Goal: Check status: Check status

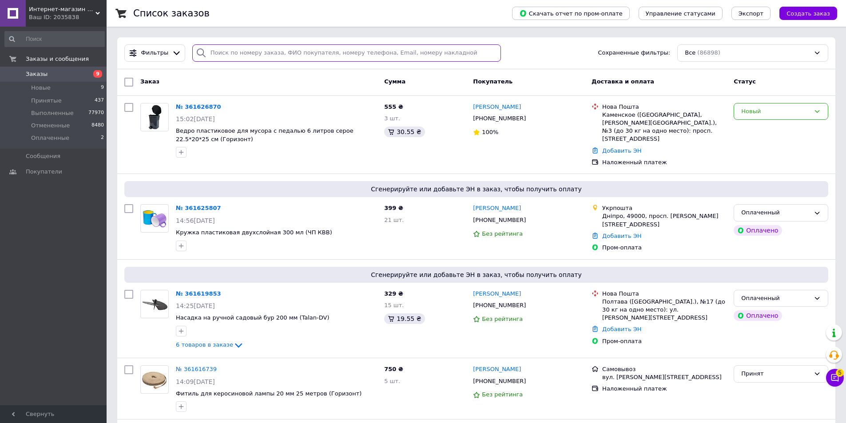
click at [208, 52] on input "search" at bounding box center [346, 52] width 309 height 17
paste input "359253321"
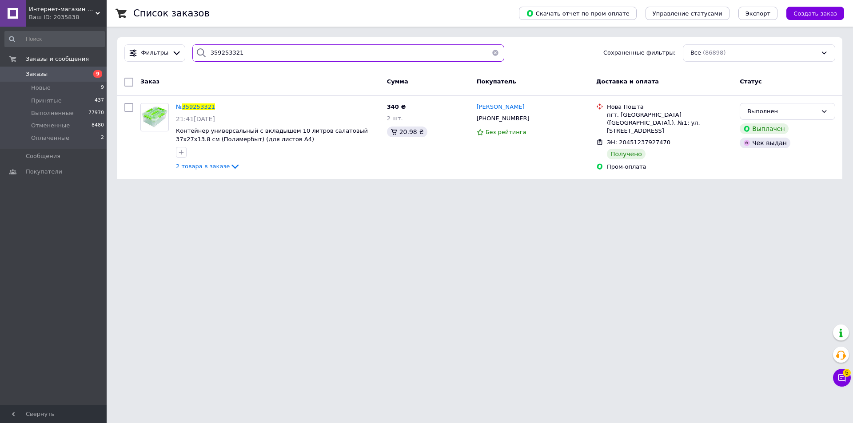
click at [218, 53] on input "359253321" at bounding box center [348, 52] width 312 height 17
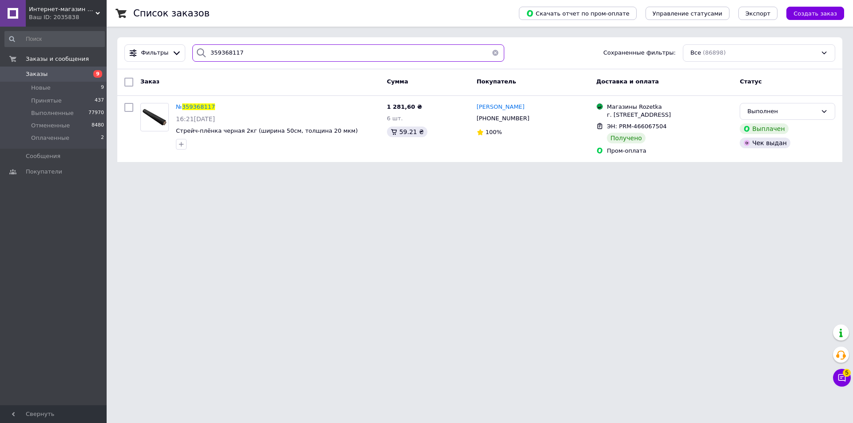
click at [212, 53] on input "359368117" at bounding box center [348, 52] width 312 height 17
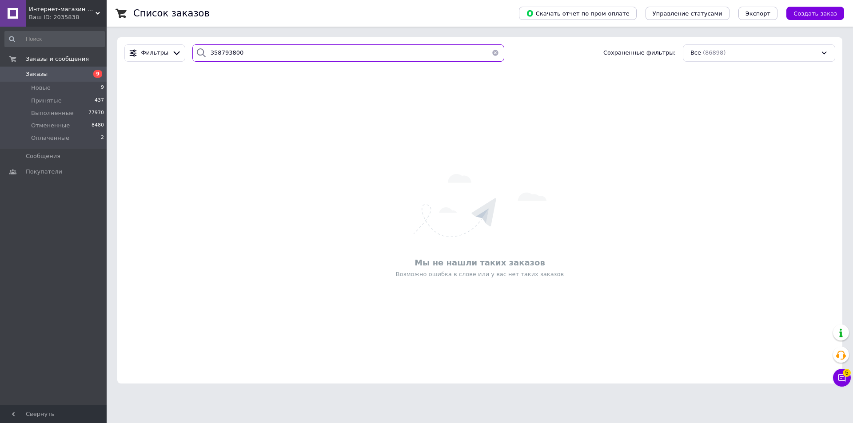
click at [215, 52] on input "358793800" at bounding box center [348, 52] width 312 height 17
type input "358793800"
click at [97, 11] on icon at bounding box center [98, 13] width 4 height 4
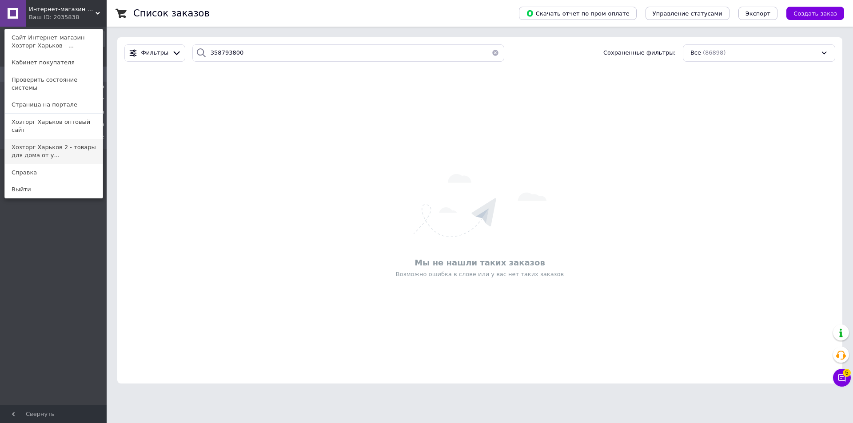
click at [19, 139] on link "Хозторг Харьков 2 - товары для дома от у..." at bounding box center [54, 151] width 98 height 25
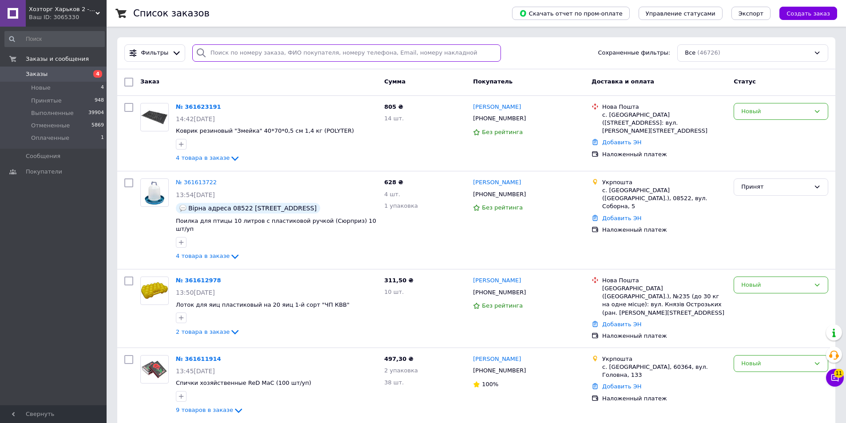
click at [219, 51] on input "search" at bounding box center [346, 52] width 309 height 17
paste input "358793800"
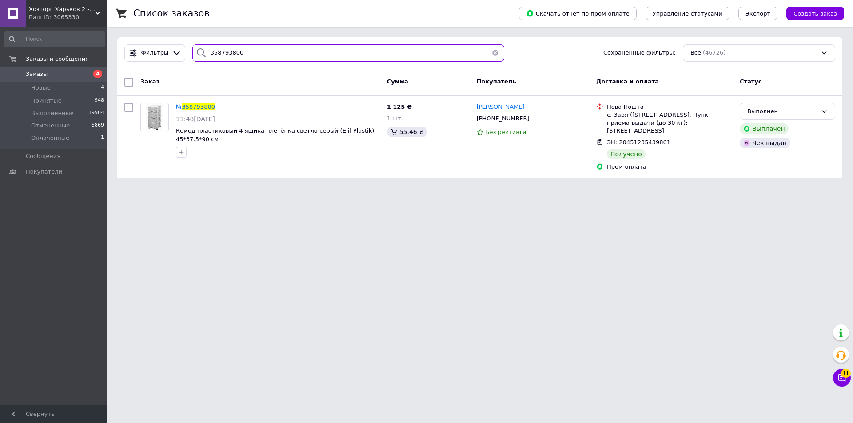
type input "358793800"
click at [36, 71] on span "Заказы" at bounding box center [37, 74] width 22 height 8
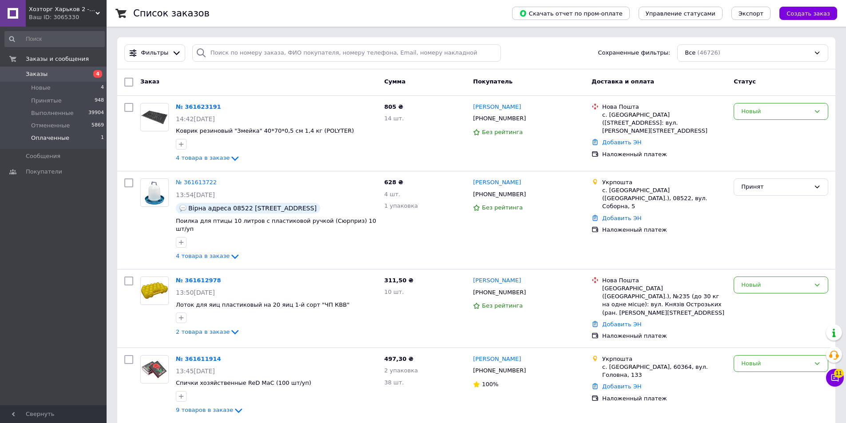
click at [51, 135] on span "Оплаченные" at bounding box center [50, 138] width 38 height 8
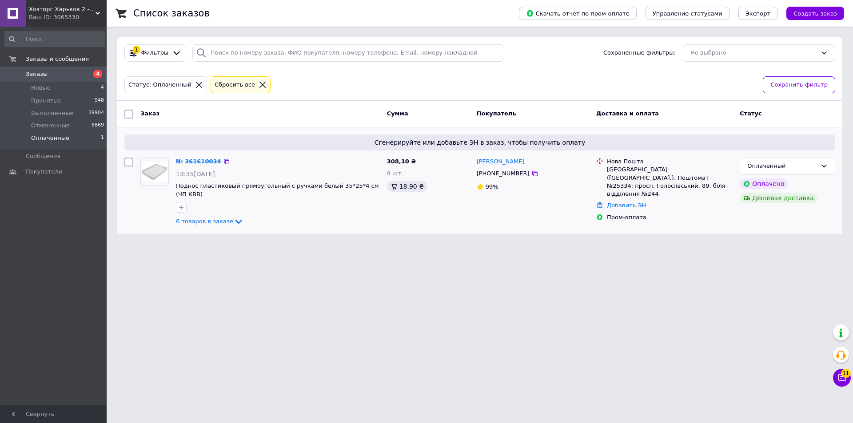
click at [196, 163] on link "№ 361610034" at bounding box center [198, 161] width 45 height 7
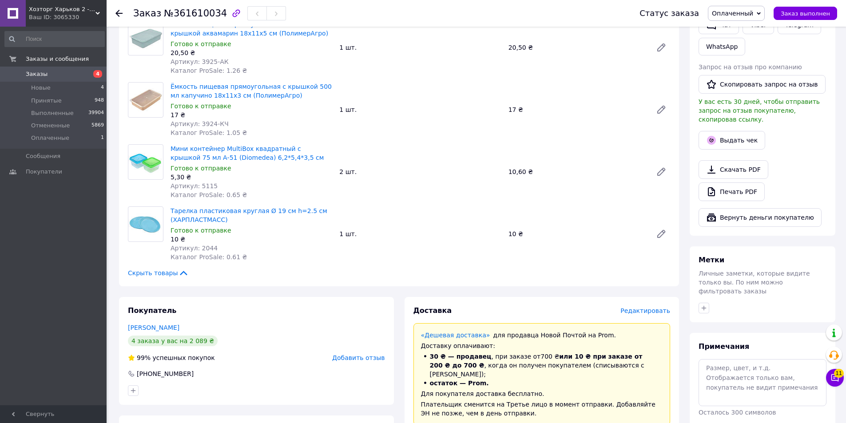
scroll to position [311, 0]
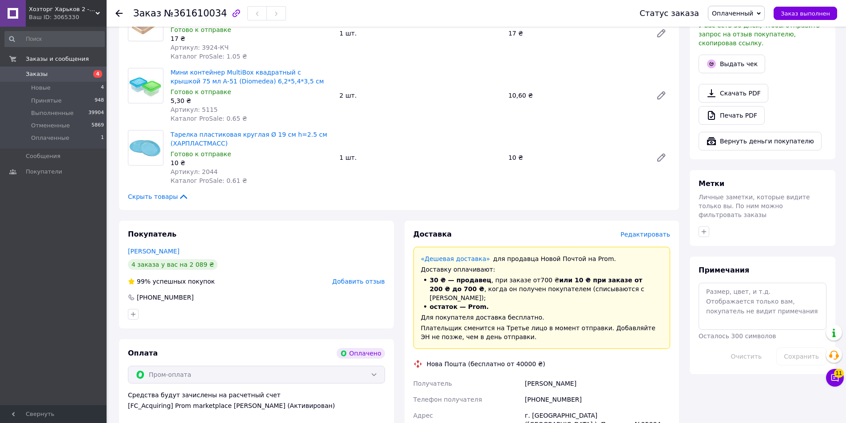
click at [761, 13] on icon at bounding box center [759, 13] width 4 height 3
click at [734, 29] on li "Принят" at bounding box center [736, 30] width 56 height 13
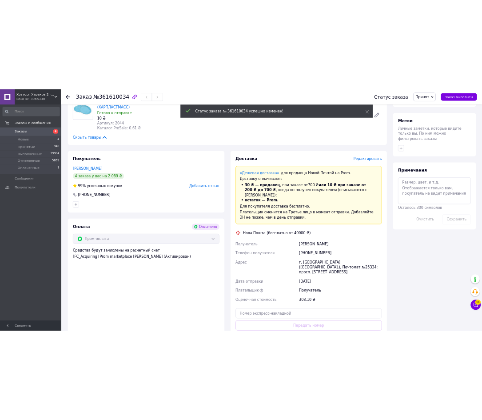
scroll to position [444, 0]
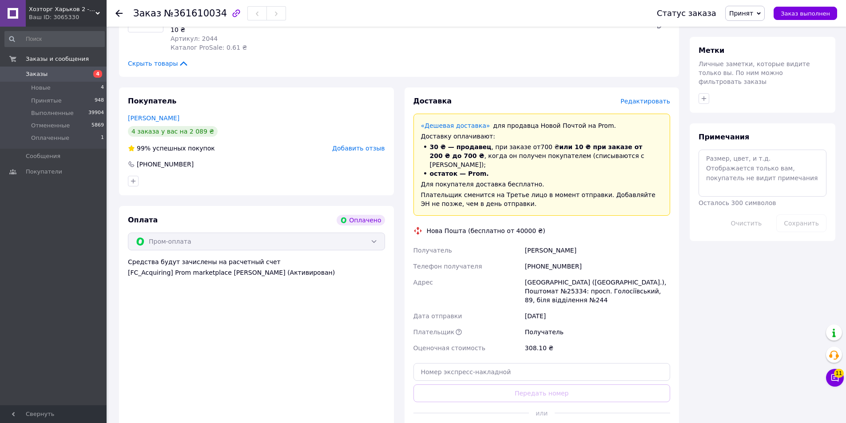
click at [560, 243] on div "Пичугина Анна" at bounding box center [597, 251] width 149 height 16
copy div "Пичугина Анна"
click at [588, 281] on div "[GEOGRAPHIC_DATA] ([GEOGRAPHIC_DATA].), Поштомат №25334: просп. Голосіївський, …" at bounding box center [597, 292] width 149 height 34
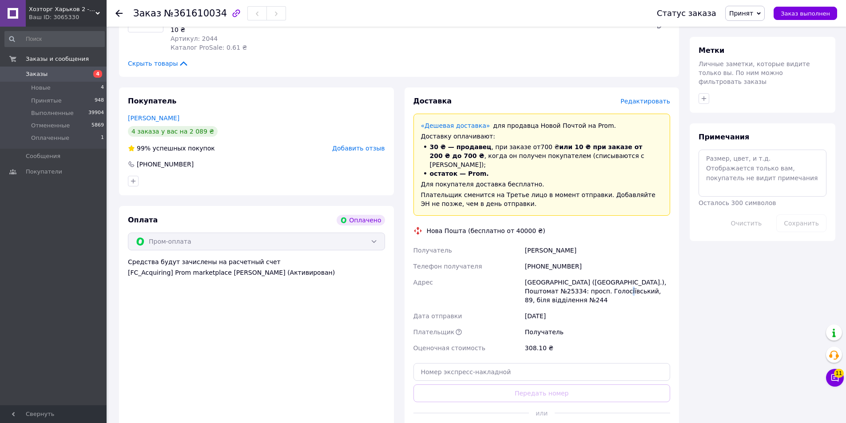
click at [588, 281] on div "[GEOGRAPHIC_DATA] ([GEOGRAPHIC_DATA].), Поштомат №25334: просп. Голосіївський, …" at bounding box center [597, 292] width 149 height 34
copy div "[GEOGRAPHIC_DATA] ([GEOGRAPHIC_DATA].), Поштомат №25334: просп. Голосіївський, …"
click at [553, 259] on div "+380989401098" at bounding box center [597, 267] width 149 height 16
click at [553, 259] on div "[PHONE_NUMBER]" at bounding box center [597, 267] width 149 height 16
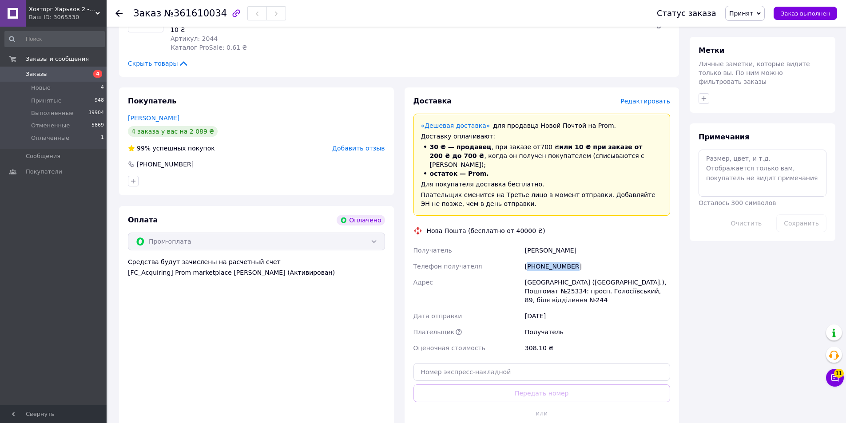
copy div "380989401098"
click at [555, 50] on div "Тарелка пластиковая круглая Ø 19 см h=2.5 см (ХАРПЛАСТМАСС) Готово к отправке 1…" at bounding box center [420, 24] width 507 height 59
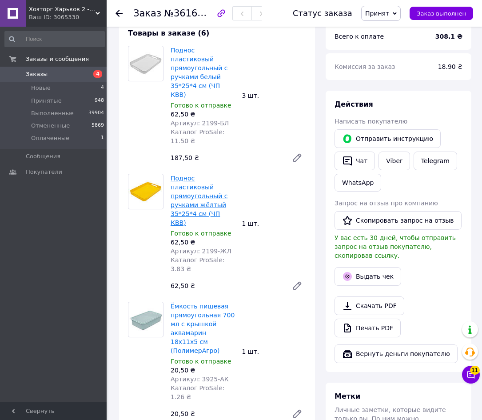
scroll to position [0, 0]
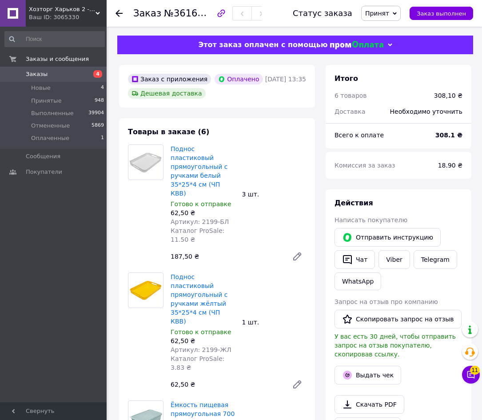
click at [200, 218] on span "Артикул: 2199-БЛ" at bounding box center [200, 221] width 58 height 7
copy span "2199"
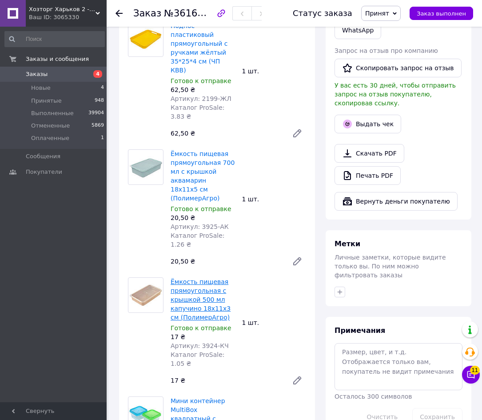
scroll to position [267, 0]
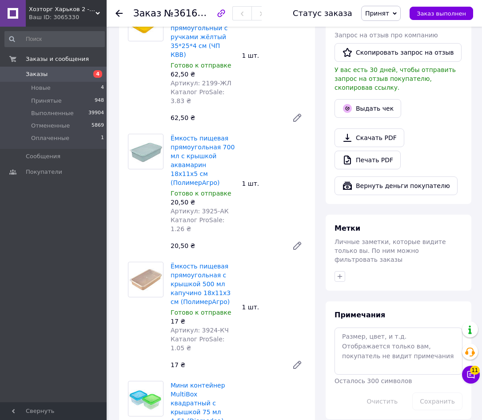
click at [203, 207] on span "Артикул: 3925-АК" at bounding box center [200, 210] width 58 height 7
copy span "3925"
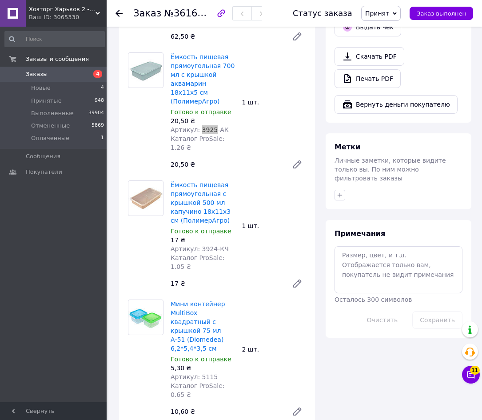
scroll to position [355, 0]
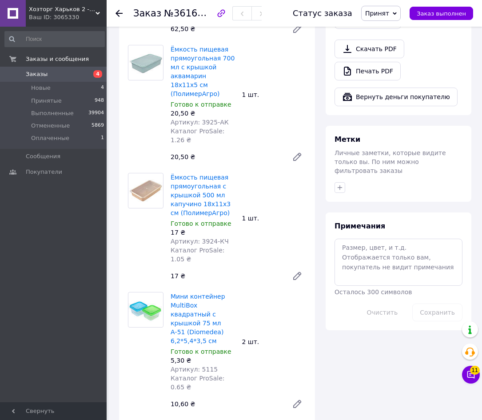
click at [205, 238] on span "Артикул: 3924-КЧ" at bounding box center [200, 241] width 58 height 7
copy span "3924"
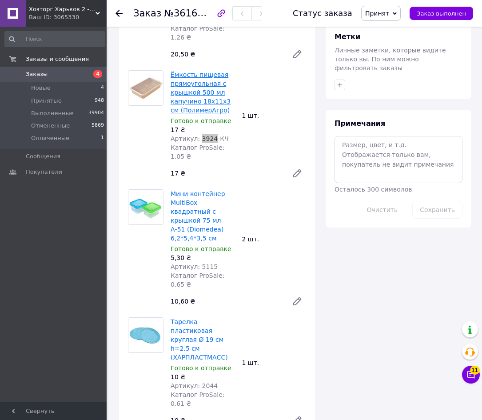
scroll to position [489, 0]
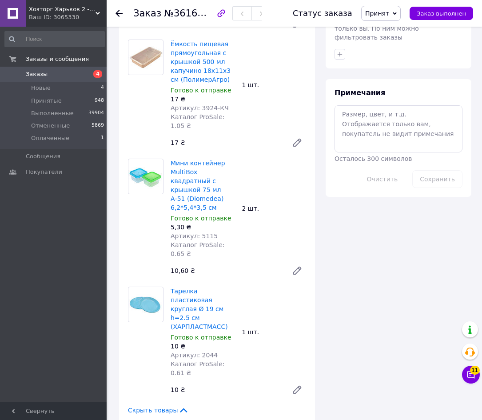
click at [200, 232] on span "Артикул: 5115" at bounding box center [194, 235] width 47 height 7
copy span "5115"
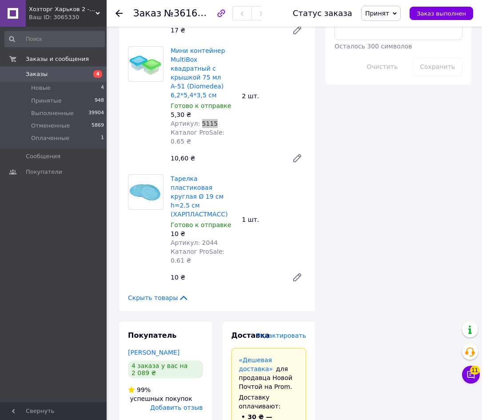
scroll to position [622, 0]
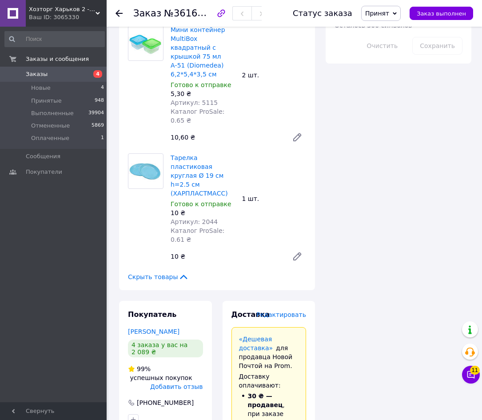
click at [207, 218] on span "Артикул: 2044" at bounding box center [194, 221] width 47 height 7
copy span "2044"
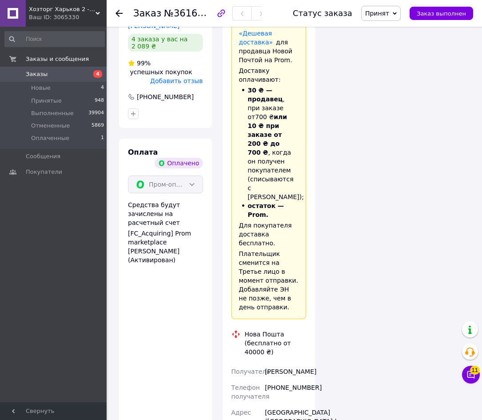
scroll to position [933, 0]
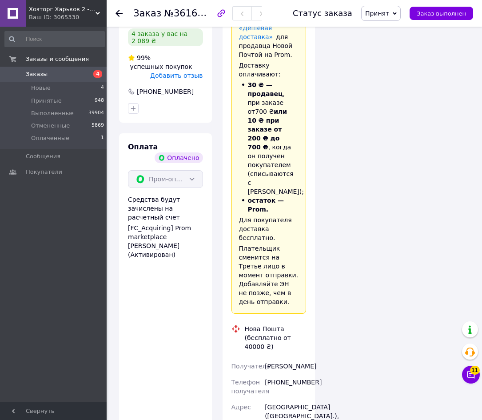
click at [138, 215] on div "Оплата Оплачено Пром-оплата Средства будут зачислены на расчетный счет [FC_Acqu…" at bounding box center [165, 394] width 93 height 523
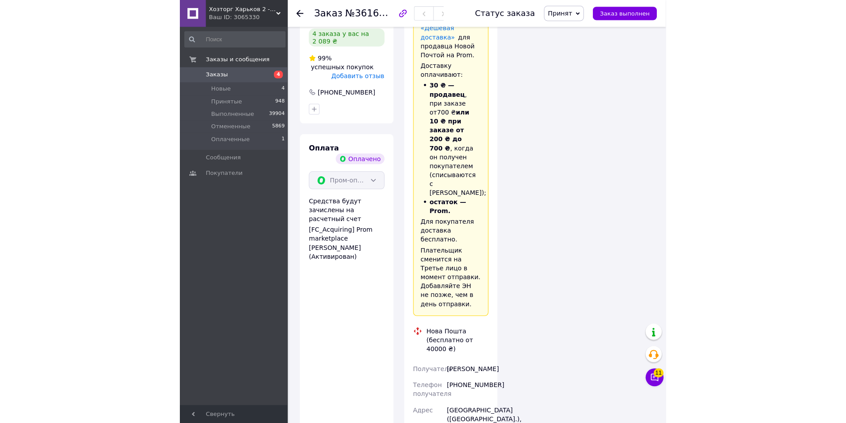
scroll to position [592, 0]
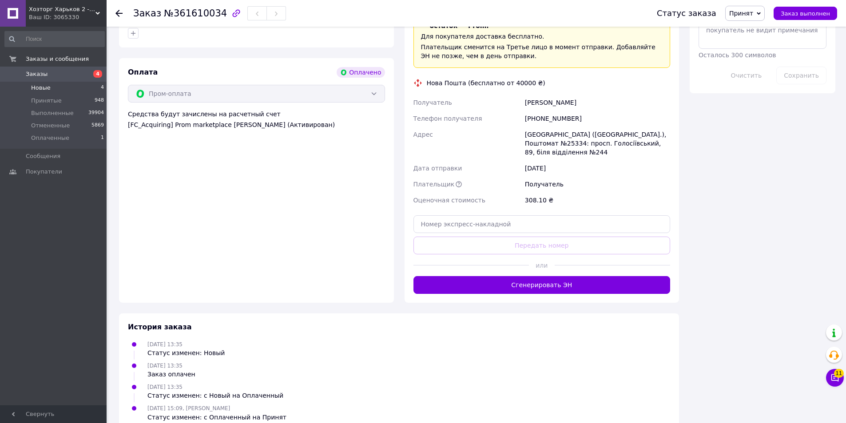
click at [39, 87] on span "Новые" at bounding box center [41, 88] width 20 height 8
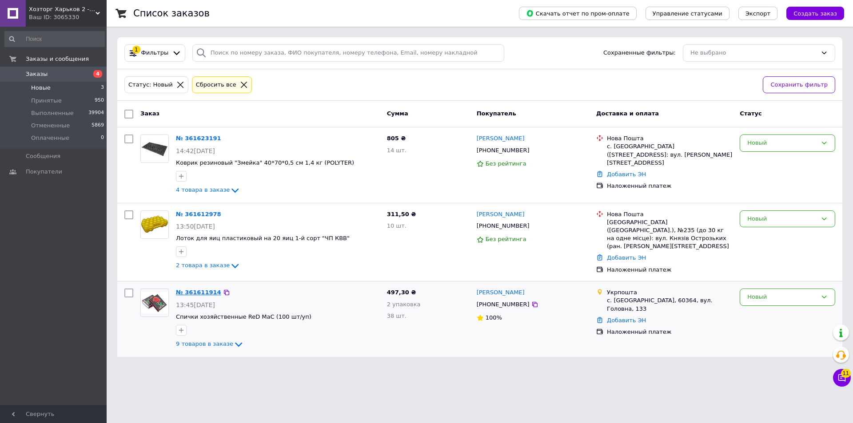
click at [186, 289] on link "№ 361611914" at bounding box center [198, 292] width 45 height 7
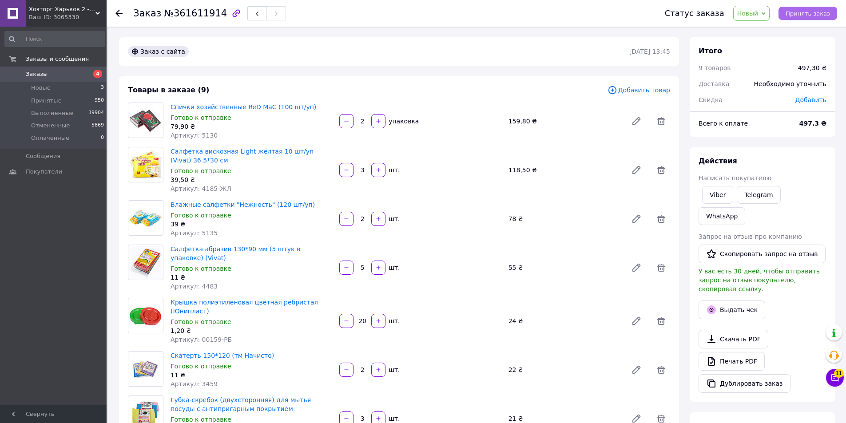
click at [815, 12] on span "Принять заказ" at bounding box center [808, 13] width 44 height 7
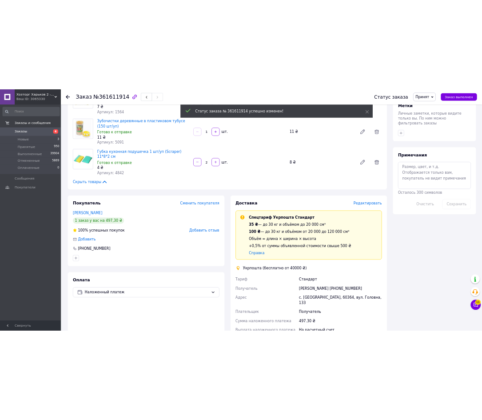
scroll to position [400, 0]
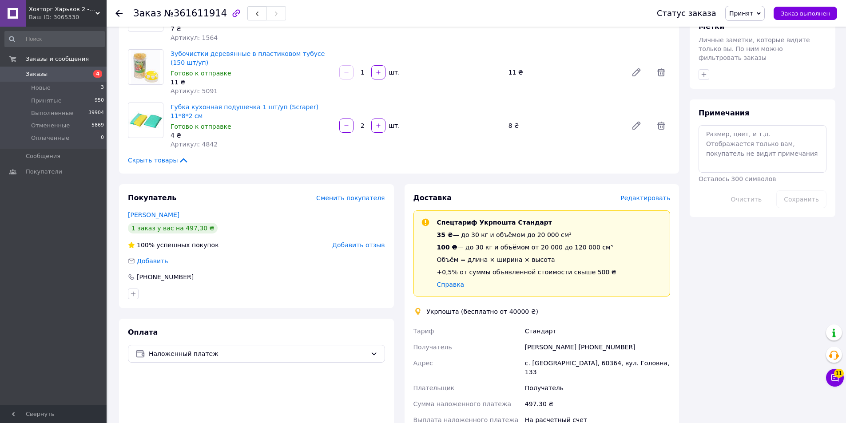
click at [551, 339] on div "Света Скрипник +380964654627" at bounding box center [597, 347] width 149 height 16
copy div "Скрипник"
click at [528, 339] on div "Света Скрипник +380964654627" at bounding box center [597, 347] width 149 height 16
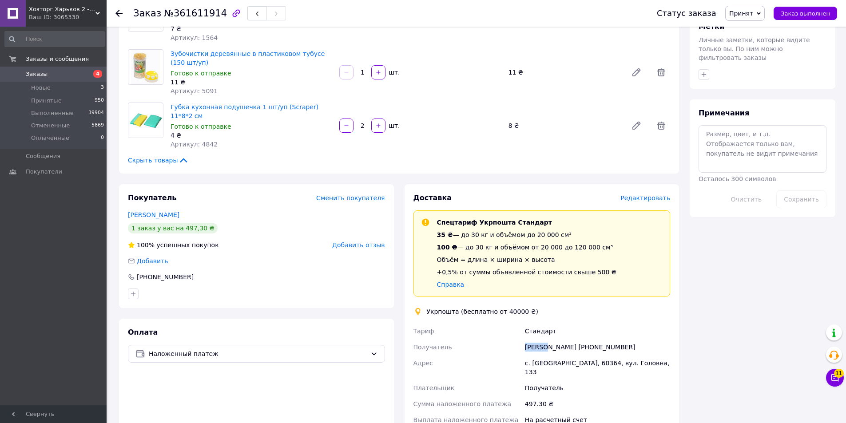
copy div "Света"
click at [616, 355] on div "с. [GEOGRAPHIC_DATA], 60364, вул. Головна, 133" at bounding box center [597, 367] width 149 height 25
click at [605, 339] on div "Света Скрипник +380964654627" at bounding box center [597, 347] width 149 height 16
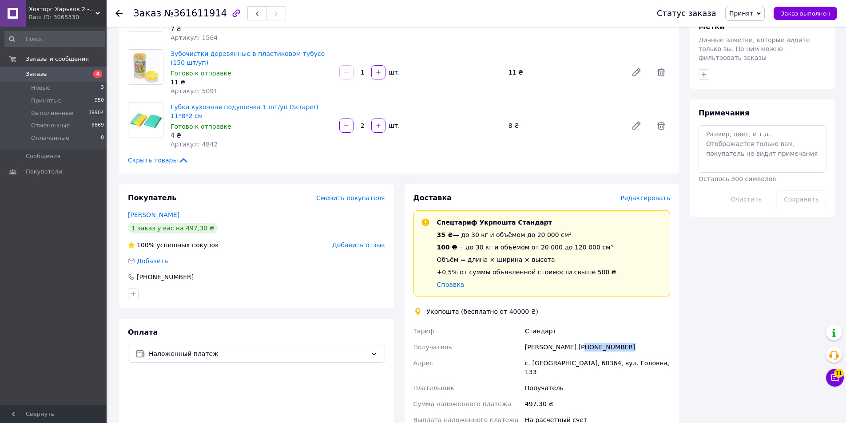
click at [605, 339] on div "Света Скрипник +380964654627" at bounding box center [597, 347] width 149 height 16
click at [740, 230] on div "Итого 9 товаров 497,30 ₴ Доставка Необходимо уточнить Скидка Добавить Всего к о…" at bounding box center [763, 133] width 156 height 990
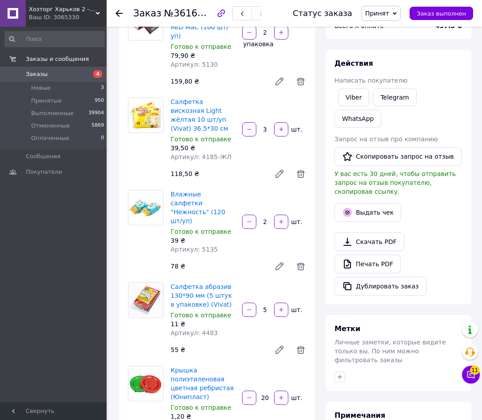
scroll to position [0, 0]
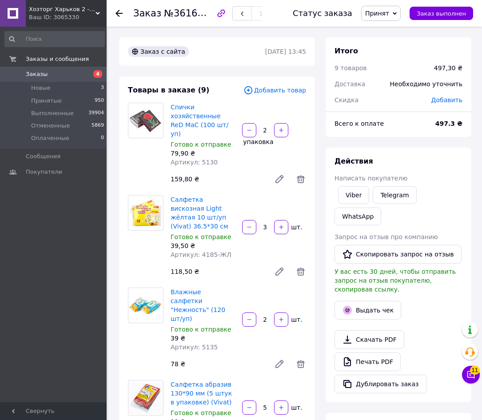
click at [200, 159] on span "Артикул: 5130" at bounding box center [194, 162] width 47 height 7
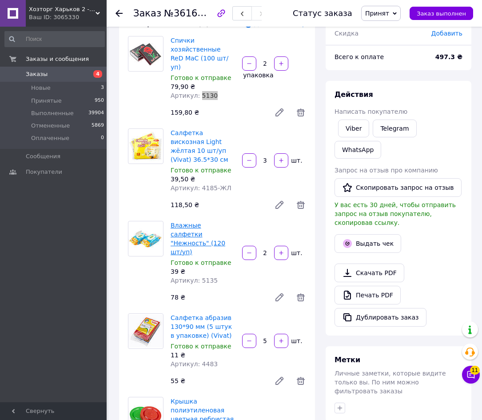
scroll to position [89, 0]
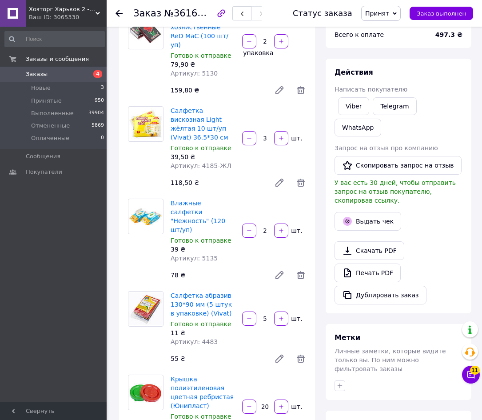
click at [202, 162] on span "Артикул: 4185-ЖЛ" at bounding box center [201, 165] width 61 height 7
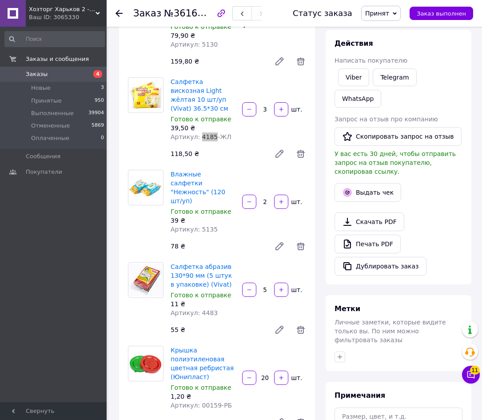
scroll to position [133, 0]
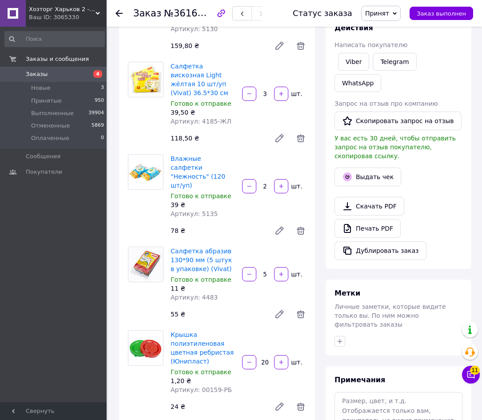
click at [204, 210] on span "Артикул: 5135" at bounding box center [194, 213] width 47 height 7
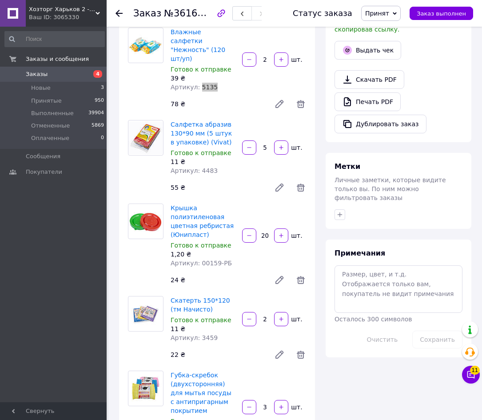
scroll to position [267, 0]
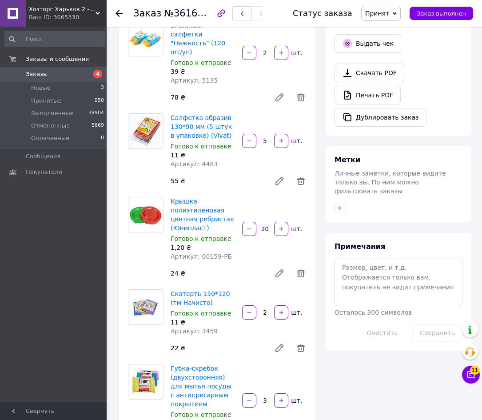
click at [199, 160] on span "Артикул: 4483" at bounding box center [194, 163] width 47 height 7
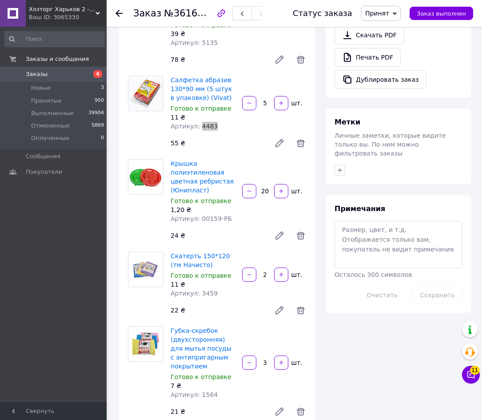
scroll to position [355, 0]
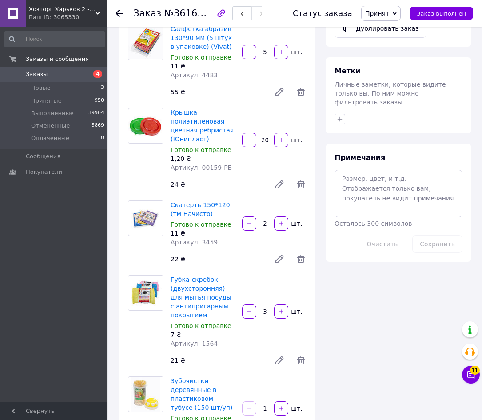
click at [201, 164] on span "Артикул: 00159-РБ" at bounding box center [201, 167] width 61 height 7
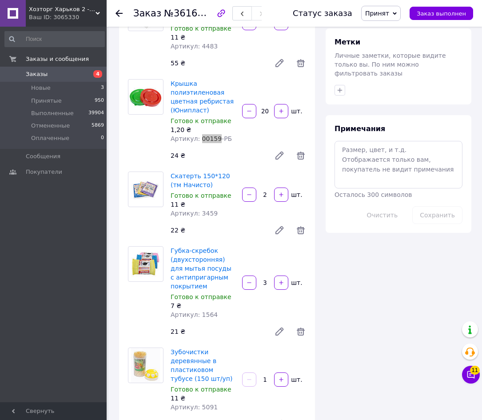
scroll to position [400, 0]
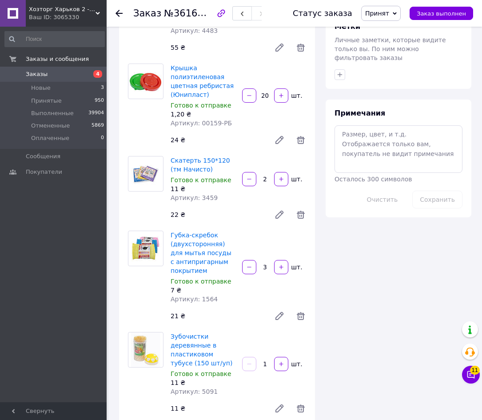
click at [205, 194] on span "Артикул: 3459" at bounding box center [194, 197] width 47 height 7
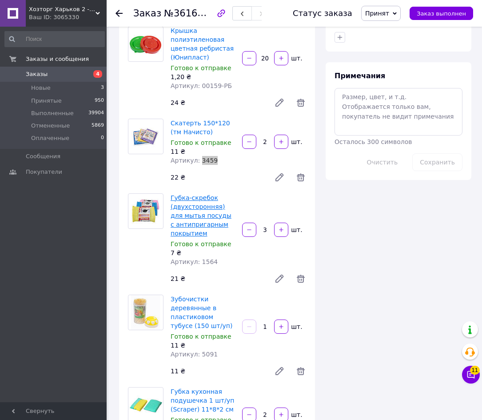
scroll to position [489, 0]
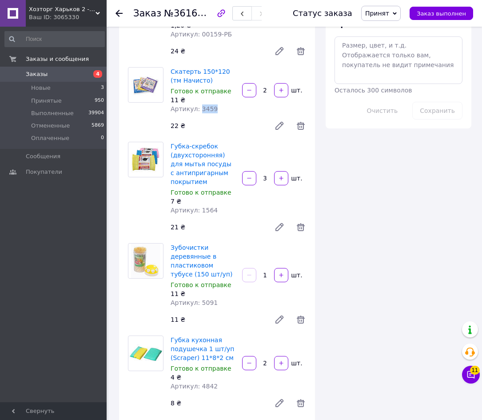
click at [205, 207] on span "Артикул: 1564" at bounding box center [194, 210] width 47 height 7
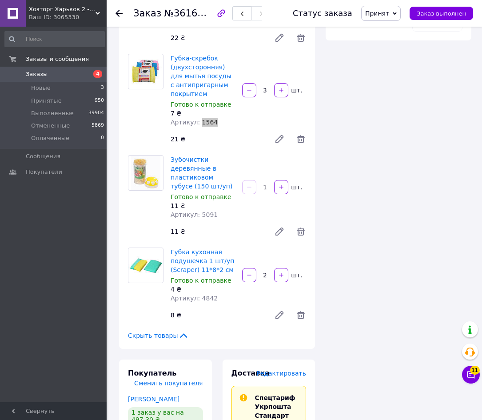
scroll to position [577, 0]
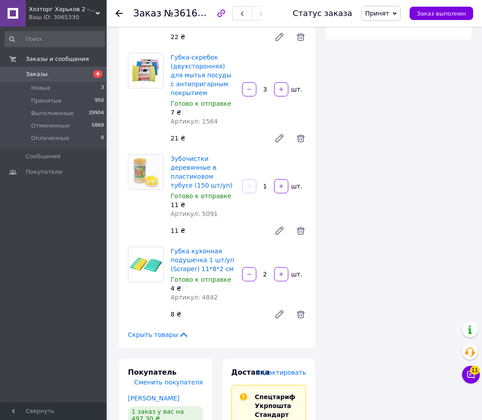
click at [205, 210] on span "Артикул: 5091" at bounding box center [194, 213] width 47 height 7
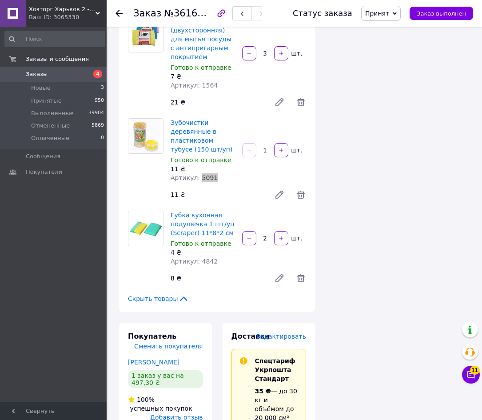
scroll to position [711, 0]
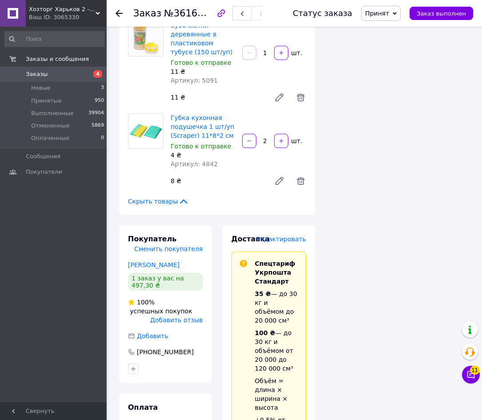
click at [205, 160] on span "Артикул: 4842" at bounding box center [194, 163] width 47 height 7
click at [386, 159] on div "Итого 9 товаров 497,30 ₴ Доставка Необходимо уточнить Скидка Добавить Всего к о…" at bounding box center [398, 126] width 156 height 1599
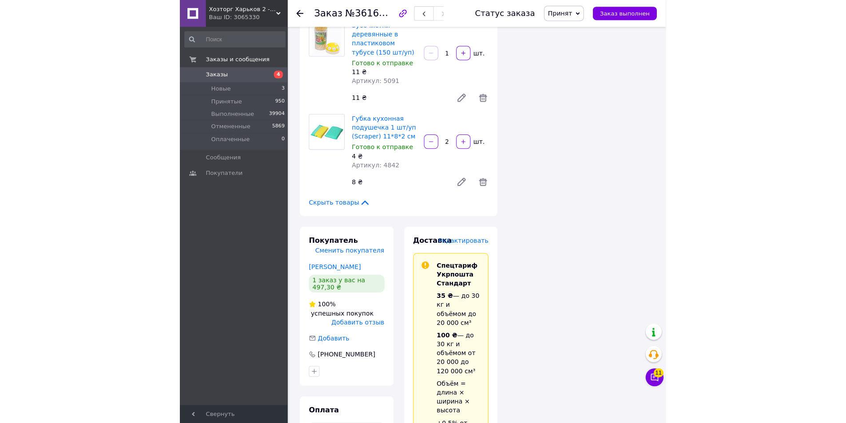
scroll to position [579, 0]
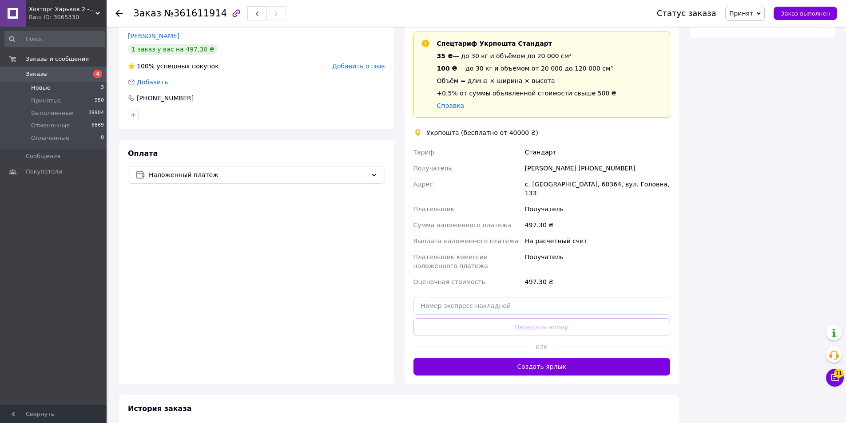
click at [39, 87] on span "Новые" at bounding box center [41, 88] width 20 height 8
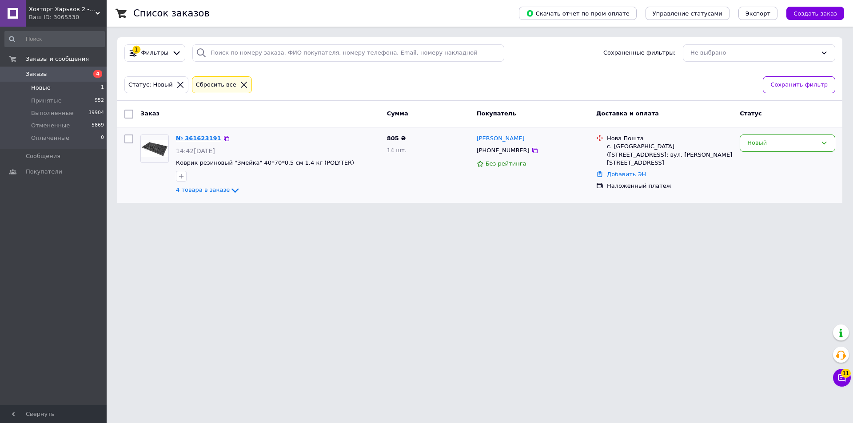
click at [199, 138] on link "№ 361623191" at bounding box center [198, 138] width 45 height 7
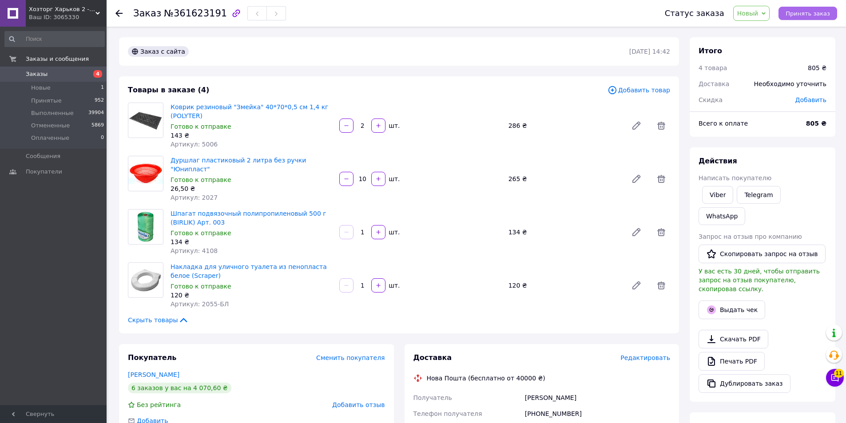
click at [816, 11] on span "Принять заказ" at bounding box center [808, 13] width 44 height 7
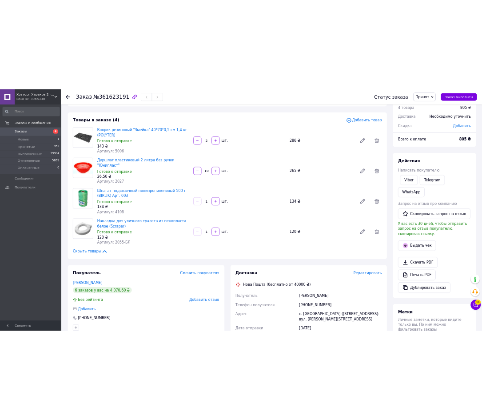
scroll to position [178, 0]
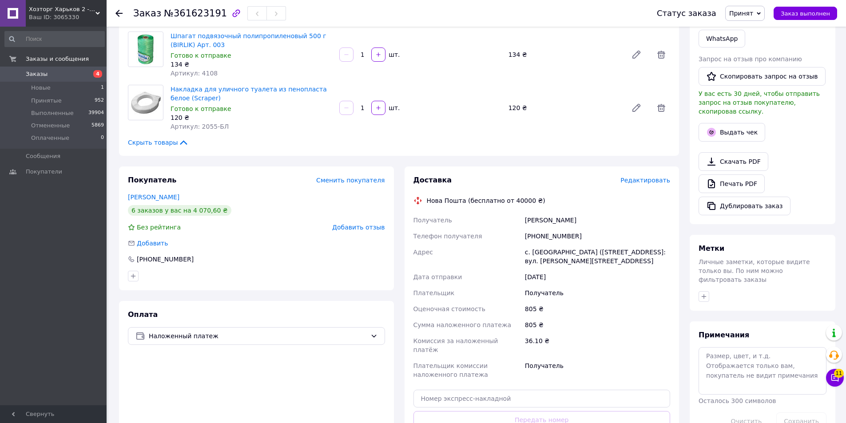
click at [553, 212] on div "Савон Ніна" at bounding box center [597, 220] width 149 height 16
click at [538, 251] on div "с. [GEOGRAPHIC_DATA] ([STREET_ADDRESS]: вул. [PERSON_NAME][STREET_ADDRESS]" at bounding box center [597, 256] width 149 height 25
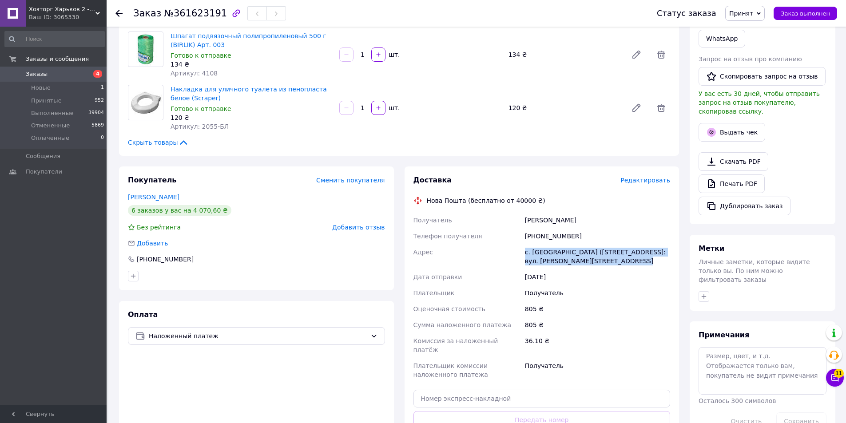
click at [538, 251] on div "с. [GEOGRAPHIC_DATA] ([STREET_ADDRESS]: вул. [PERSON_NAME][STREET_ADDRESS]" at bounding box center [597, 256] width 149 height 25
click at [558, 228] on div "[PHONE_NUMBER]" at bounding box center [597, 236] width 149 height 16
click at [204, 138] on div "Скрыть товары" at bounding box center [399, 142] width 542 height 9
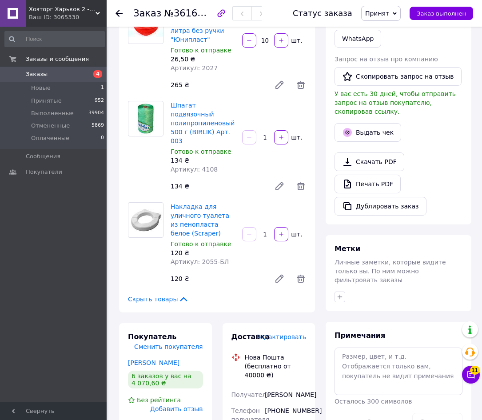
scroll to position [0, 0]
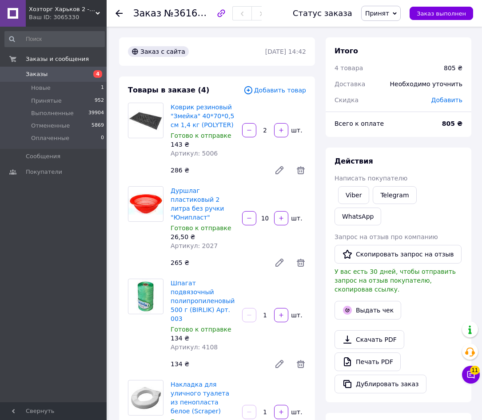
click at [206, 152] on span "Артикул: 5006" at bounding box center [194, 153] width 47 height 7
click at [203, 242] on span "Артикул: 2027" at bounding box center [194, 245] width 47 height 7
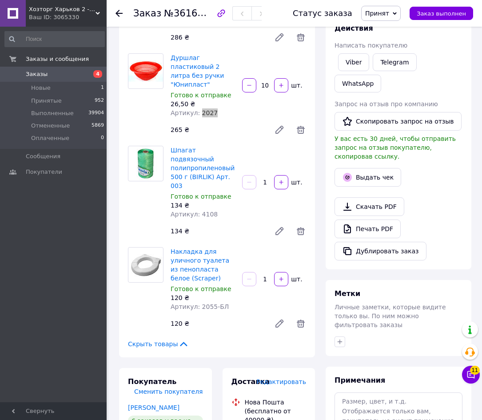
scroll to position [133, 0]
click at [207, 210] on span "Артикул: 4108" at bounding box center [194, 213] width 47 height 7
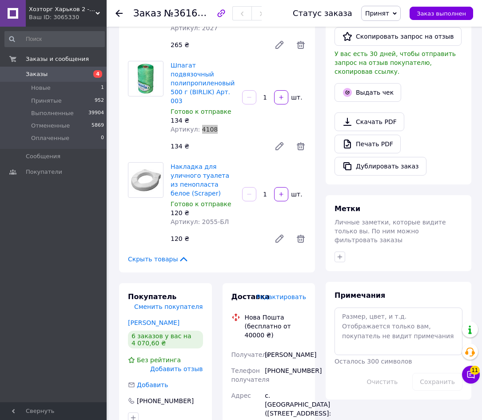
scroll to position [222, 0]
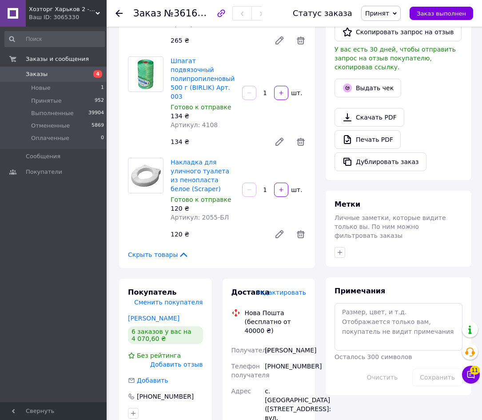
click at [199, 214] on span "Артикул: 2055-БЛ" at bounding box center [200, 217] width 58 height 7
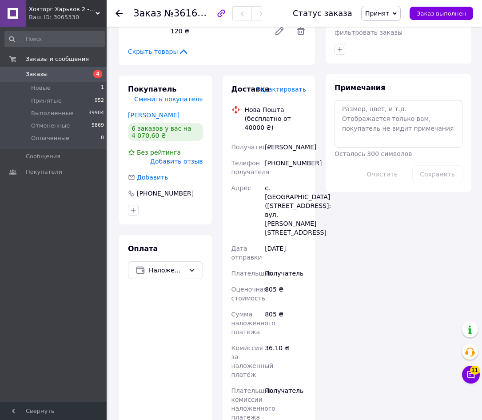
scroll to position [444, 0]
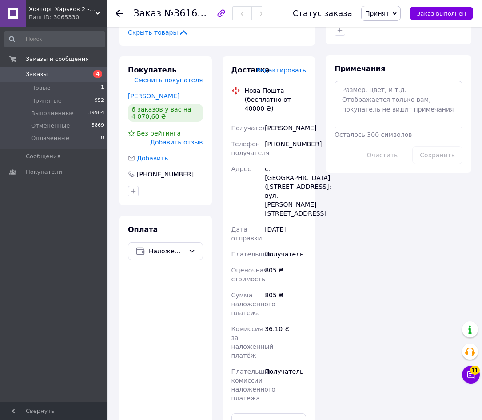
click at [178, 320] on div "Оплата Наложенный платеж" at bounding box center [165, 363] width 93 height 295
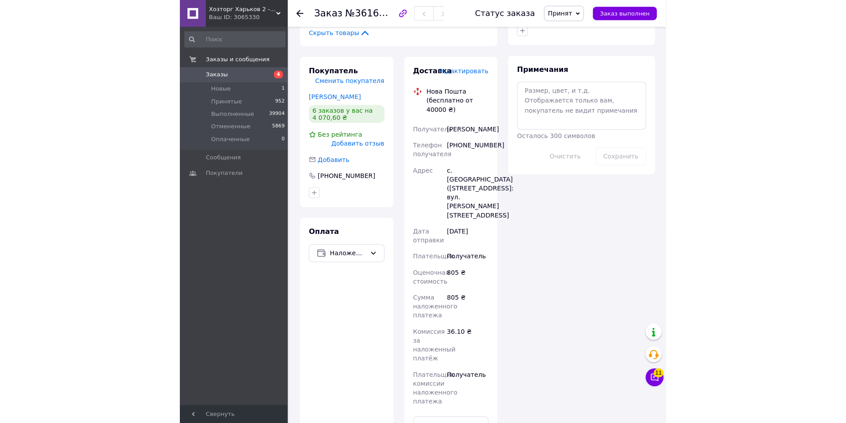
scroll to position [288, 0]
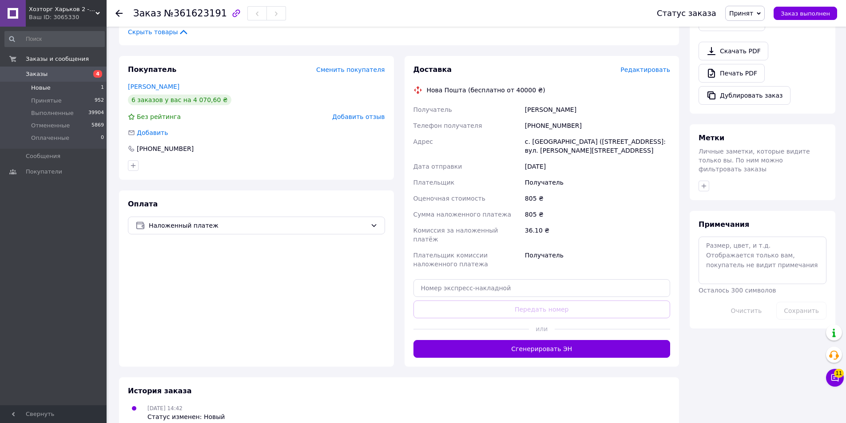
click at [46, 87] on span "Новые" at bounding box center [41, 88] width 20 height 8
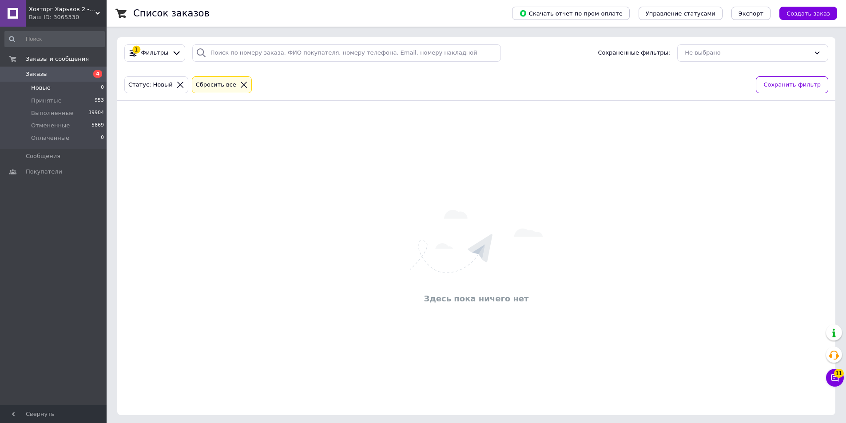
click at [29, 73] on span "Заказы" at bounding box center [37, 74] width 22 height 8
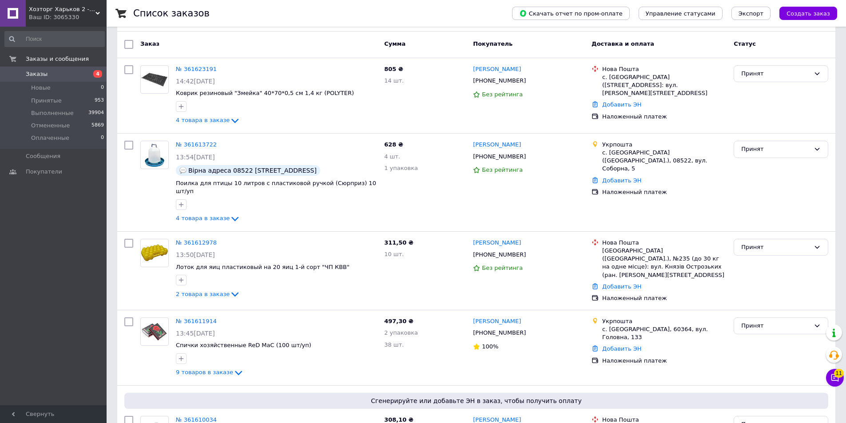
scroll to position [89, 0]
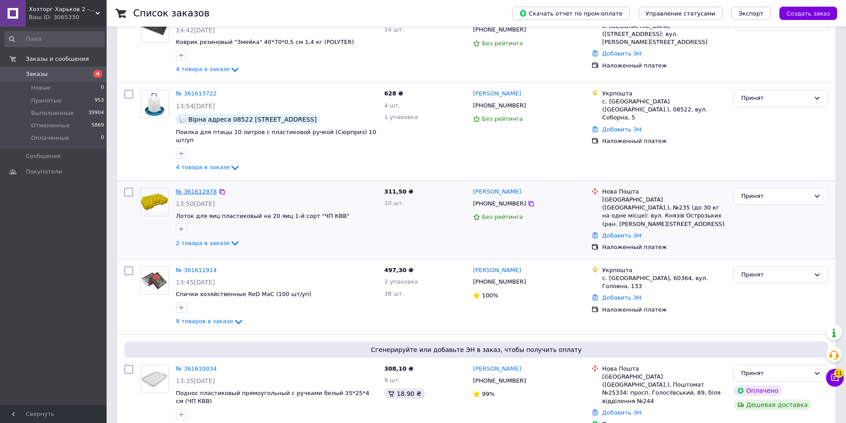
click at [194, 189] on link "№ 361612978" at bounding box center [196, 191] width 41 height 7
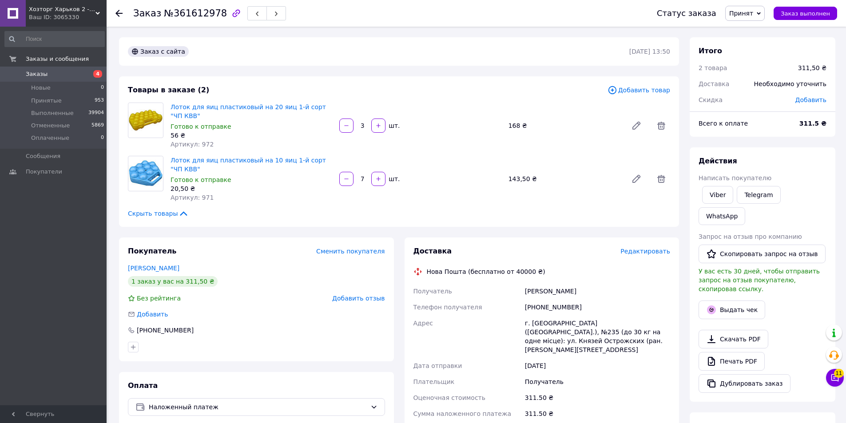
click at [96, 12] on use at bounding box center [98, 13] width 4 height 3
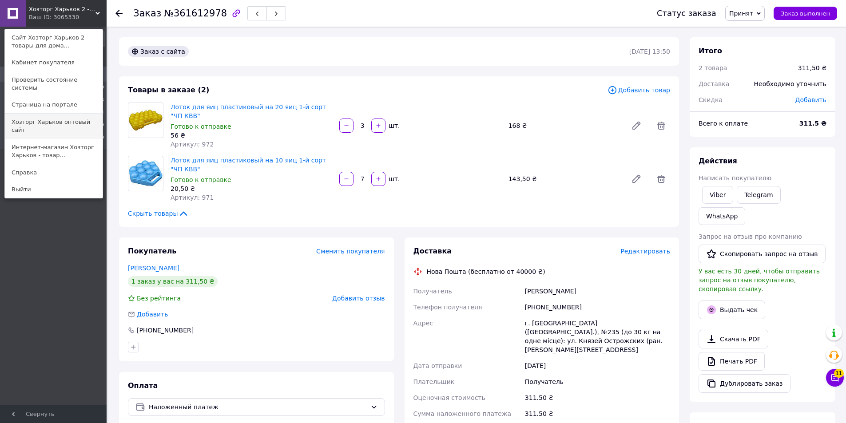
click at [28, 114] on link "Хозторг Харьков оптовый сайт" at bounding box center [54, 126] width 98 height 25
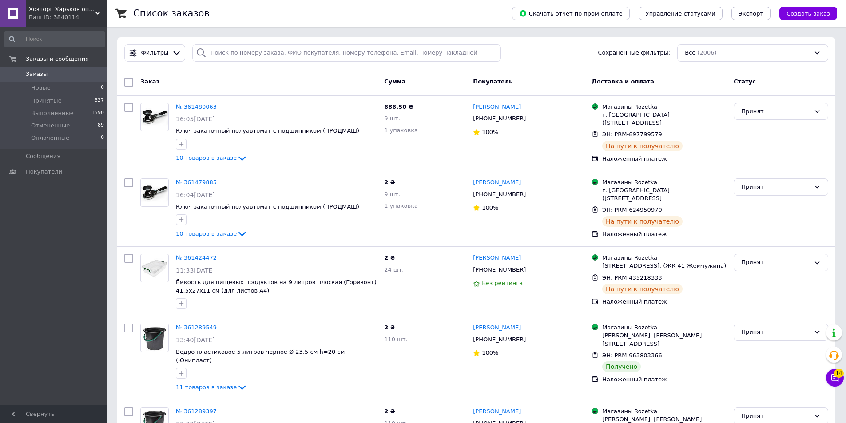
click at [49, 232] on div "Заказы и сообщения Заказы 0 Новые 0 Принятые 327 Выполненные 1590 Отмененные 89…" at bounding box center [54, 218] width 109 height 382
click at [97, 10] on div "Хозторг Харьков оптовый сайт Ваш ID: 3840114" at bounding box center [66, 13] width 81 height 27
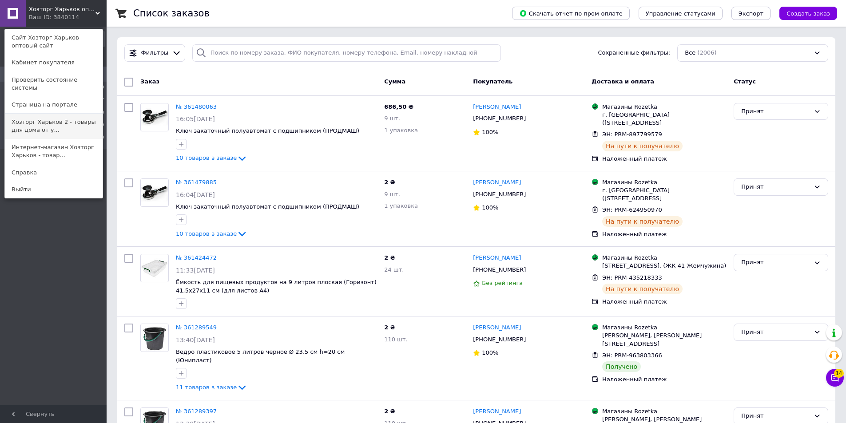
click at [19, 119] on link "Хозторг Харьков 2 - товары для дома от у..." at bounding box center [54, 126] width 98 height 25
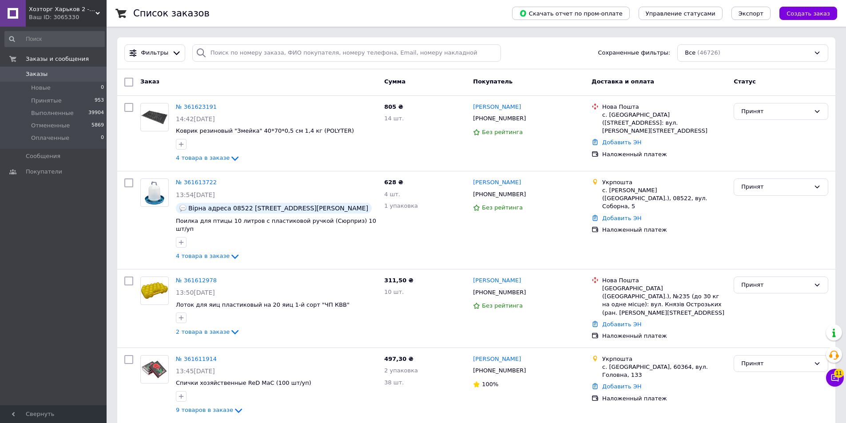
click at [97, 11] on icon at bounding box center [98, 13] width 4 height 4
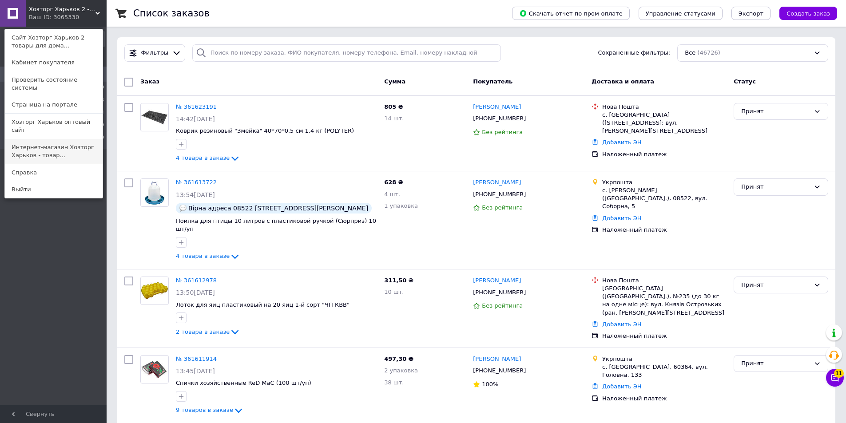
click at [20, 139] on link "Интернет-магазин Хозторг Харьков - товар..." at bounding box center [54, 151] width 98 height 25
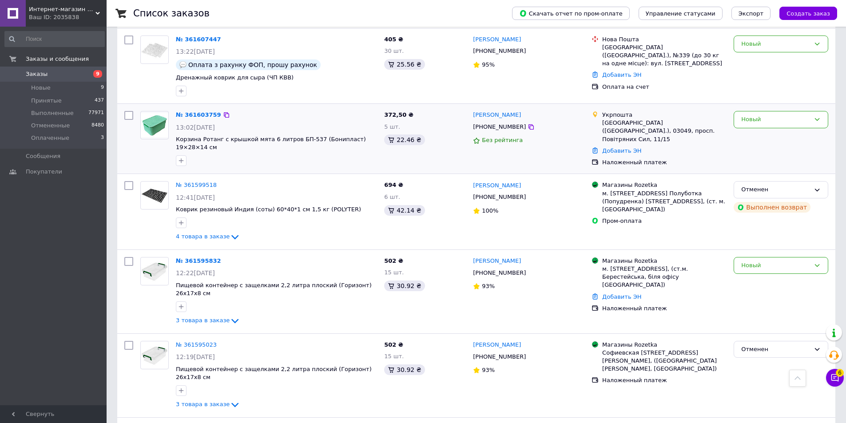
scroll to position [622, 0]
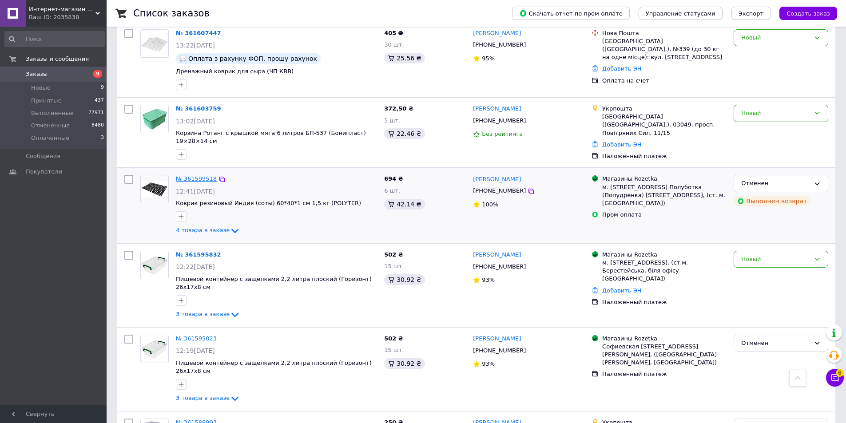
click at [189, 175] on link "№ 361599518" at bounding box center [196, 178] width 41 height 7
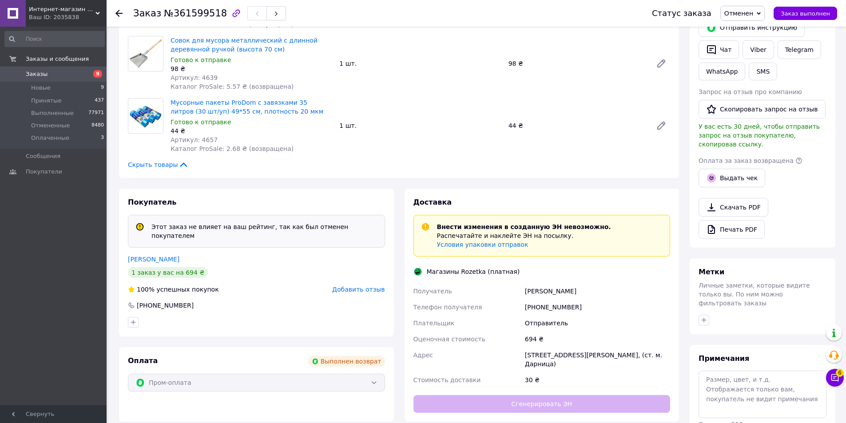
scroll to position [222, 0]
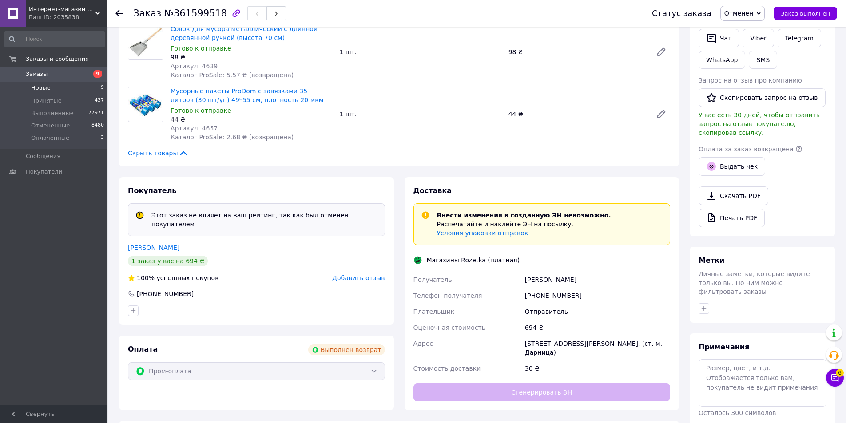
click at [35, 85] on span "Новые" at bounding box center [41, 88] width 20 height 8
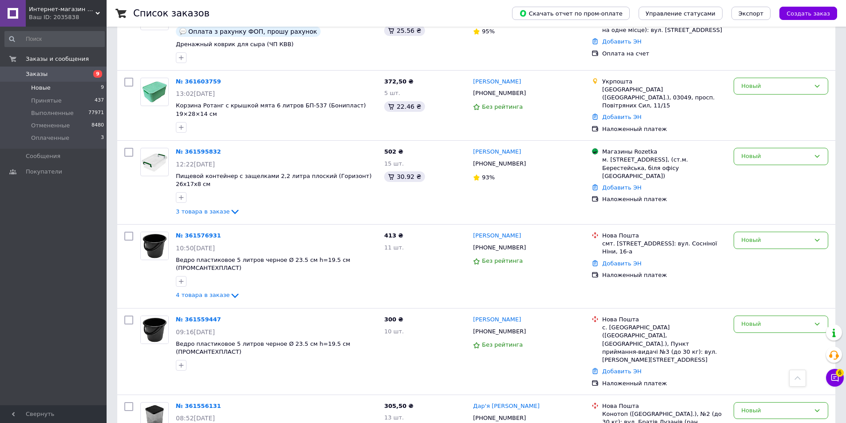
scroll to position [377, 0]
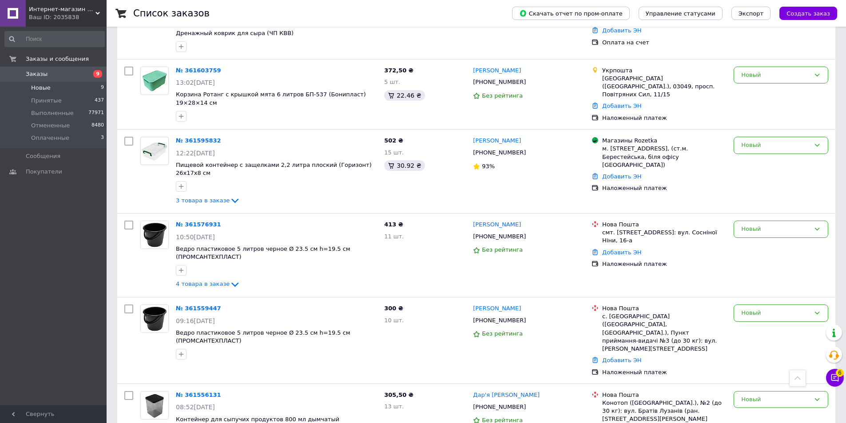
click at [33, 72] on span "Заказы" at bounding box center [37, 74] width 22 height 8
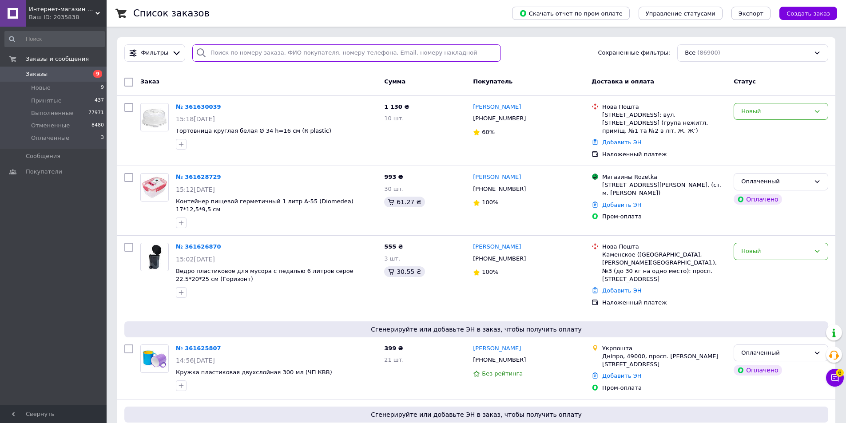
click at [227, 54] on input "search" at bounding box center [346, 52] width 309 height 17
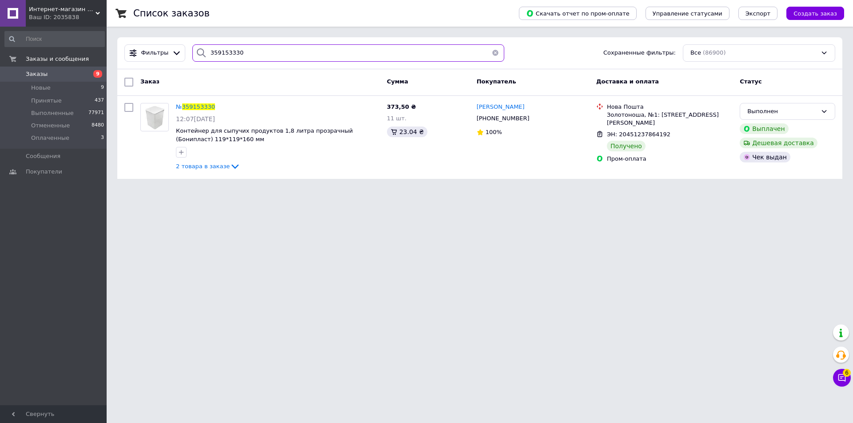
click at [217, 53] on input "359153330" at bounding box center [348, 52] width 312 height 17
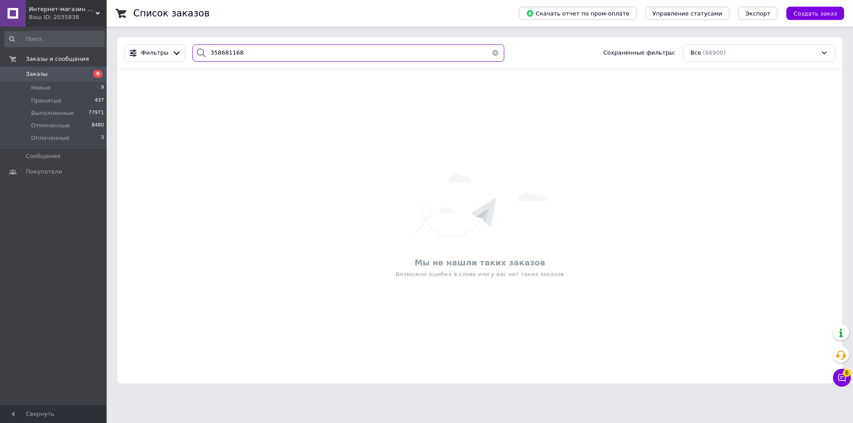
click at [214, 49] on input "358681168" at bounding box center [348, 52] width 312 height 17
type input "358681168"
click at [97, 12] on icon at bounding box center [98, 13] width 4 height 4
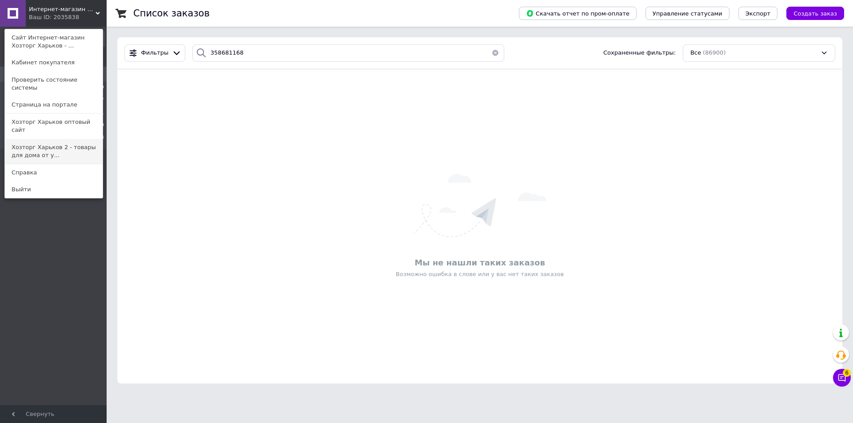
click at [21, 139] on link "Хозторг Харьков 2 - товары для дома от у..." at bounding box center [54, 151] width 98 height 25
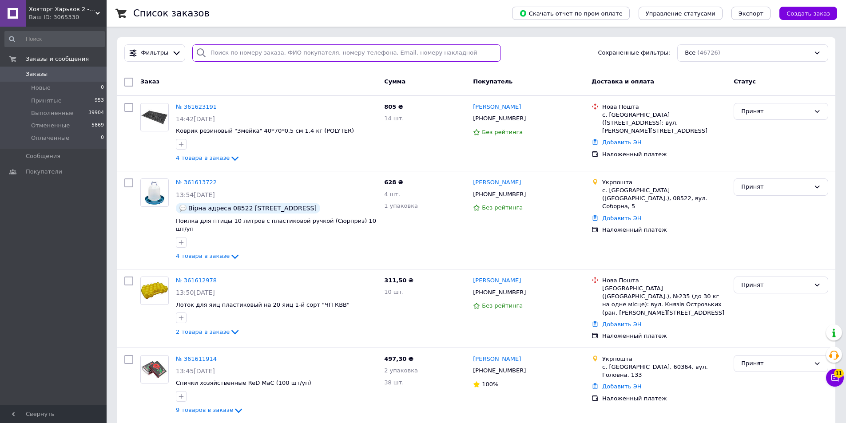
click at [210, 54] on input "search" at bounding box center [346, 52] width 309 height 17
paste input "358681168"
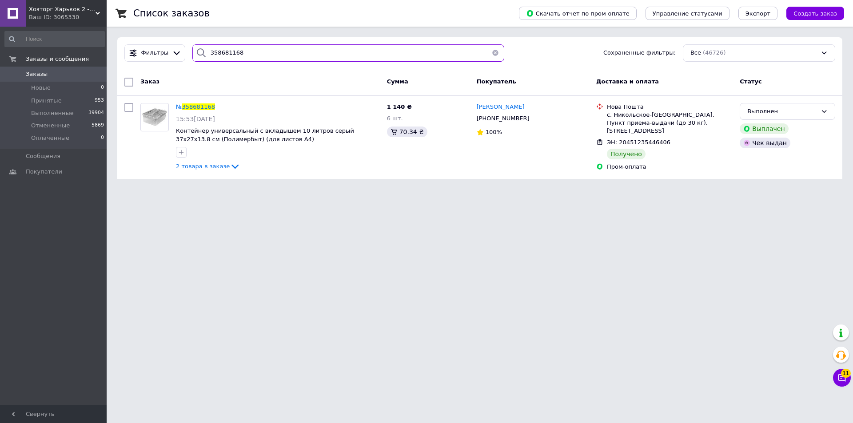
click at [210, 51] on input "358681168" at bounding box center [348, 52] width 312 height 17
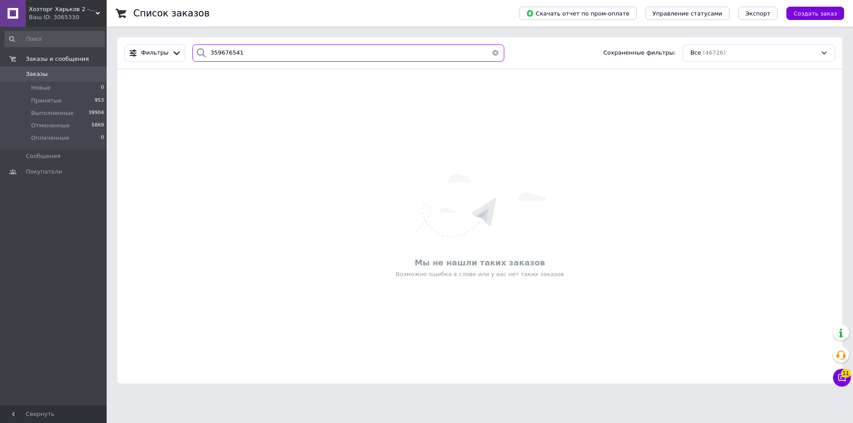
click at [210, 51] on input "359676541" at bounding box center [348, 52] width 312 height 17
type input "359676541"
click at [99, 12] on icon at bounding box center [98, 13] width 4 height 4
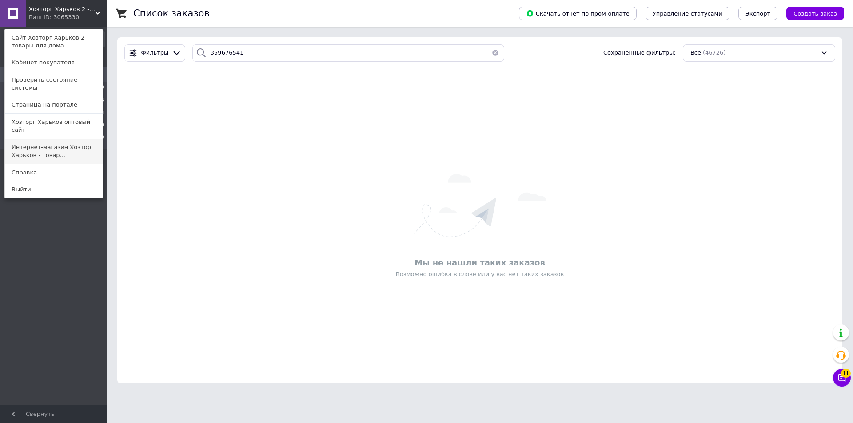
click at [35, 139] on link "Интернет-магазин Хозторг Харьков - товар..." at bounding box center [54, 151] width 98 height 25
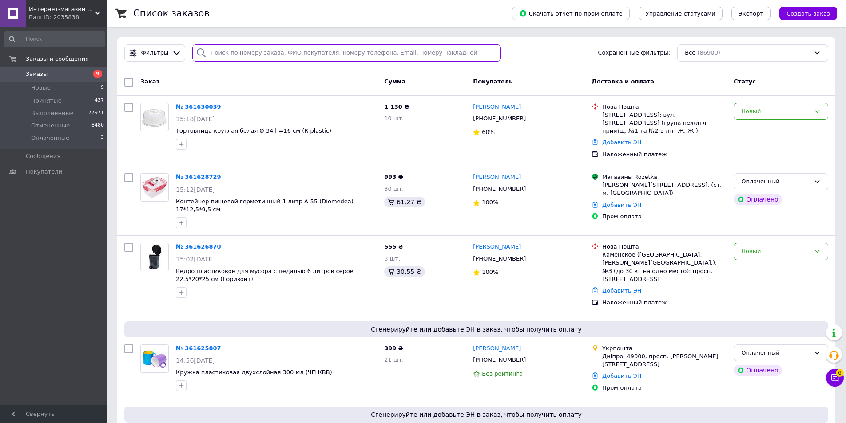
click at [213, 50] on input "search" at bounding box center [346, 52] width 309 height 17
paste input "359676541"
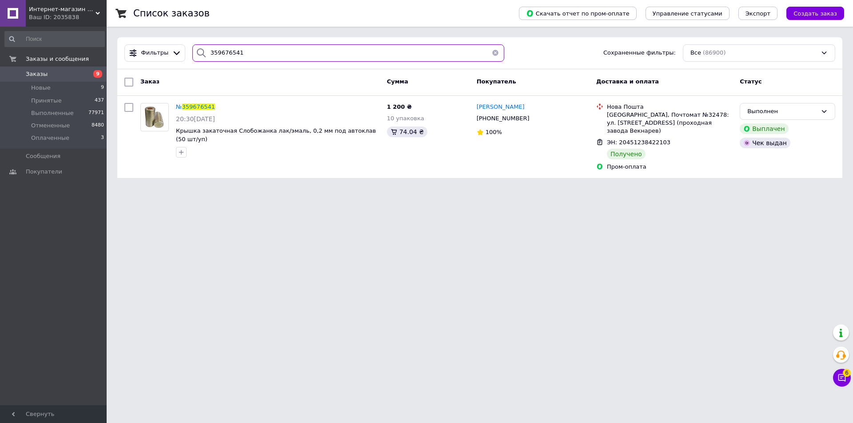
click at [218, 56] on input "359676541" at bounding box center [348, 52] width 312 height 17
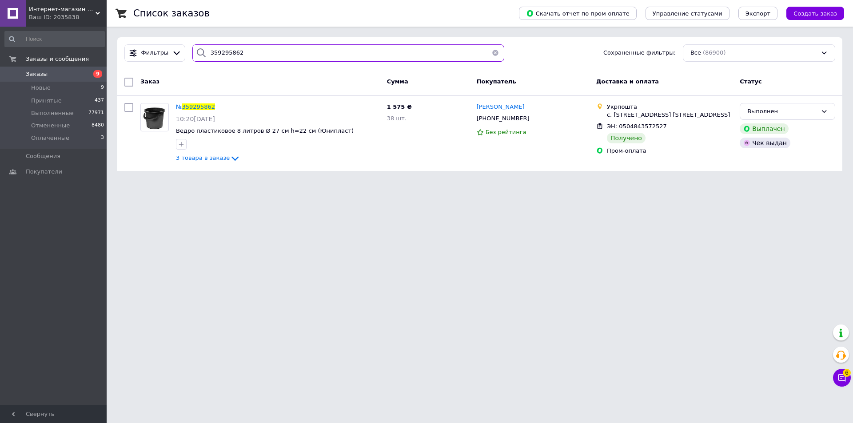
click at [218, 54] on input "359295862" at bounding box center [348, 52] width 312 height 17
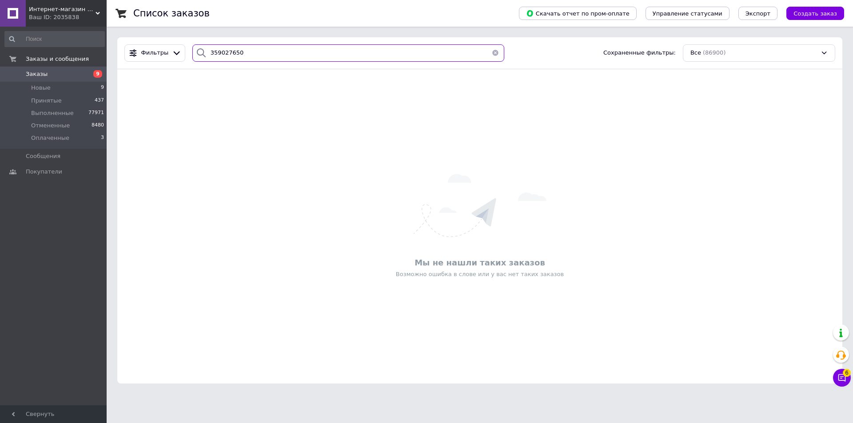
click at [214, 50] on input "359027650" at bounding box center [348, 52] width 312 height 17
type input "359027650"
click at [96, 10] on div "Интернет-магазин Хозторг Харьков - товары для дома, сада и огорода оптом Ваш ID…" at bounding box center [66, 13] width 81 height 27
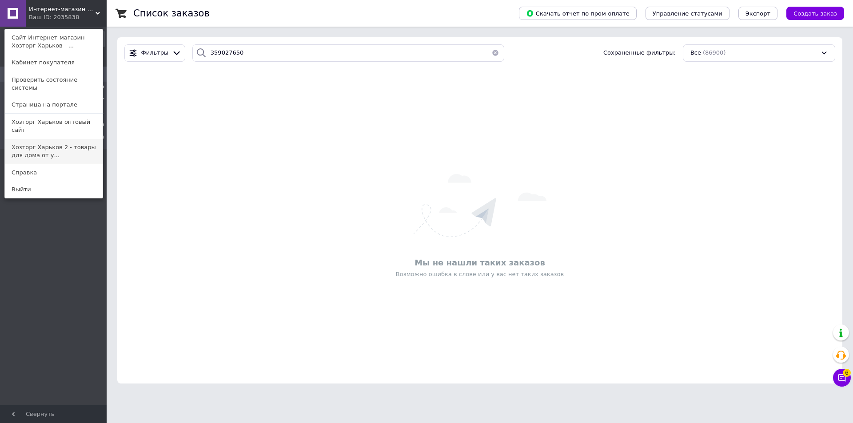
click at [23, 139] on link "Хозторг Харьков 2 - товары для дома от у..." at bounding box center [54, 151] width 98 height 25
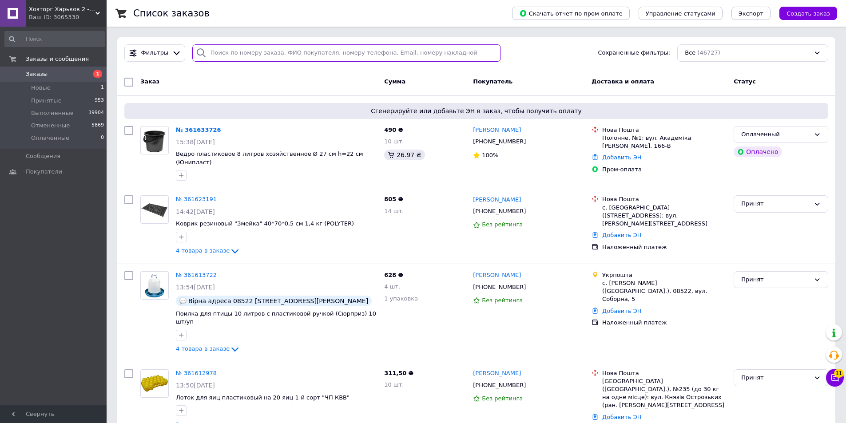
click at [207, 50] on input "search" at bounding box center [346, 52] width 309 height 17
paste input "359027650"
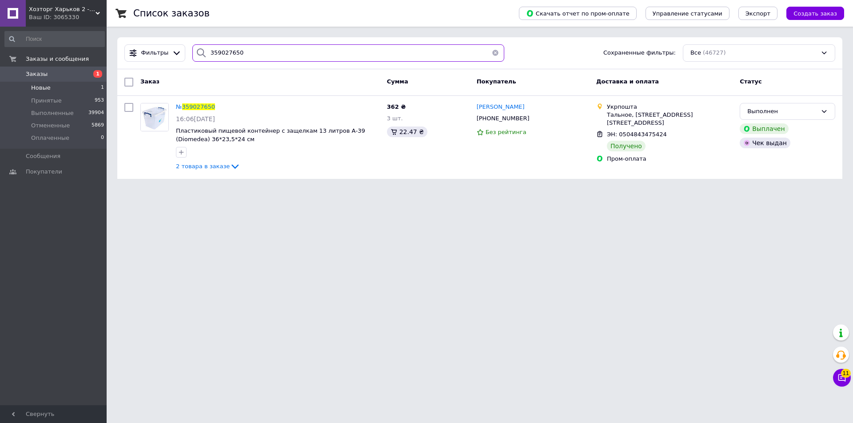
type input "359027650"
click at [43, 87] on span "Новые" at bounding box center [41, 88] width 20 height 8
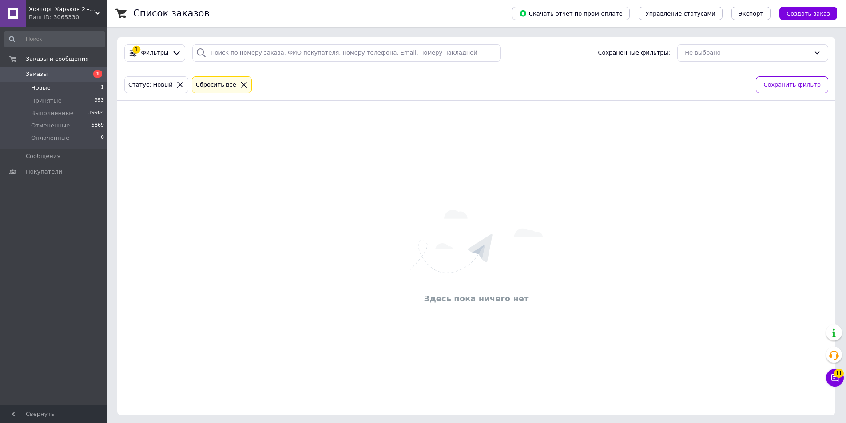
click at [39, 87] on span "Новые" at bounding box center [41, 88] width 20 height 8
click at [240, 85] on icon at bounding box center [244, 85] width 8 height 8
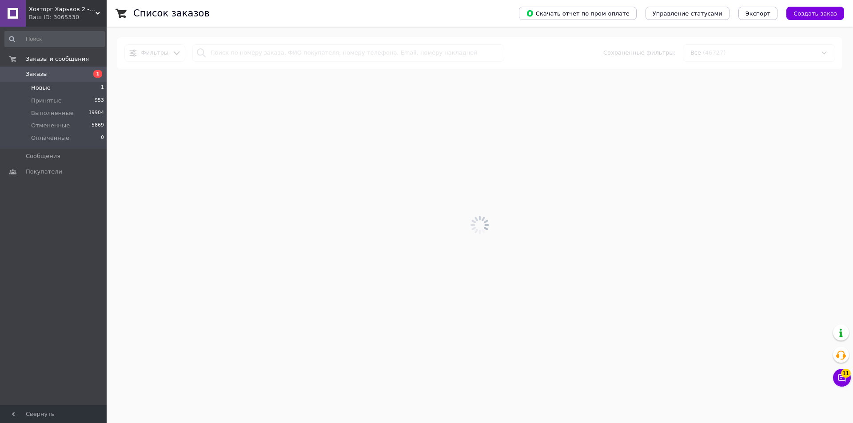
click at [33, 71] on span "Заказы" at bounding box center [37, 74] width 22 height 8
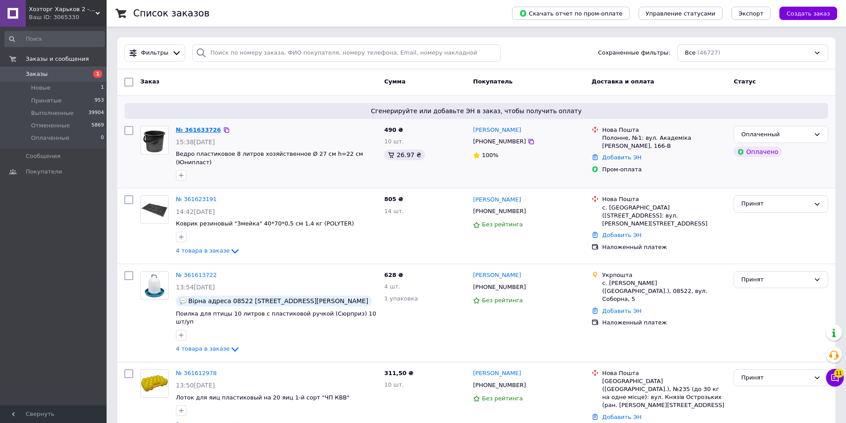
click at [196, 129] on link "№ 361633726" at bounding box center [198, 130] width 45 height 7
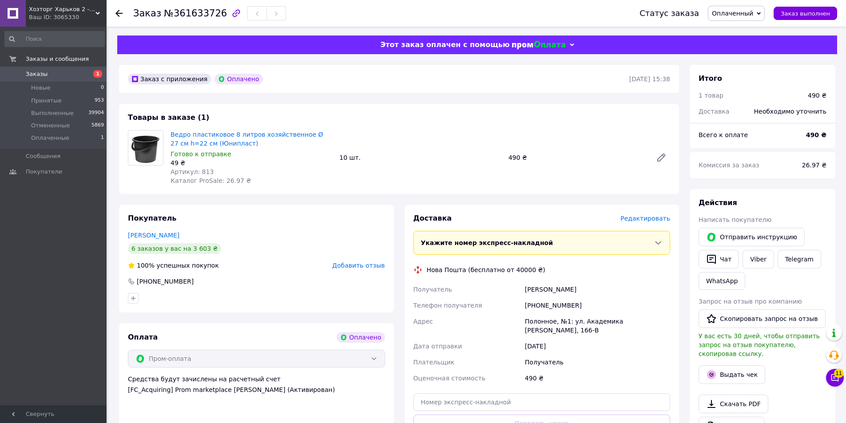
click at [761, 14] on icon at bounding box center [759, 14] width 4 height 4
click at [732, 31] on li "Принят" at bounding box center [736, 30] width 56 height 13
click at [564, 289] on div "[PERSON_NAME]" at bounding box center [597, 290] width 149 height 16
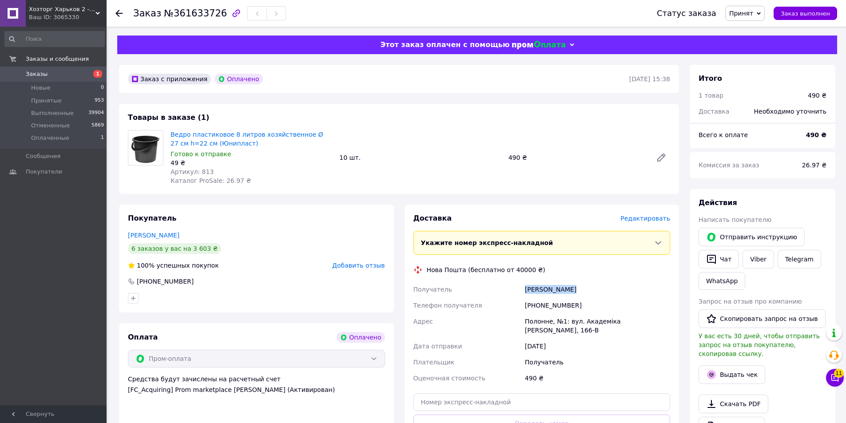
copy div "[PERSON_NAME]"
click at [633, 323] on div "Полонне, №1: вул. Академіка [PERSON_NAME], 166-В" at bounding box center [597, 326] width 149 height 25
click at [633, 323] on div "Полонне, №1: вул. Академіка Герасимчука, 166-В" at bounding box center [597, 326] width 149 height 25
copy div "Полонне, №1: вул. Академіка Герасимчука, 166-В"
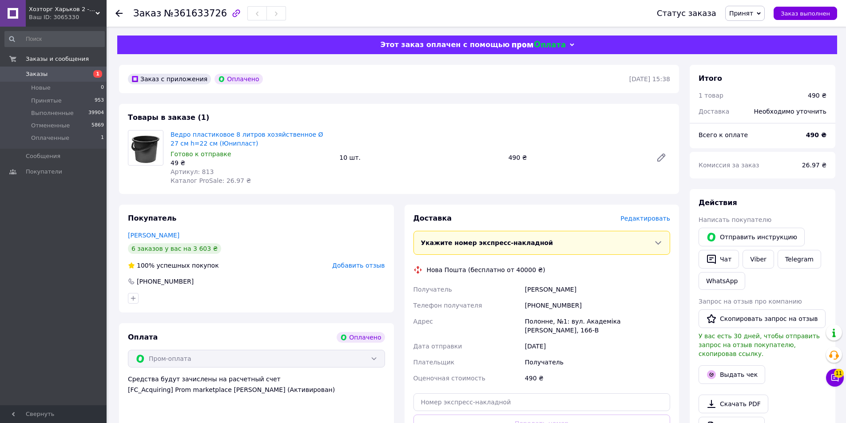
click at [552, 306] on div "+380971977804" at bounding box center [597, 306] width 149 height 16
copy div "380971977804"
click at [202, 171] on span "Артикул: 813" at bounding box center [192, 171] width 43 height 7
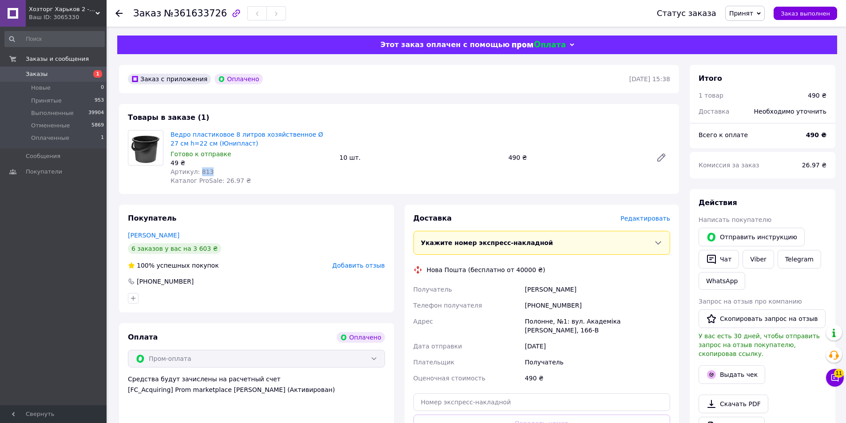
copy span "813"
click at [28, 71] on span "Заказы" at bounding box center [37, 74] width 22 height 8
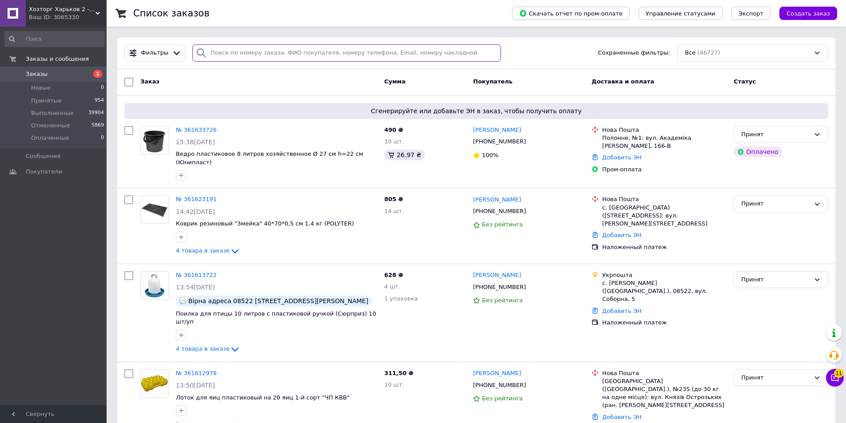
click at [219, 49] on input "search" at bounding box center [346, 52] width 309 height 17
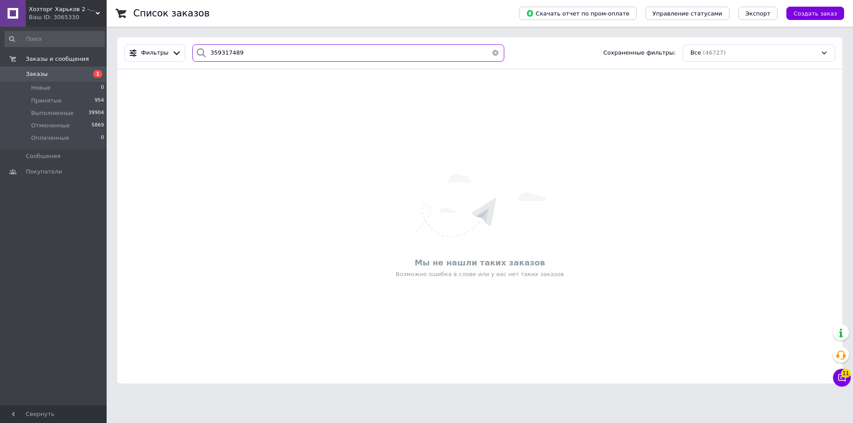
click at [215, 52] on input "359317489" at bounding box center [348, 52] width 312 height 17
type input "359317489"
click at [97, 12] on icon at bounding box center [98, 13] width 4 height 4
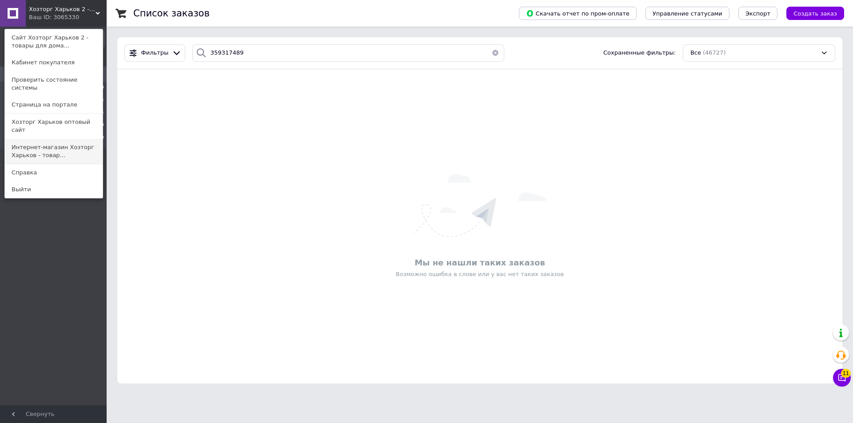
click at [27, 139] on link "Интернет-магазин Хозторг Харьков - товар..." at bounding box center [54, 151] width 98 height 25
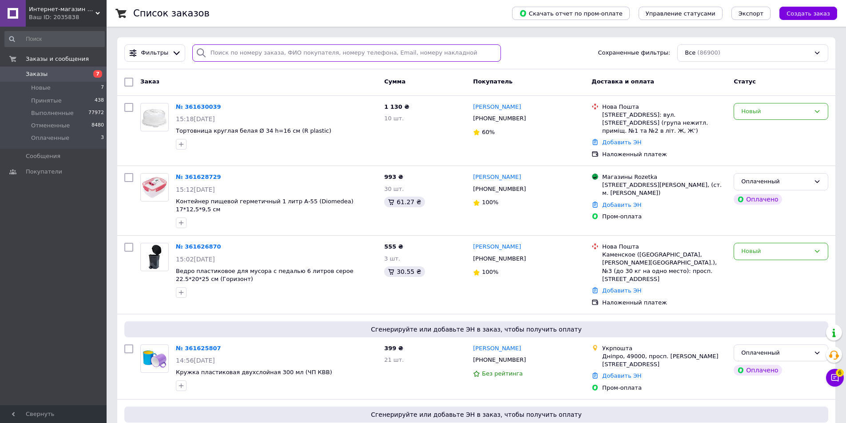
click at [210, 50] on input "search" at bounding box center [346, 52] width 309 height 17
paste input "359317489"
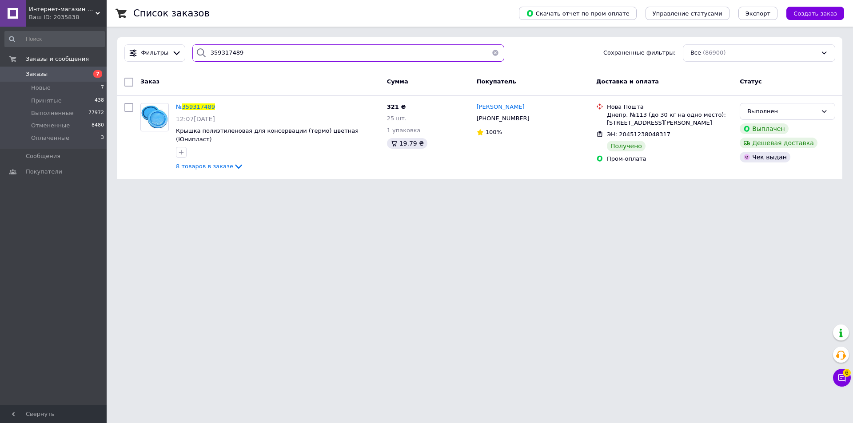
click at [215, 52] on input "359317489" at bounding box center [348, 52] width 312 height 17
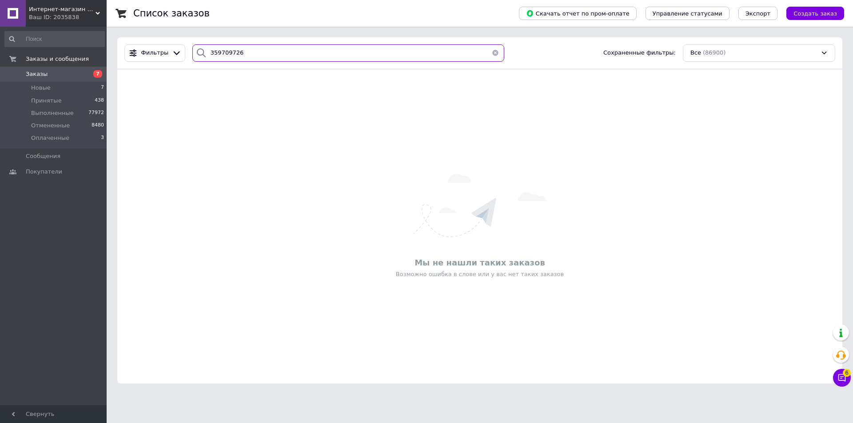
click at [215, 52] on input "359709726" at bounding box center [348, 52] width 312 height 17
type input "359709726"
click at [97, 12] on use at bounding box center [98, 13] width 4 height 3
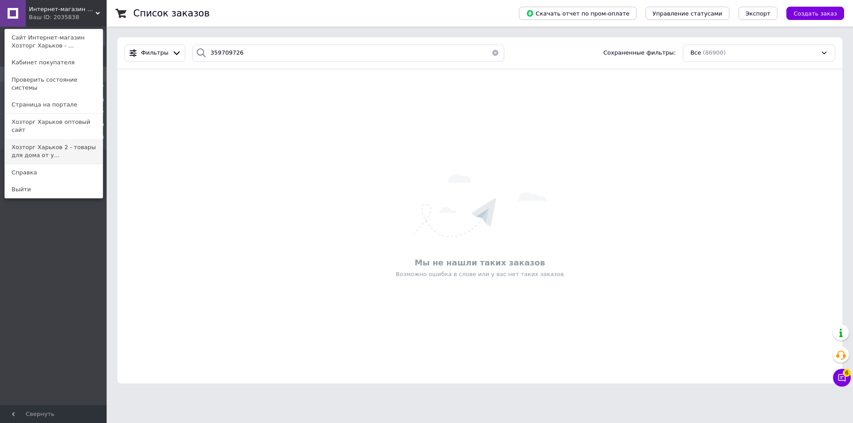
click at [31, 139] on link "Хозторг Харьков 2 - товары для дома от у..." at bounding box center [54, 151] width 98 height 25
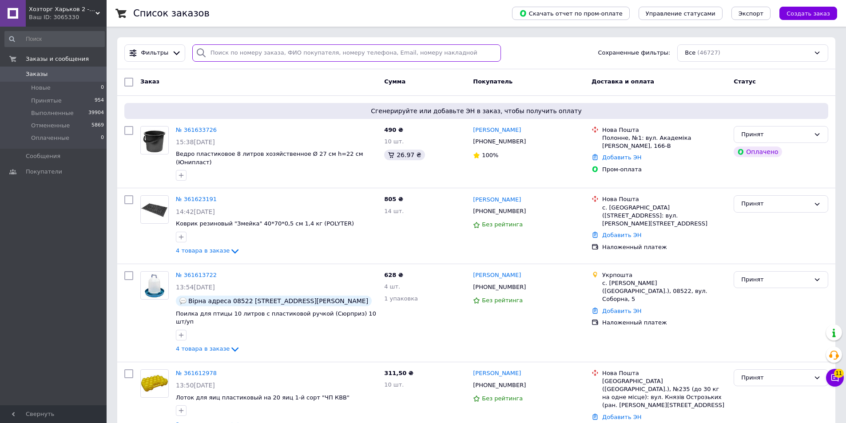
click at [214, 53] on input "search" at bounding box center [346, 52] width 309 height 17
paste input "359709726"
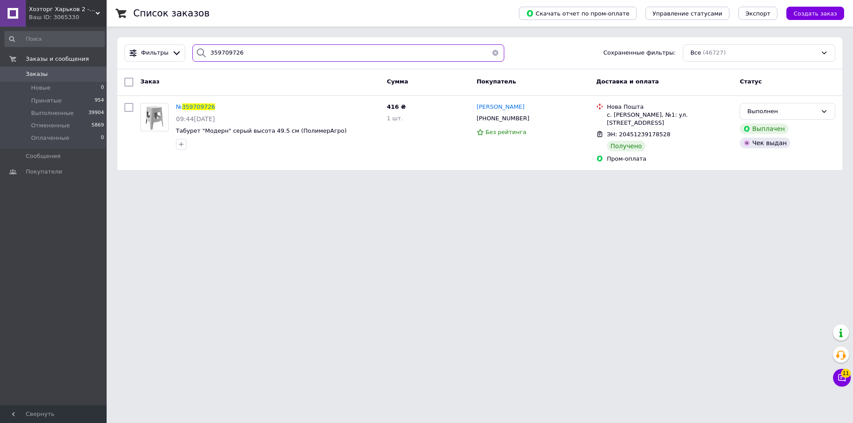
click at [213, 52] on input "359709726" at bounding box center [348, 52] width 312 height 17
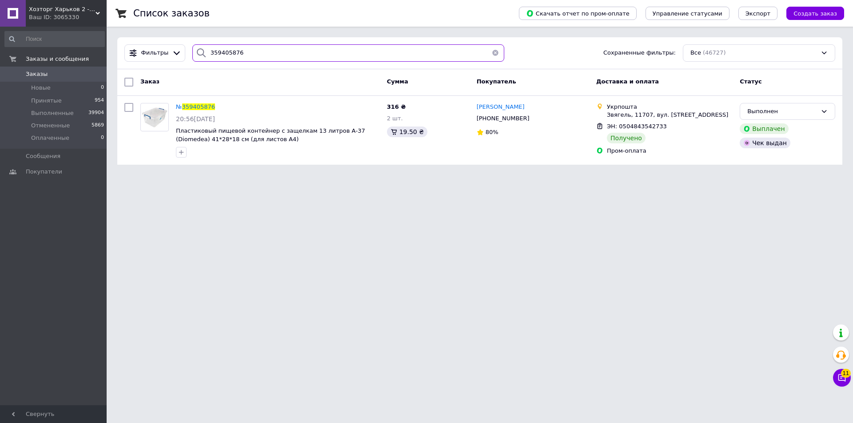
click at [209, 48] on input "359405876" at bounding box center [348, 52] width 312 height 17
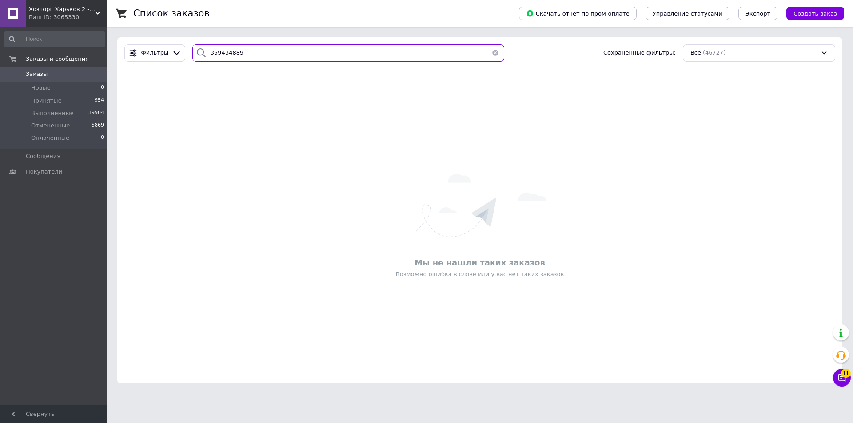
click at [211, 50] on input "359434889" at bounding box center [348, 52] width 312 height 17
type input "359434889"
click at [98, 12] on icon at bounding box center [98, 13] width 4 height 4
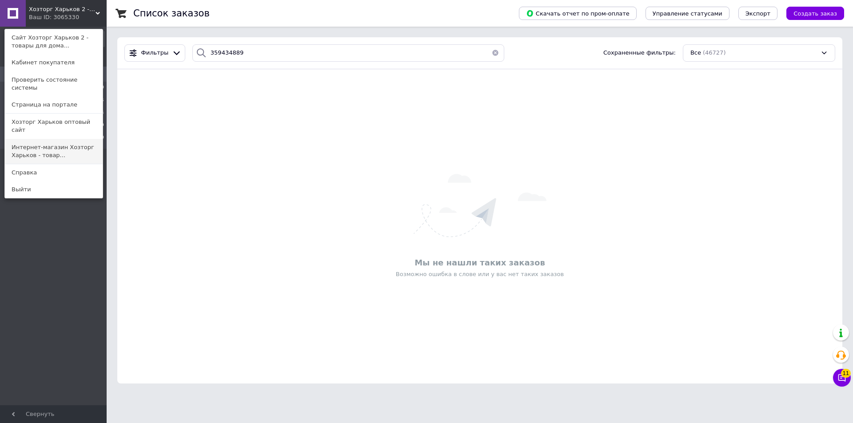
click at [36, 139] on link "Интернет-магазин Хозторг Харьков - товар..." at bounding box center [54, 151] width 98 height 25
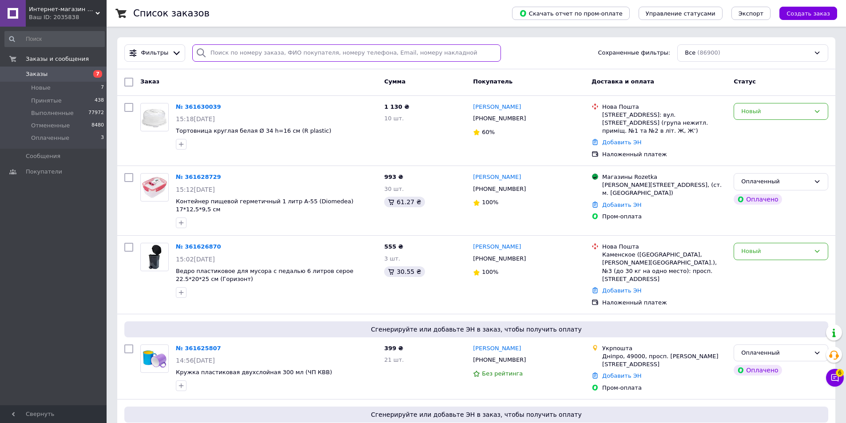
click at [209, 52] on input "search" at bounding box center [346, 52] width 309 height 17
paste input "359434889"
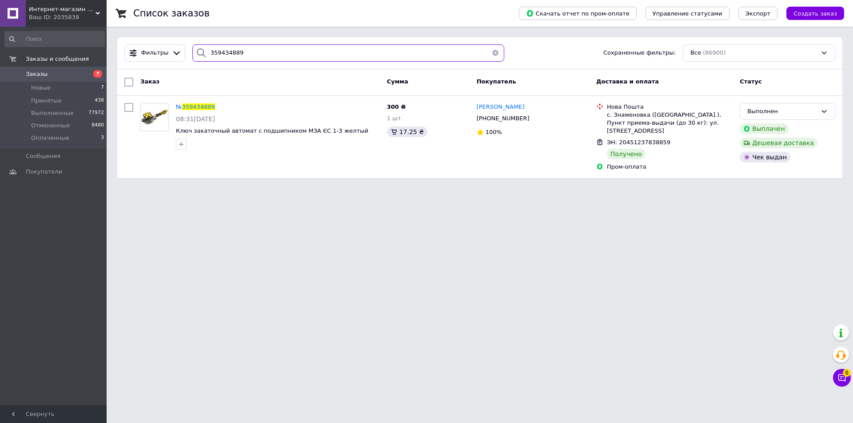
click at [211, 51] on input "359434889" at bounding box center [348, 52] width 312 height 17
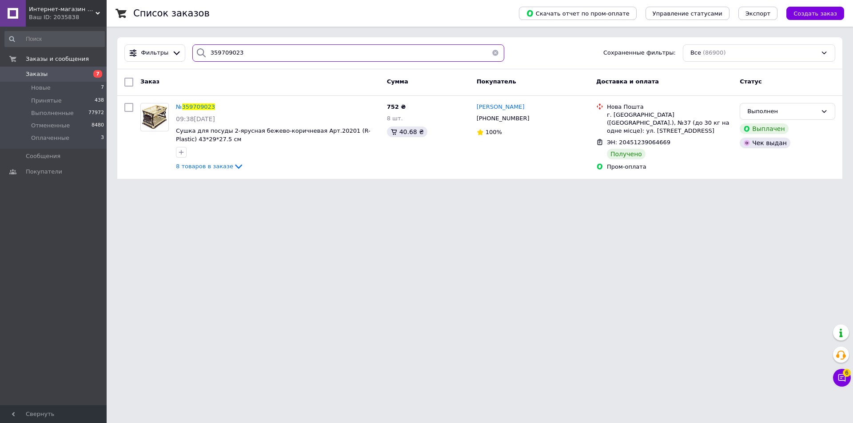
click at [215, 51] on input "359709023" at bounding box center [348, 52] width 312 height 17
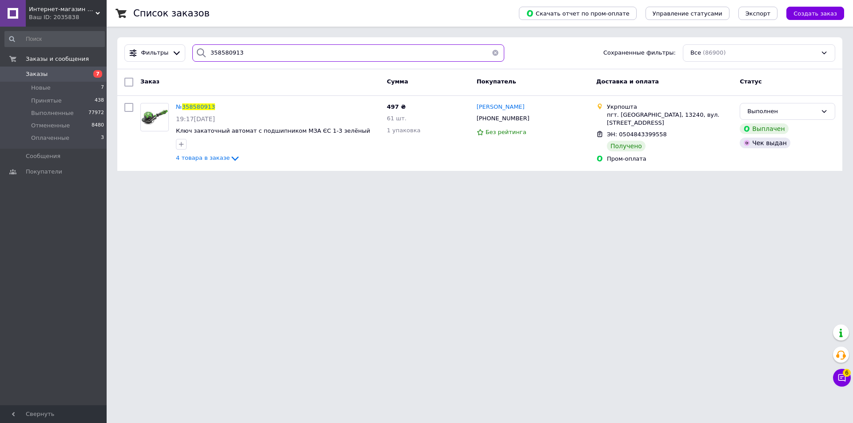
click at [218, 53] on input "358580913" at bounding box center [348, 52] width 312 height 17
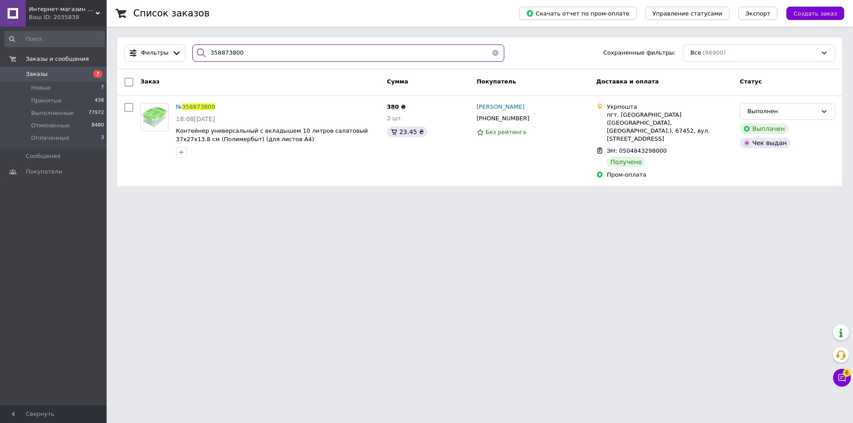
click at [226, 51] on input "358873800" at bounding box center [348, 52] width 312 height 17
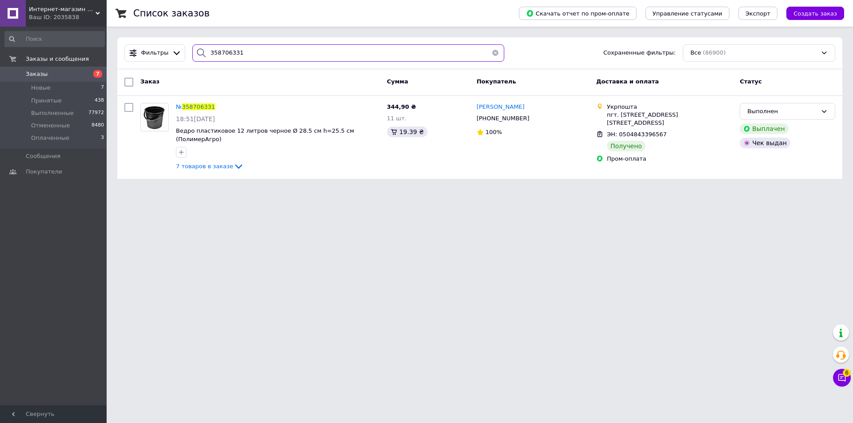
click at [211, 50] on input "358706331" at bounding box center [348, 52] width 312 height 17
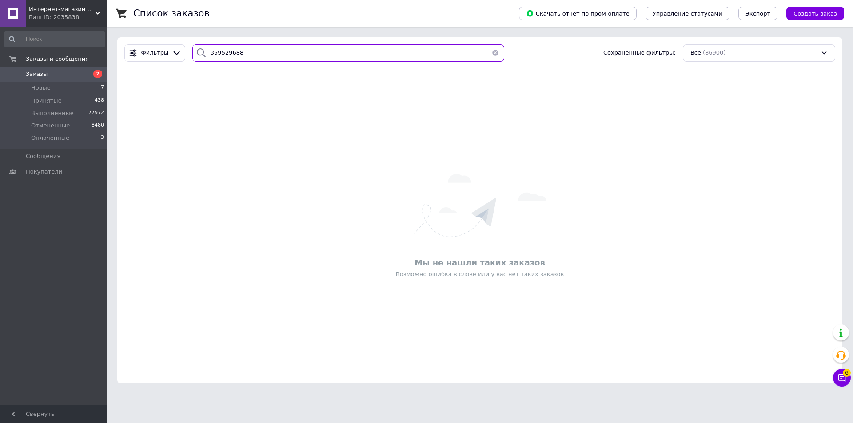
click at [209, 51] on input "359529688" at bounding box center [348, 52] width 312 height 17
type input "359529688"
click at [100, 11] on div "Интернет-магазин Хозторг Харьков - товары для дома, сада и огорода оптом Ваш ID…" at bounding box center [66, 13] width 81 height 27
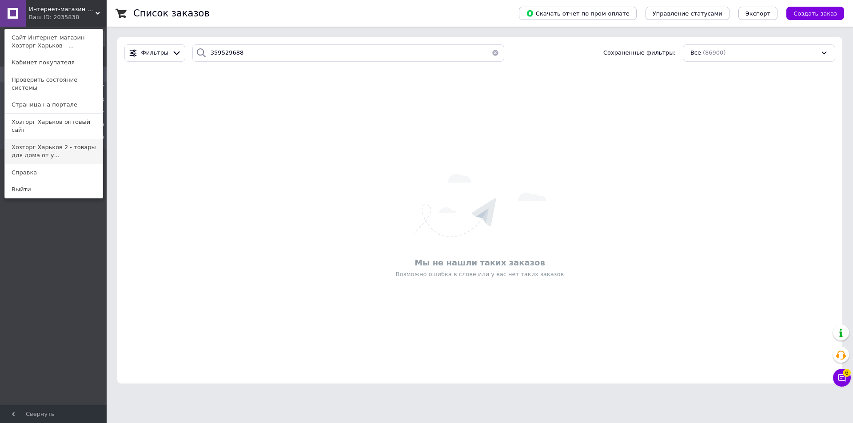
click at [19, 139] on link "Хозторг Харьков 2 - товары для дома от у..." at bounding box center [54, 151] width 98 height 25
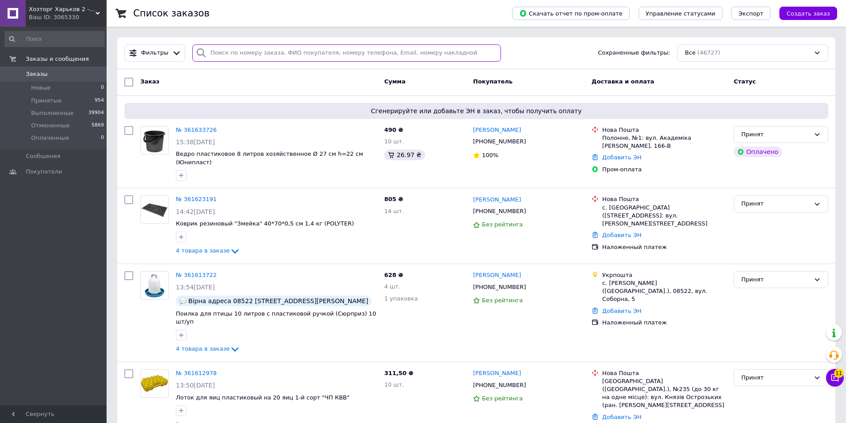
click at [212, 51] on input "search" at bounding box center [346, 52] width 309 height 17
paste input "359529688"
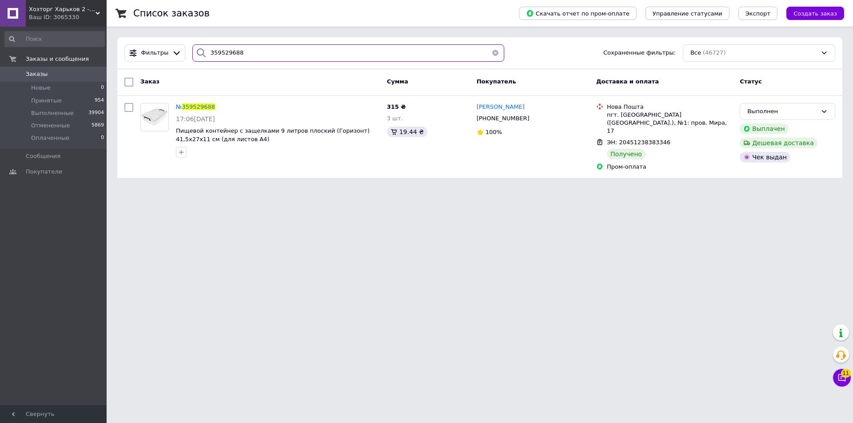
click at [214, 52] on input "359529688" at bounding box center [348, 52] width 312 height 17
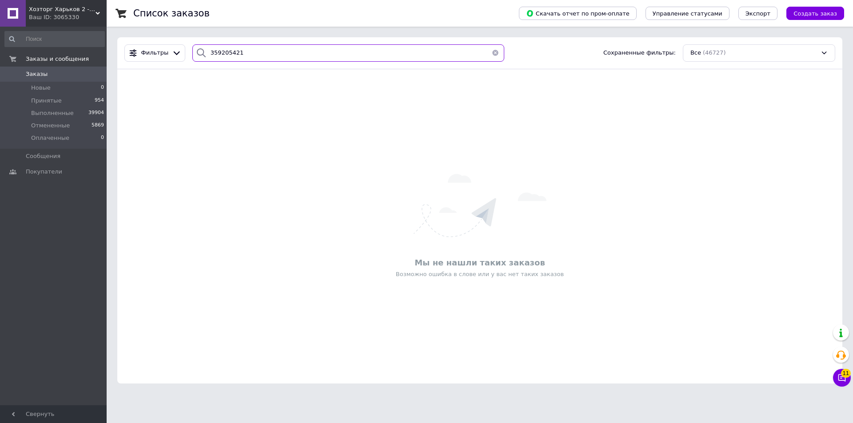
click at [214, 52] on input "359205421" at bounding box center [348, 52] width 312 height 17
type input "359205421"
click at [95, 10] on span "Хозторг Харьков 2 - товары для дома от [DEMOGRAPHIC_DATA] производителей" at bounding box center [62, 9] width 67 height 8
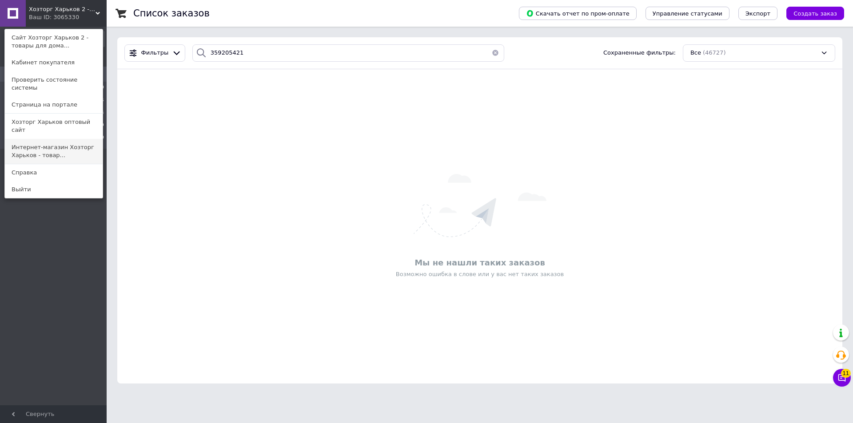
click at [32, 139] on link "Интернет-магазин Хозторг Харьков - товар..." at bounding box center [54, 151] width 98 height 25
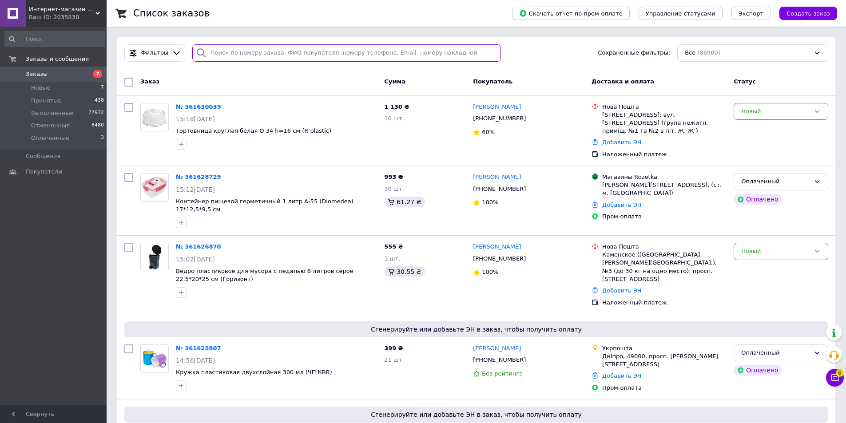
click at [214, 52] on input "search" at bounding box center [346, 52] width 309 height 17
paste input "359205421"
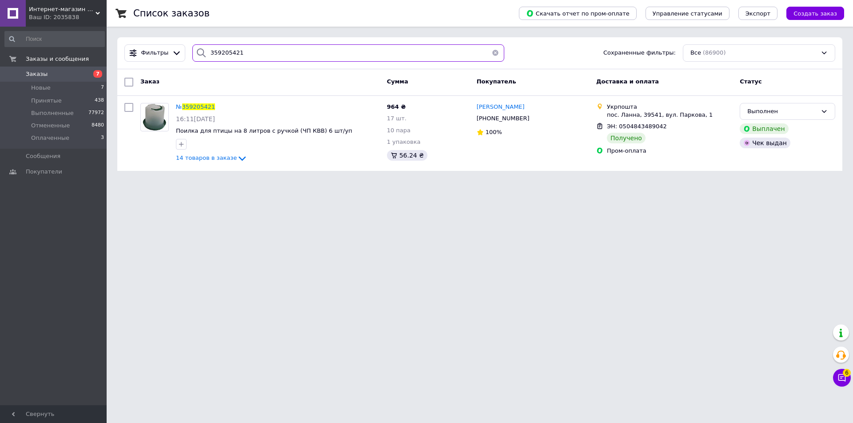
click at [217, 49] on input "359205421" at bounding box center [348, 52] width 312 height 17
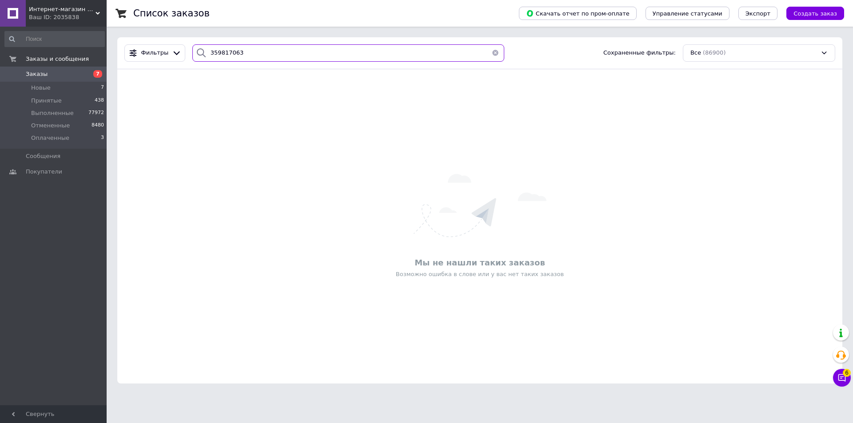
click at [211, 53] on input "359817063" at bounding box center [348, 52] width 312 height 17
type input "359817063"
click at [100, 12] on icon at bounding box center [98, 13] width 4 height 4
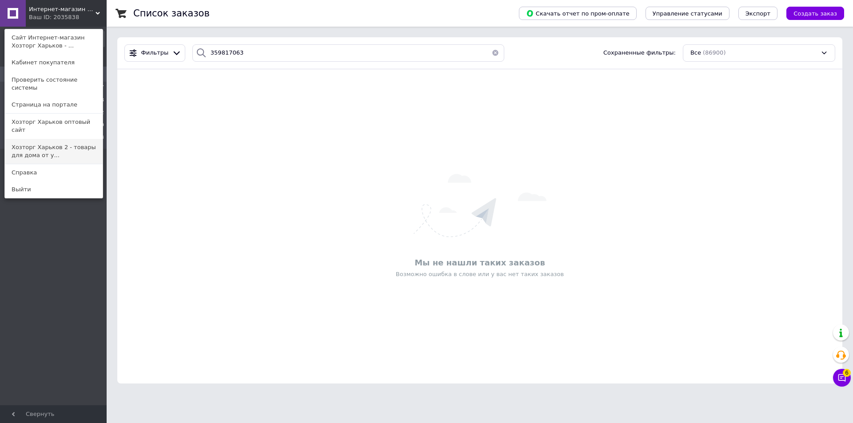
click at [29, 139] on link "Хозторг Харьков 2 - товары для дома от у..." at bounding box center [54, 151] width 98 height 25
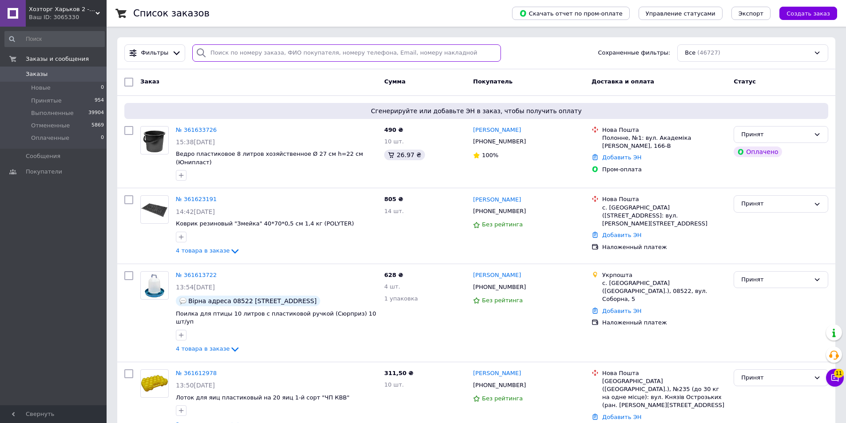
click at [214, 49] on input "search" at bounding box center [346, 52] width 309 height 17
paste input "359817063"
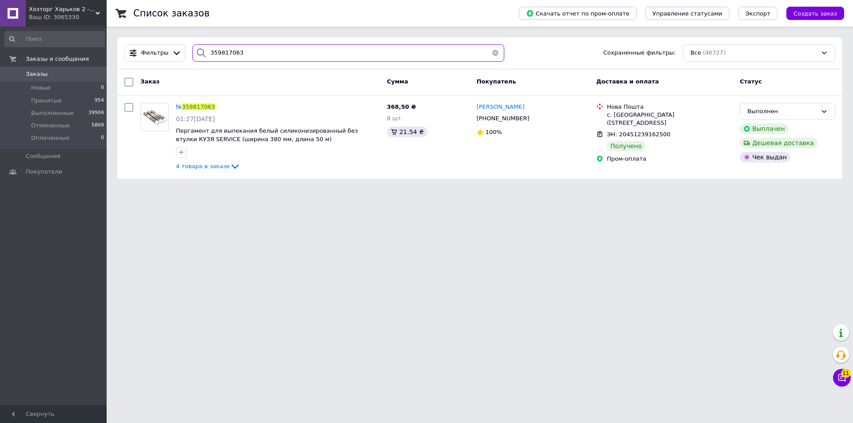
click at [215, 47] on input "359817063" at bounding box center [348, 52] width 312 height 17
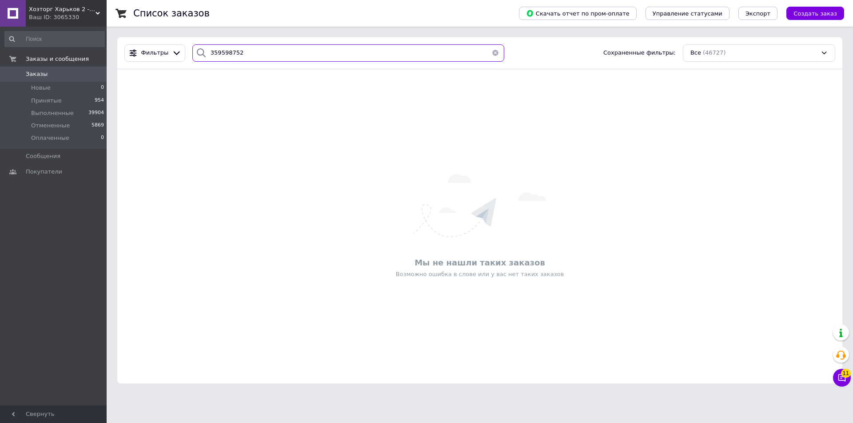
click at [209, 51] on input "359598752" at bounding box center [348, 52] width 312 height 17
type input "359598752"
click at [96, 12] on icon at bounding box center [98, 13] width 4 height 4
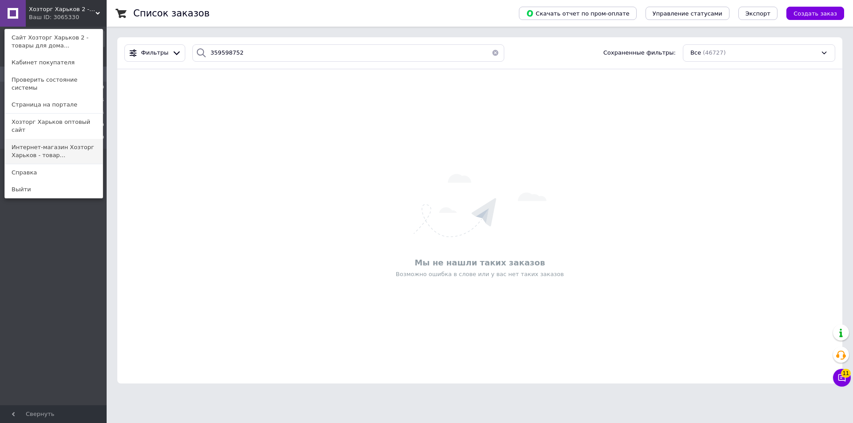
click at [22, 139] on link "Интернет-магазин Хозторг Харьков - товар..." at bounding box center [54, 151] width 98 height 25
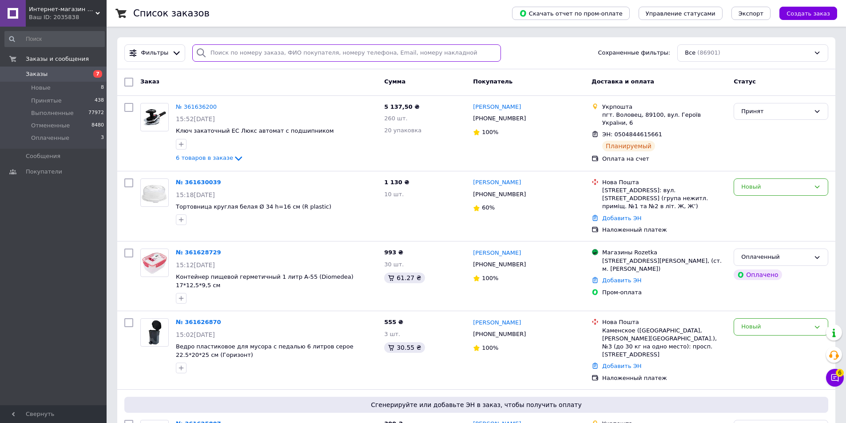
click at [211, 54] on input "search" at bounding box center [346, 52] width 309 height 17
paste input "359598752"
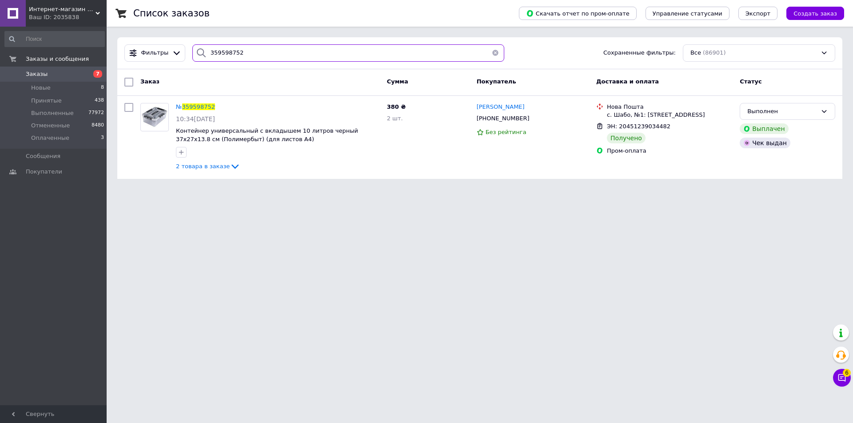
click at [217, 50] on input "359598752" at bounding box center [348, 52] width 312 height 17
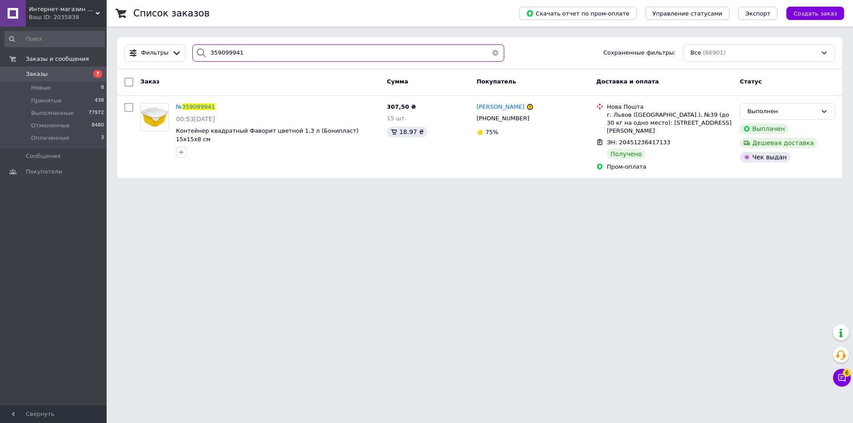
click at [210, 50] on input "359099941" at bounding box center [348, 52] width 312 height 17
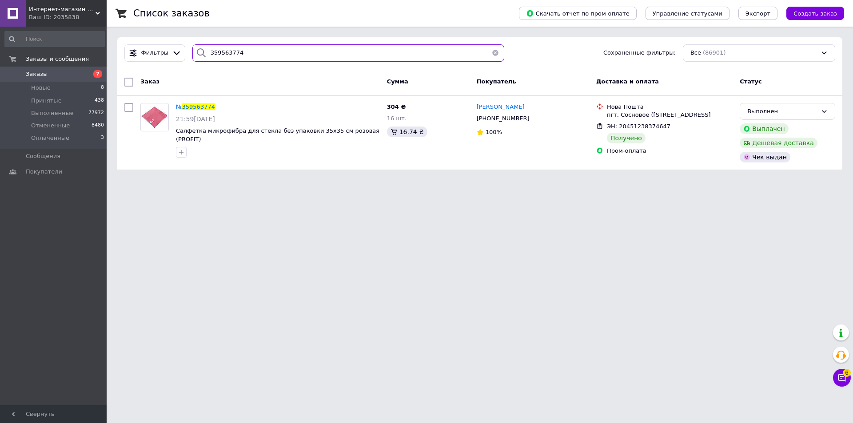
click at [220, 51] on input "359563774" at bounding box center [348, 52] width 312 height 17
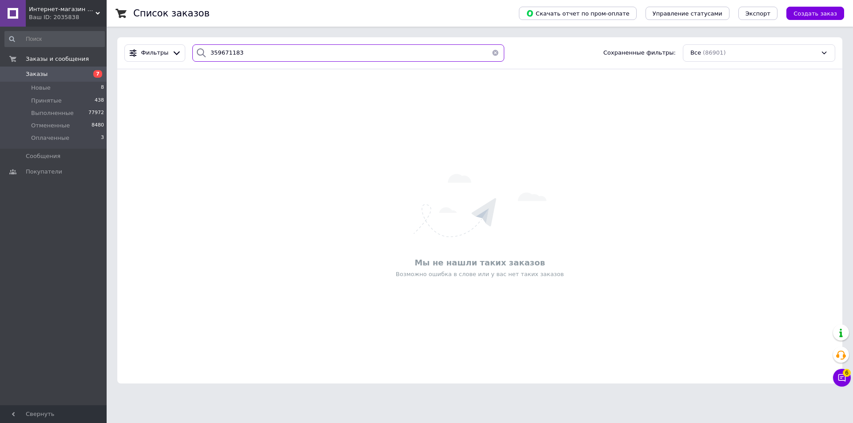
click at [216, 52] on input "359671183" at bounding box center [348, 52] width 312 height 17
type input "359671183"
click at [98, 9] on div "Интернет-магазин Хозторг Харьков - товары для дома, сада и огорода оптом Ваш ID…" at bounding box center [66, 13] width 81 height 27
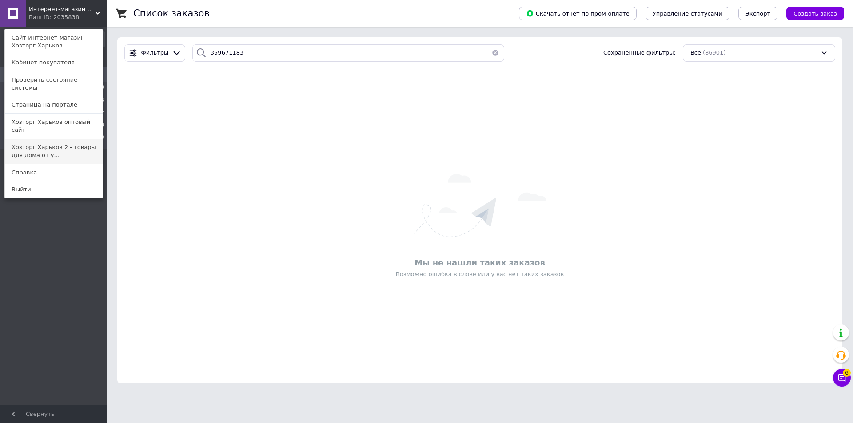
click at [26, 139] on link "Хозторг Харьков 2 - товары для дома от у..." at bounding box center [54, 151] width 98 height 25
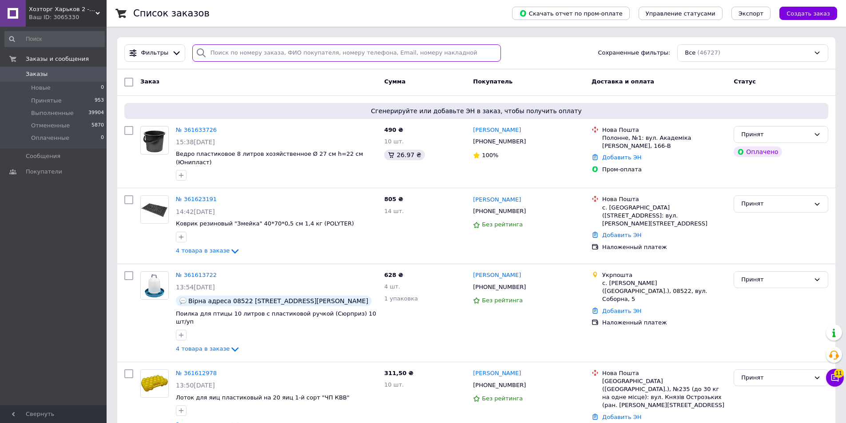
click at [210, 51] on input "search" at bounding box center [346, 52] width 309 height 17
paste input "359671183"
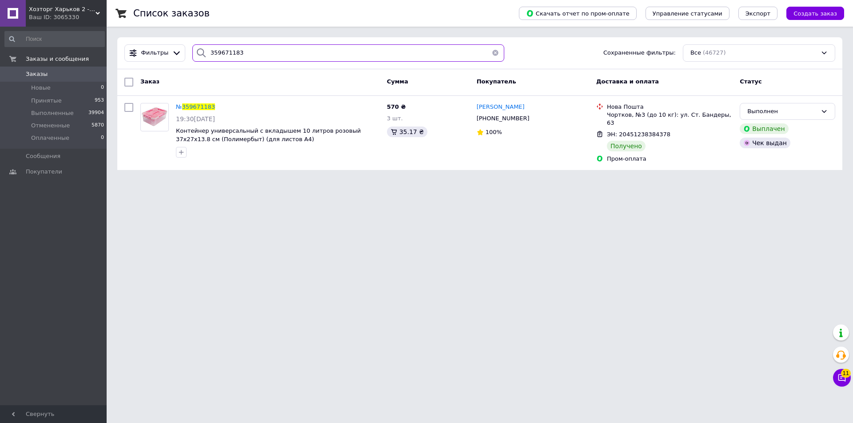
click at [209, 52] on input "359671183" at bounding box center [348, 52] width 312 height 17
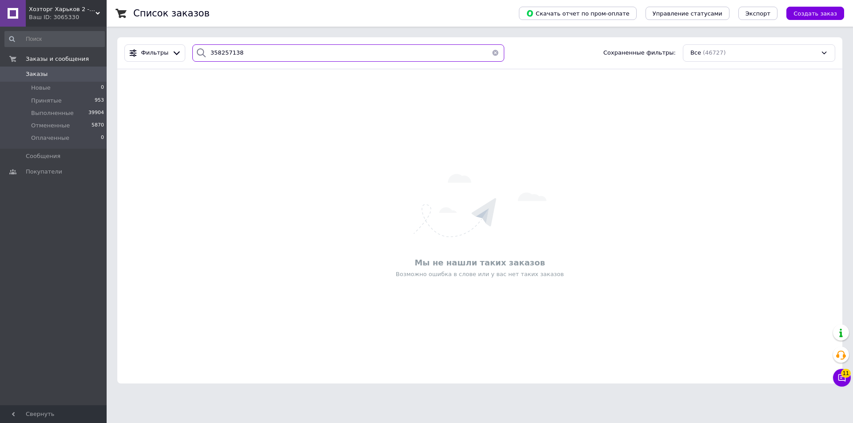
click at [212, 49] on input "358257138" at bounding box center [348, 52] width 312 height 17
type input "358257138"
click at [92, 11] on span "Хозторг Харьков 2 - товары для дома от [DEMOGRAPHIC_DATA] производителей" at bounding box center [62, 9] width 67 height 8
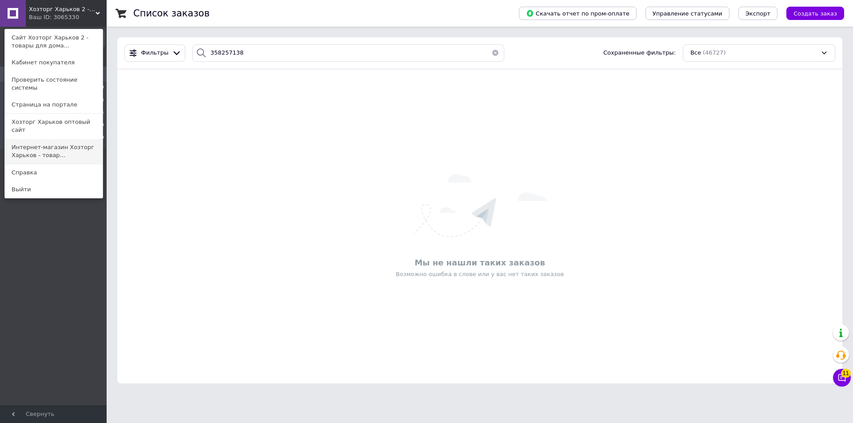
click at [28, 139] on link "Интернет-магазин Хозторг Харьков - товар..." at bounding box center [54, 151] width 98 height 25
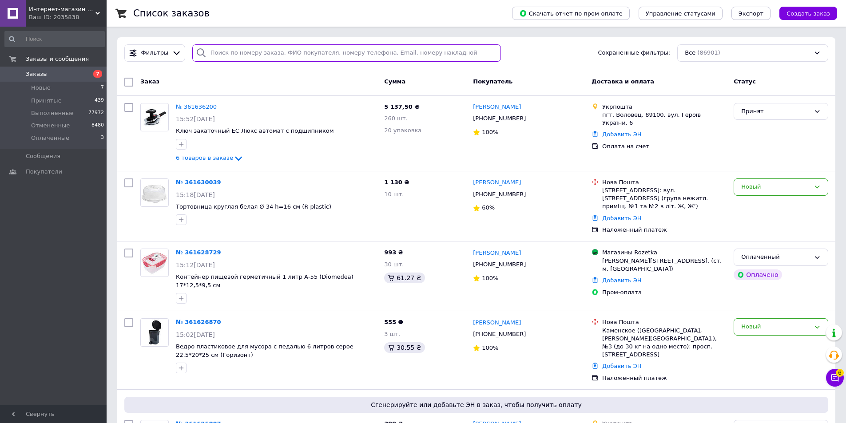
click at [217, 52] on input "search" at bounding box center [346, 52] width 309 height 17
paste input "358257138"
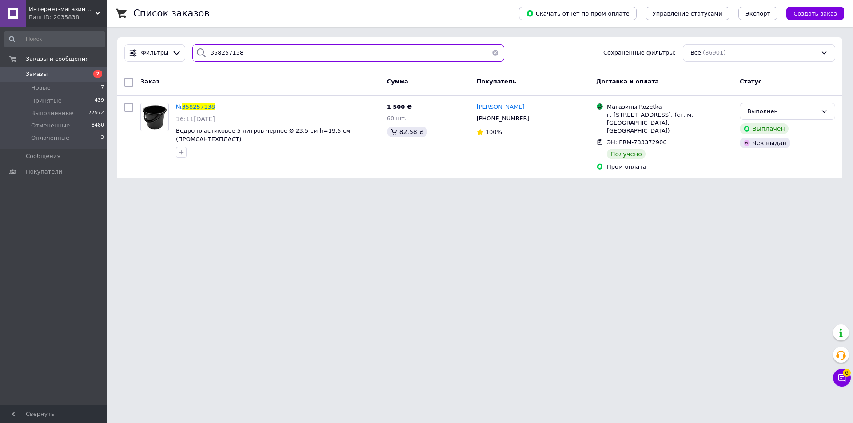
click at [210, 50] on input "358257138" at bounding box center [348, 52] width 312 height 17
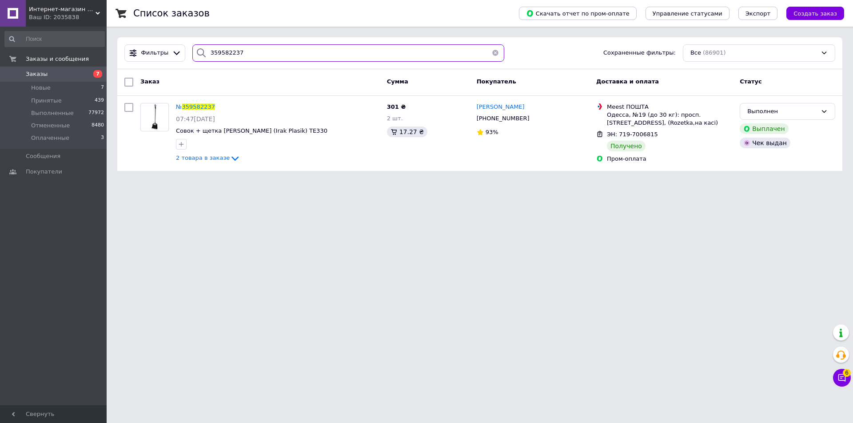
click at [217, 52] on input "359582237" at bounding box center [348, 52] width 312 height 17
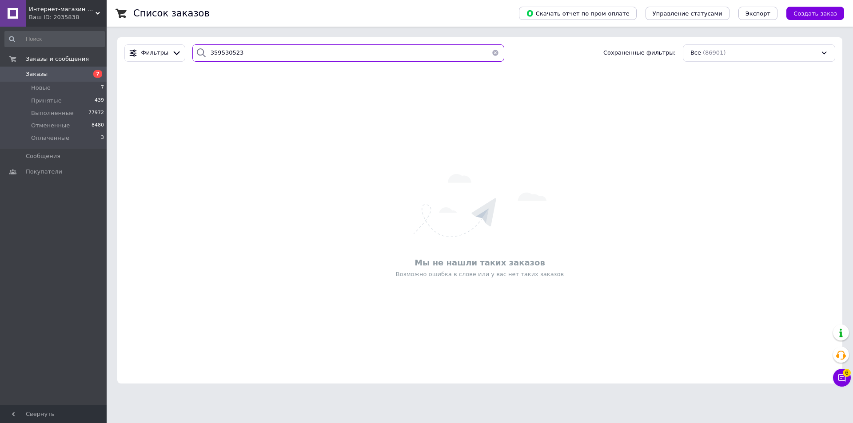
click at [218, 52] on input "359530523" at bounding box center [348, 52] width 312 height 17
type input "359530523"
click at [98, 13] on use at bounding box center [98, 13] width 4 height 3
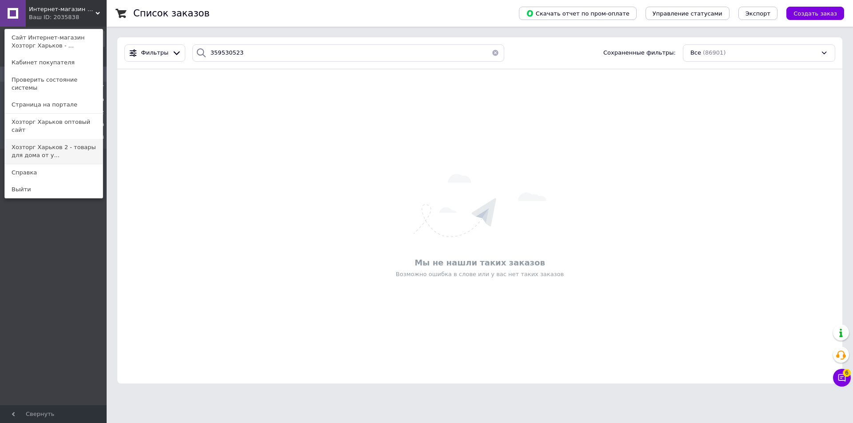
click at [16, 139] on link "Хозторг Харьков 2 - товары для дома от у..." at bounding box center [54, 151] width 98 height 25
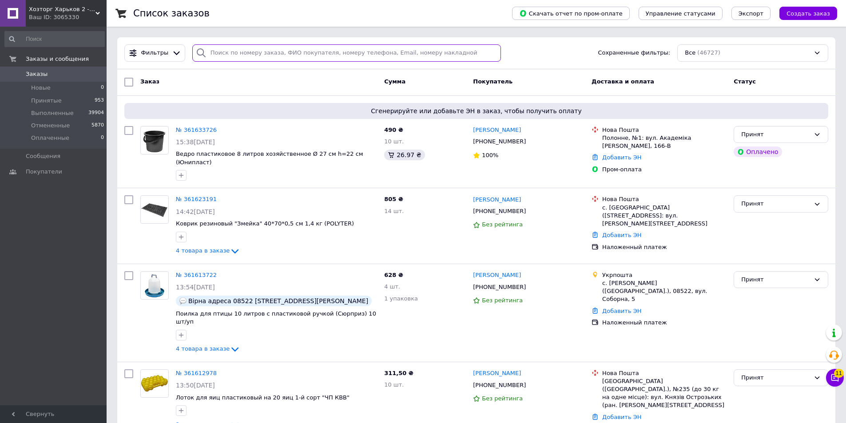
click at [211, 54] on input "search" at bounding box center [346, 52] width 309 height 17
paste input "359530523"
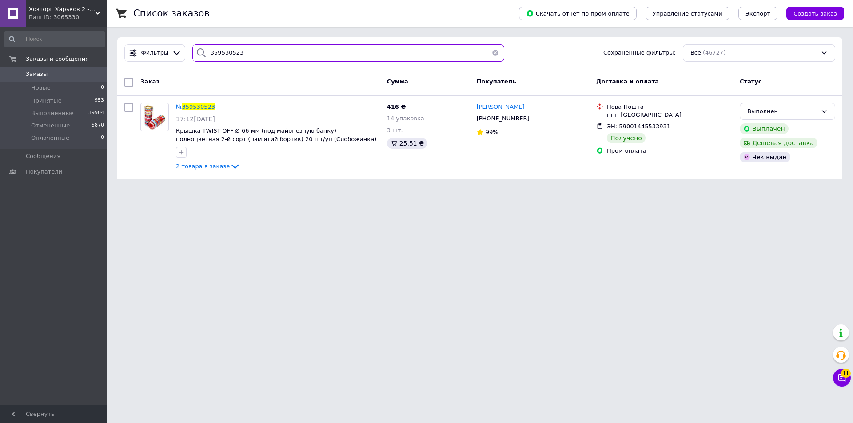
click at [210, 48] on input "359530523" at bounding box center [348, 52] width 312 height 17
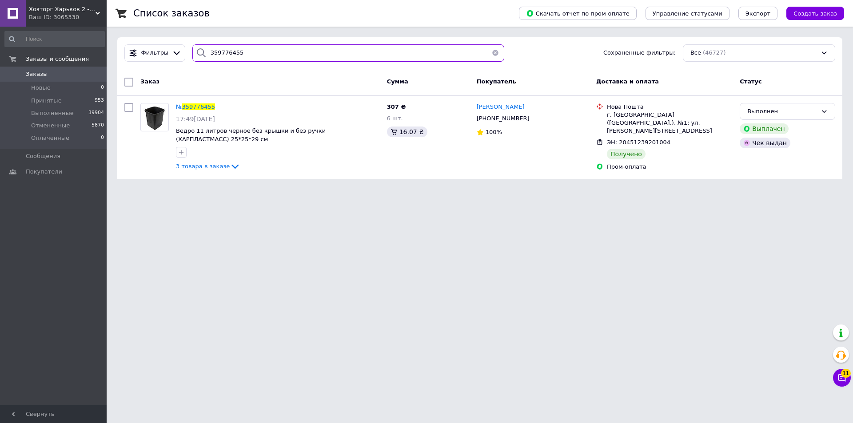
click at [211, 49] on input "359776455" at bounding box center [348, 52] width 312 height 17
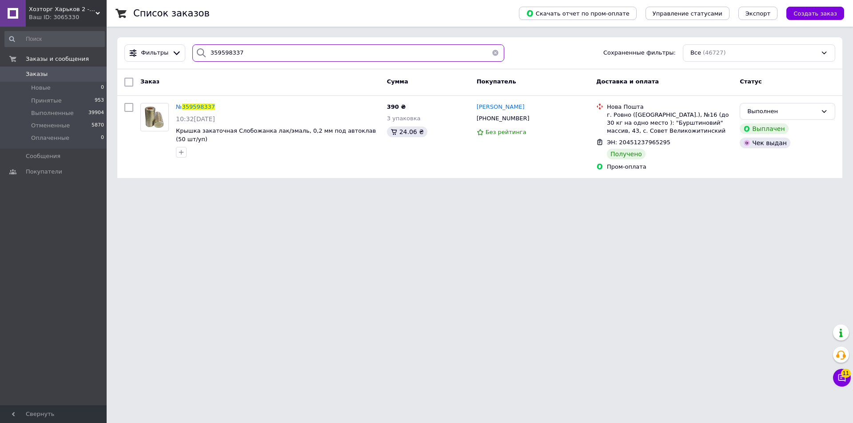
click at [219, 51] on input "359598337" at bounding box center [348, 52] width 312 height 17
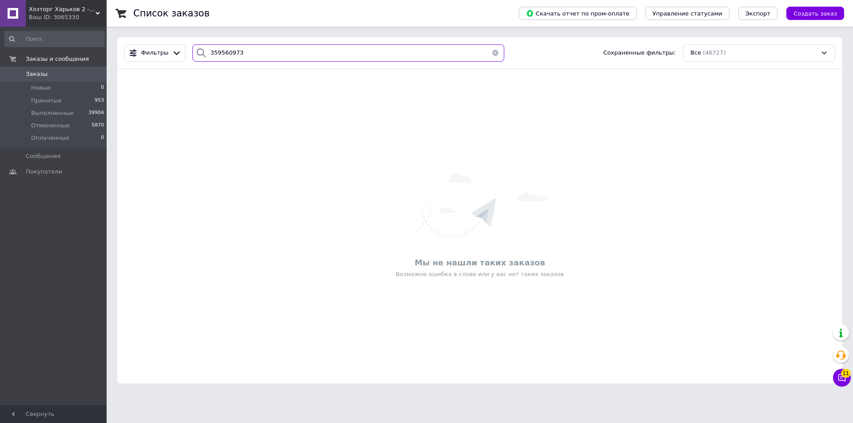
click at [214, 51] on input "359560973" at bounding box center [348, 52] width 312 height 17
type input "359560973"
click at [97, 10] on div "Хозторг Харьков 2 - товары для дома от украинских производителей Ваш ID: 3065330" at bounding box center [66, 13] width 81 height 27
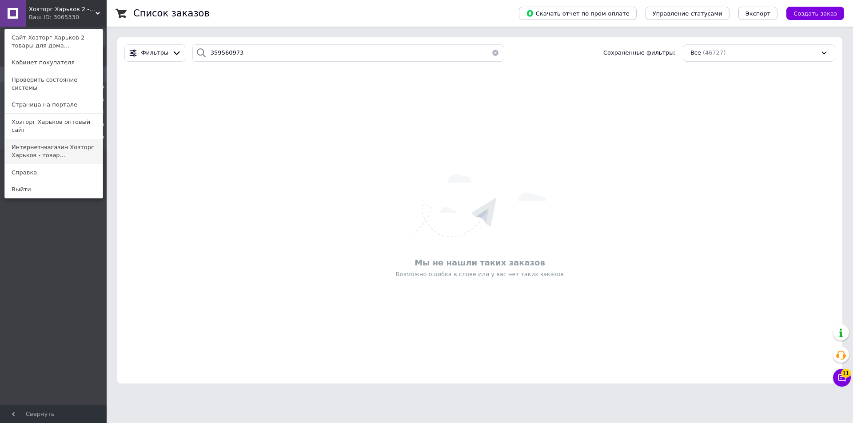
click at [34, 139] on link "Интернет-магазин Хозторг Харьков - товар..." at bounding box center [54, 151] width 98 height 25
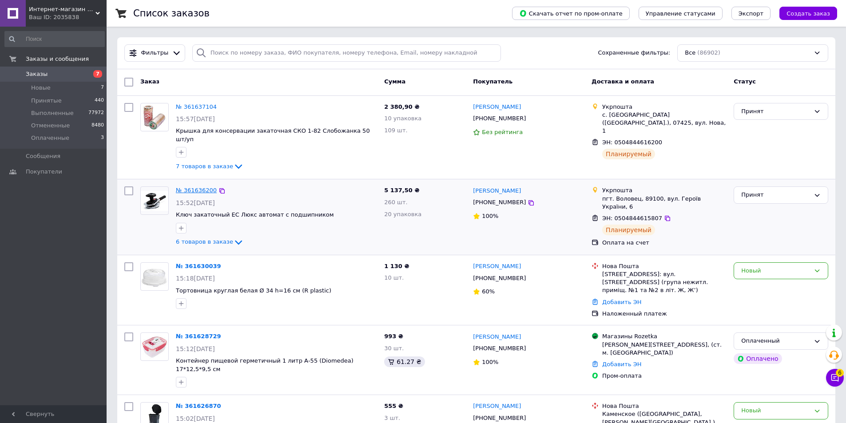
click at [195, 187] on link "№ 361636200" at bounding box center [196, 190] width 41 height 7
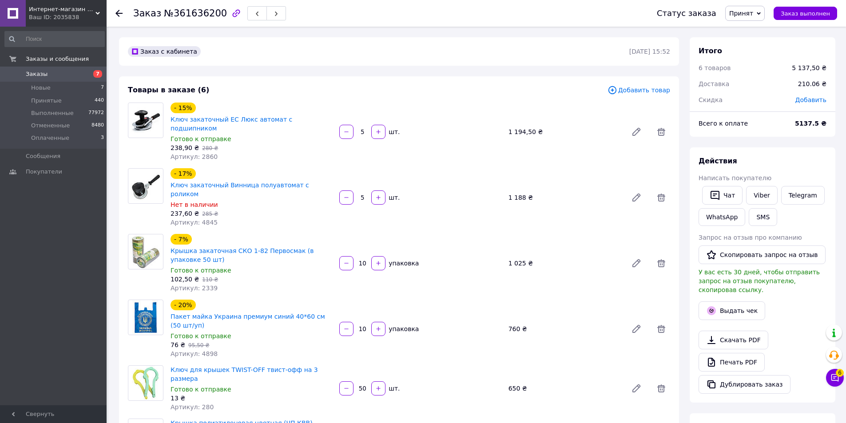
click at [39, 72] on span "Заказы" at bounding box center [37, 74] width 22 height 8
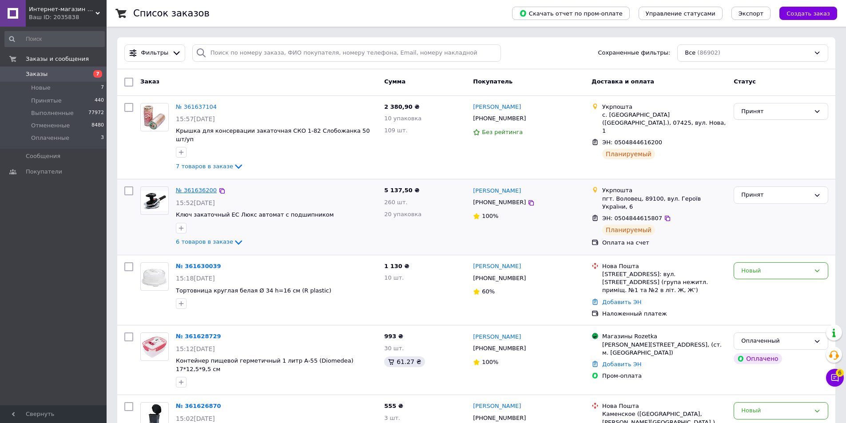
click at [187, 187] on link "№ 361636200" at bounding box center [196, 190] width 41 height 7
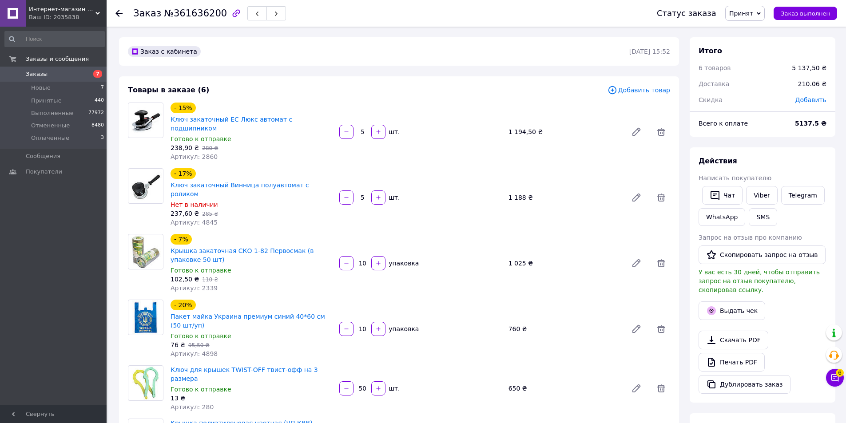
click at [30, 71] on span "Заказы" at bounding box center [37, 74] width 22 height 8
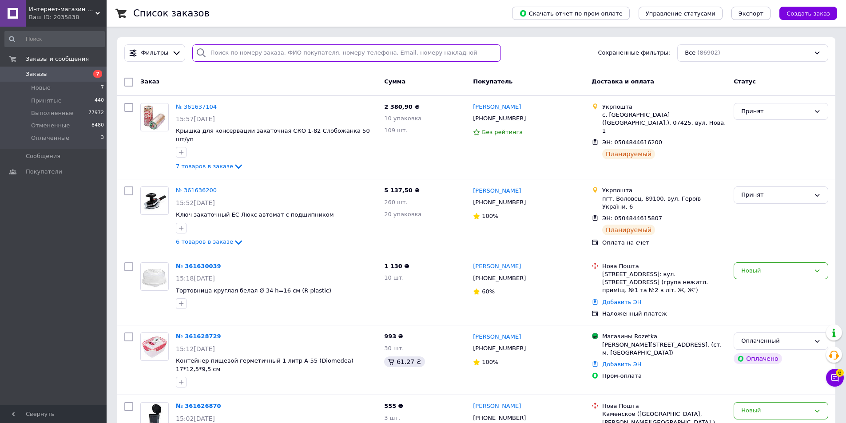
click at [207, 52] on input "search" at bounding box center [346, 52] width 309 height 17
paste input "359560973"
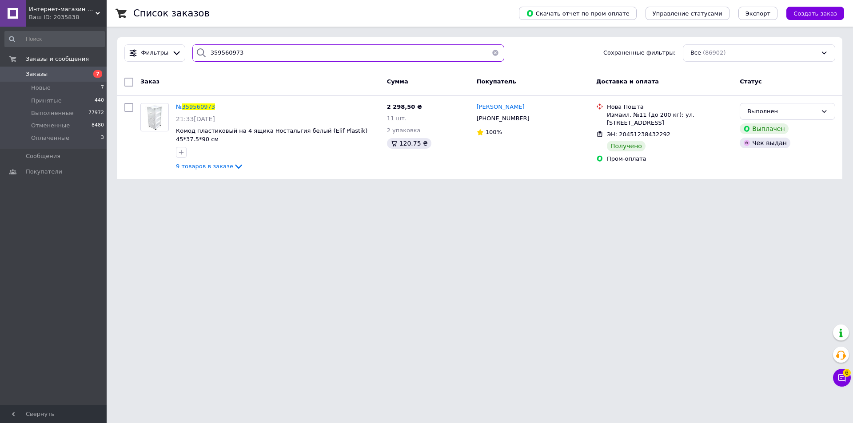
click at [213, 52] on input "359560973" at bounding box center [348, 52] width 312 height 17
click at [211, 48] on input "359346977" at bounding box center [348, 52] width 312 height 17
click at [205, 49] on div at bounding box center [201, 52] width 18 height 17
click at [211, 50] on input "359346977" at bounding box center [348, 52] width 312 height 17
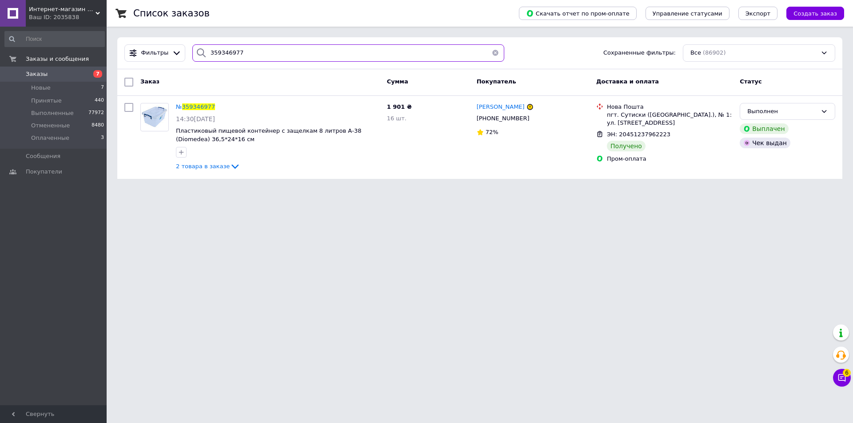
click at [211, 50] on input "359346977" at bounding box center [348, 52] width 312 height 17
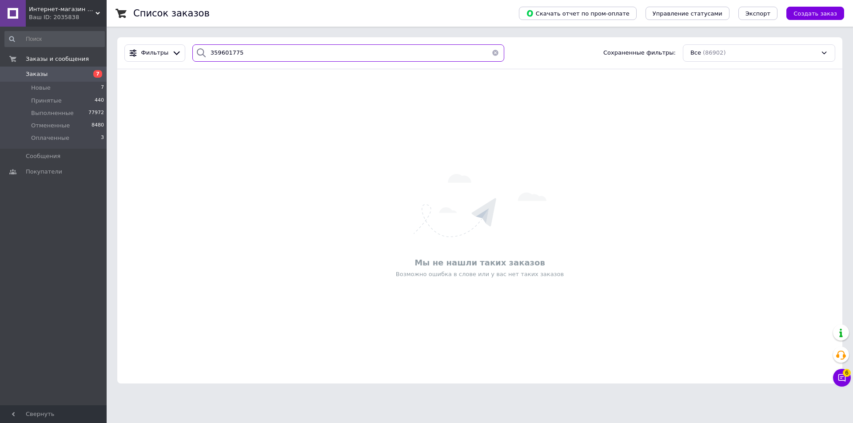
click at [213, 51] on input "359601775" at bounding box center [348, 52] width 312 height 17
type input "359601775"
click at [96, 13] on icon at bounding box center [98, 13] width 4 height 4
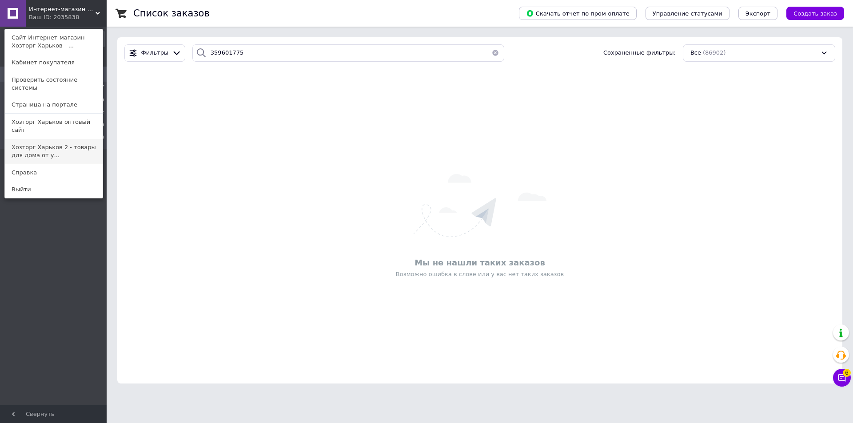
click at [17, 139] on link "Хозторг Харьков 2 - товары для дома от у..." at bounding box center [54, 151] width 98 height 25
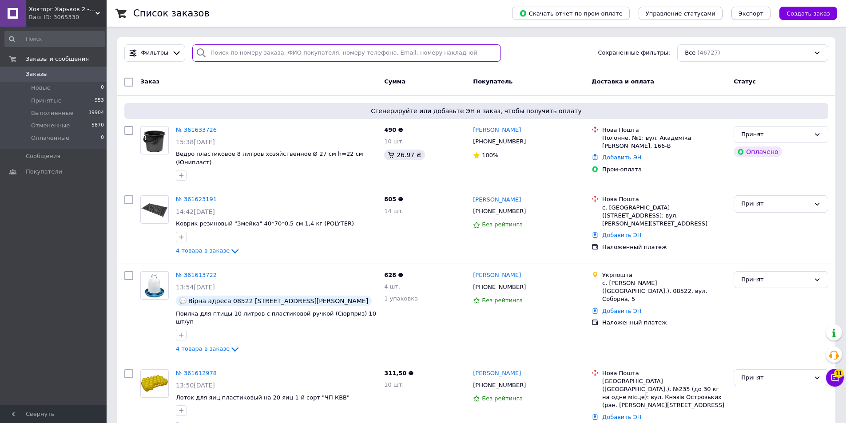
click at [217, 52] on input "search" at bounding box center [346, 52] width 309 height 17
paste input "359601775"
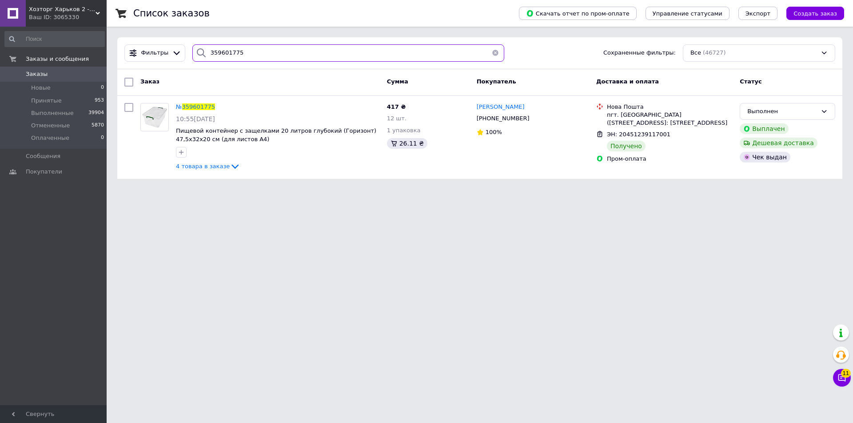
click at [223, 52] on input "359601775" at bounding box center [348, 52] width 312 height 17
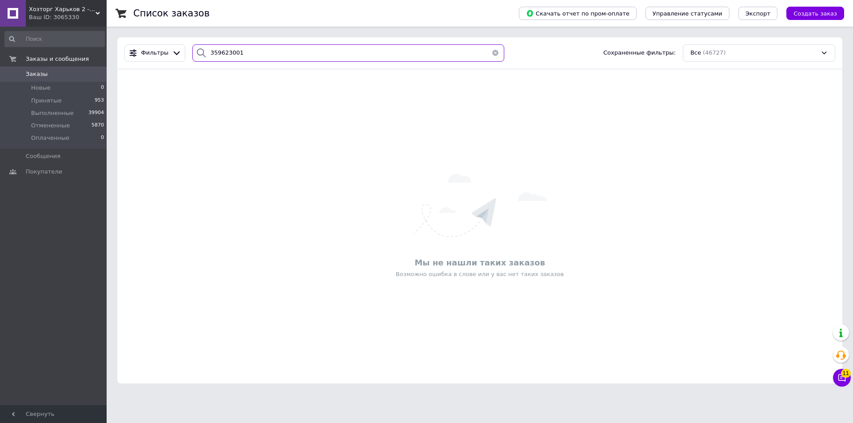
click at [209, 51] on input "359623001" at bounding box center [348, 52] width 312 height 17
type input "359623001"
click at [100, 13] on use at bounding box center [98, 13] width 4 height 3
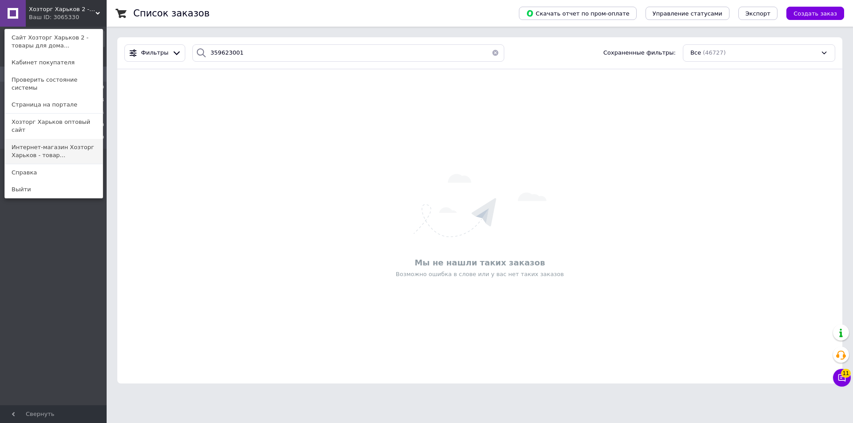
click at [28, 139] on link "Интернет-магазин Хозторг Харьков - товар..." at bounding box center [54, 151] width 98 height 25
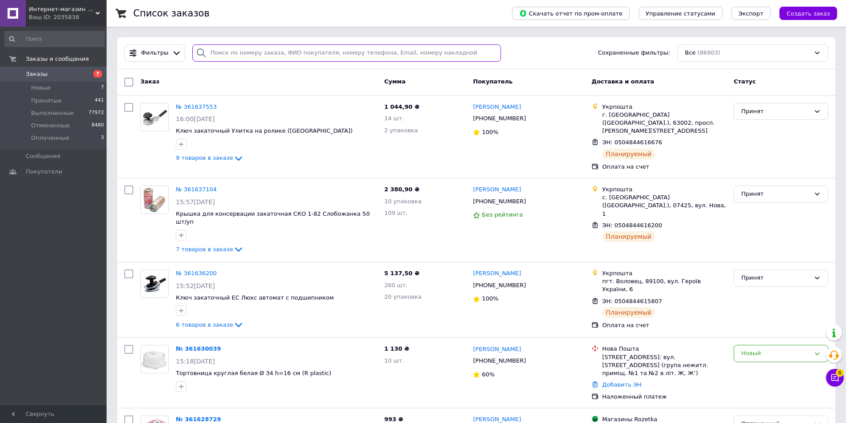
click at [212, 48] on input "search" at bounding box center [346, 52] width 309 height 17
paste input "359623001"
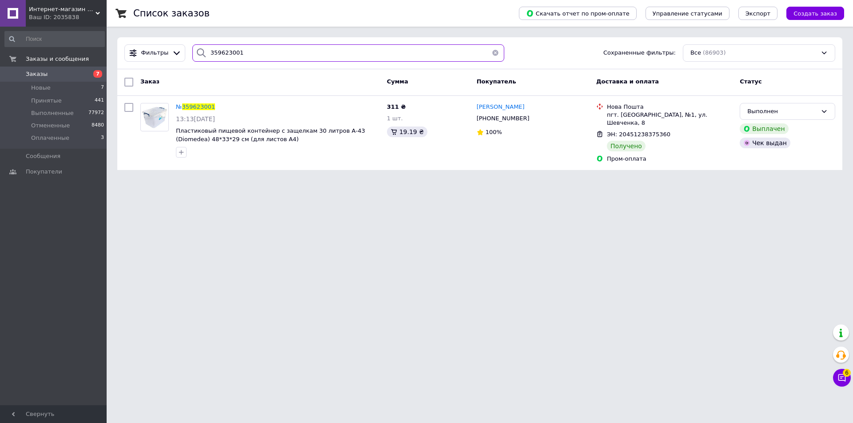
click at [207, 50] on input "359623001" at bounding box center [348, 52] width 312 height 17
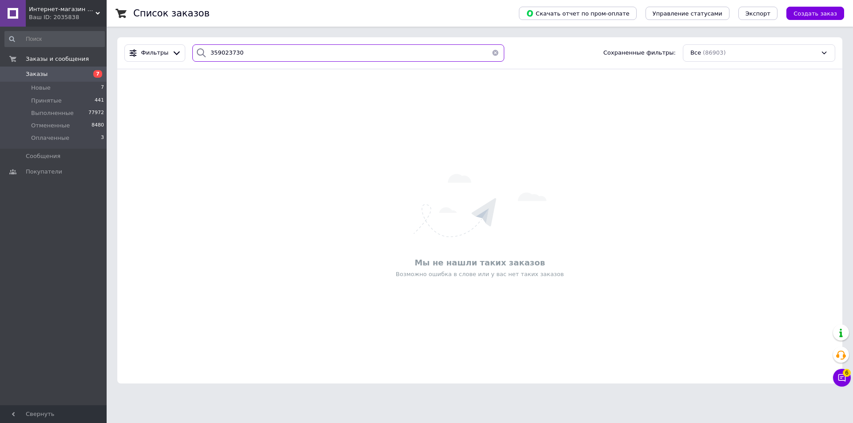
click at [211, 52] on input "359023730" at bounding box center [348, 52] width 312 height 17
type input "359023730"
click at [97, 10] on div "Интернет-магазин Хозторг Харьков - товары для дома, сада и огорода оптом Ваш ID…" at bounding box center [66, 13] width 81 height 27
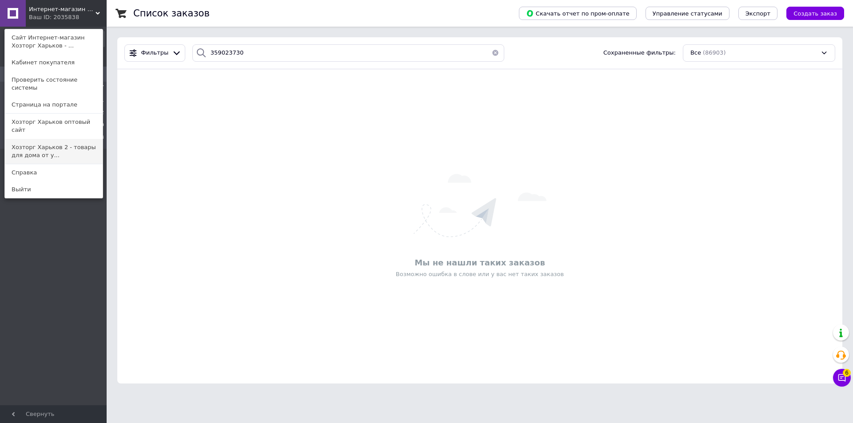
click at [39, 139] on link "Хозторг Харьков 2 - товары для дома от у..." at bounding box center [54, 151] width 98 height 25
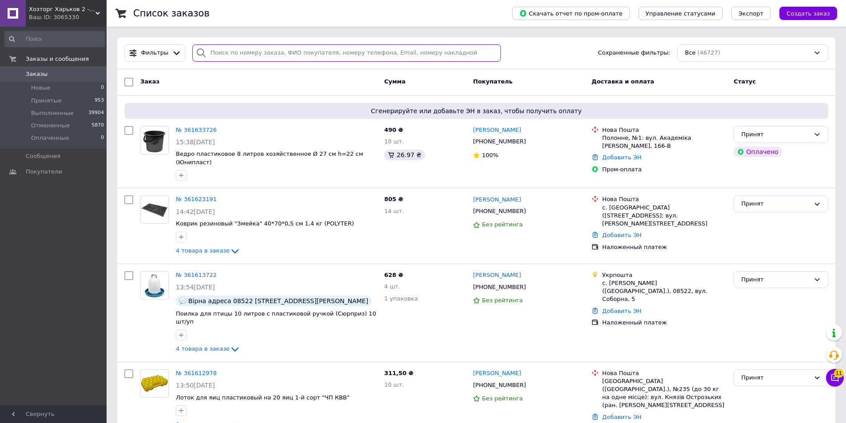
click at [209, 54] on input "search" at bounding box center [346, 52] width 309 height 17
paste input "359023730"
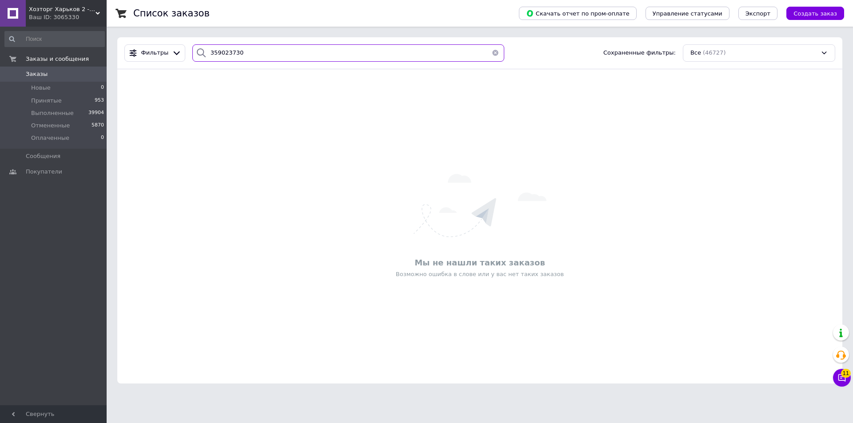
type input "359023730"
click at [98, 12] on icon at bounding box center [98, 13] width 4 height 4
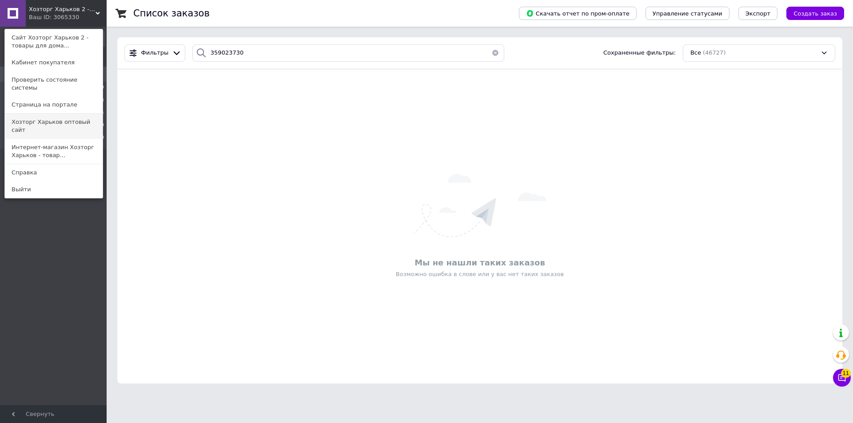
click at [64, 114] on link "Хозторг Харьков оптовый сайт" at bounding box center [54, 126] width 98 height 25
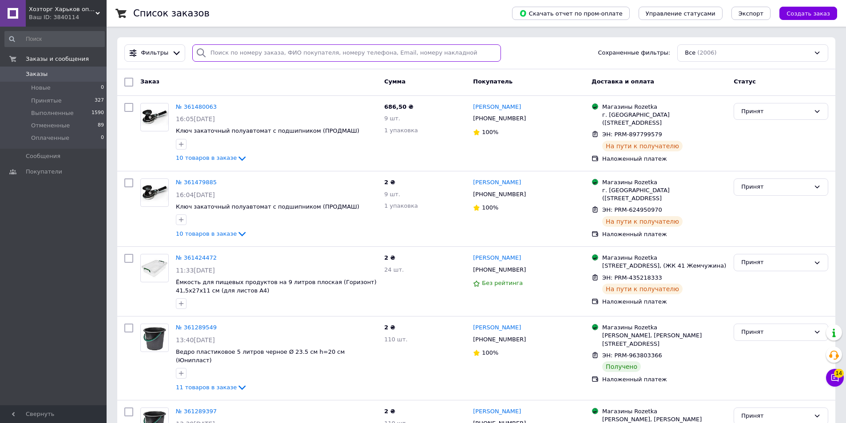
click at [217, 54] on input "search" at bounding box center [346, 52] width 309 height 17
paste input "359023730"
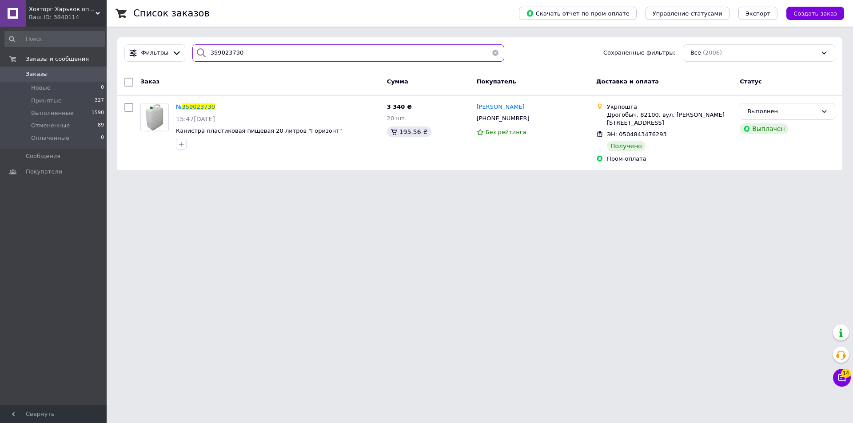
click at [211, 51] on input "359023730" at bounding box center [348, 52] width 312 height 17
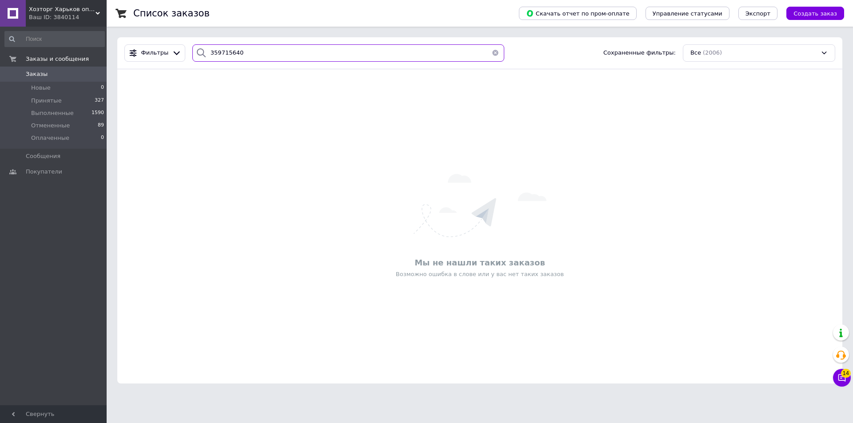
click at [217, 52] on input "359715640" at bounding box center [348, 52] width 312 height 17
type input "359715640"
click at [97, 12] on icon at bounding box center [98, 13] width 4 height 4
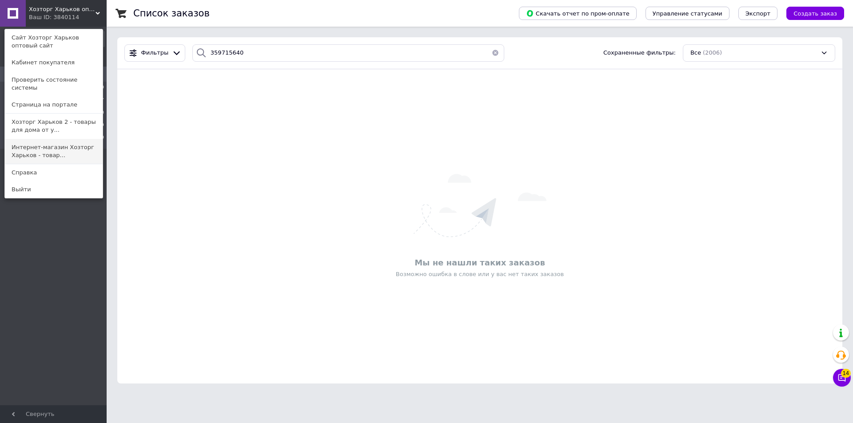
click at [36, 139] on link "Интернет-магазин Хозторг Харьков - товар..." at bounding box center [54, 151] width 98 height 25
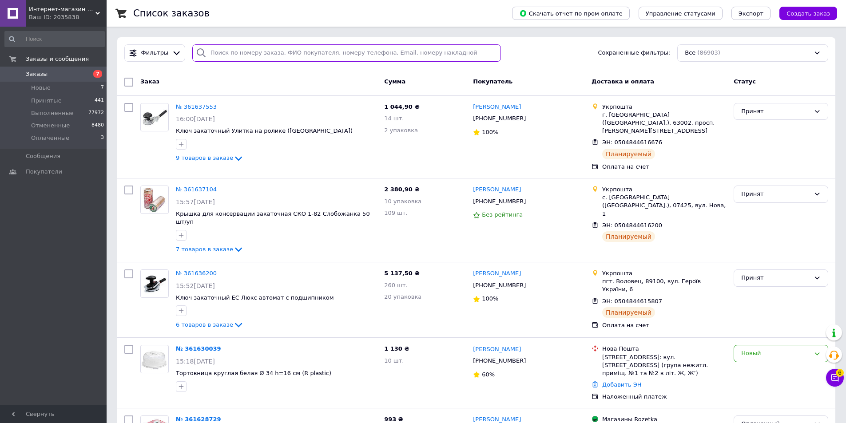
click at [214, 51] on input "search" at bounding box center [346, 52] width 309 height 17
paste input "359715640"
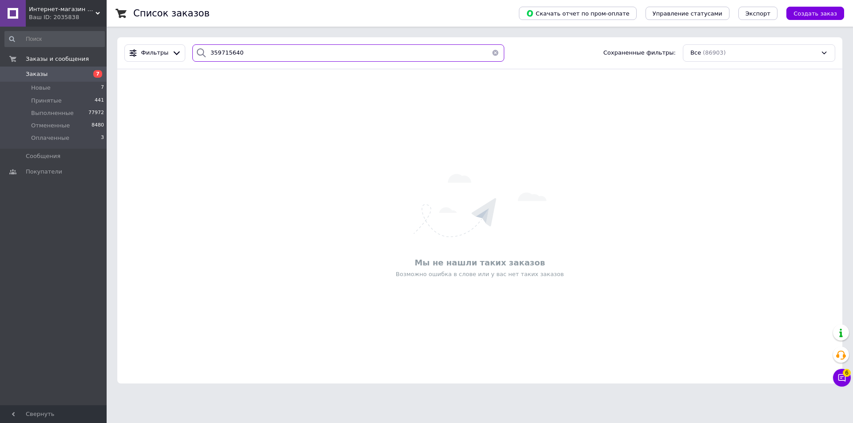
type input "359715640"
click at [100, 12] on div "Интернет-магазин Хозторг Харьков - товары для дома, сада и огорода оптом Ваш ID…" at bounding box center [66, 13] width 81 height 27
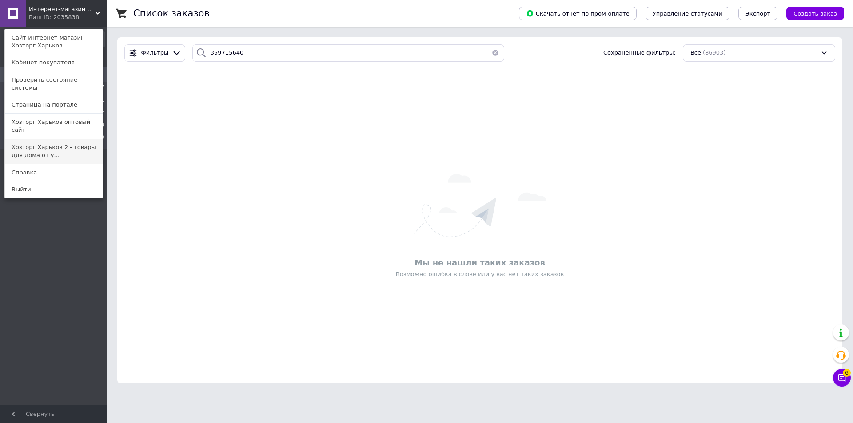
click at [33, 139] on link "Хозторг Харьков 2 - товары для дома от у..." at bounding box center [54, 151] width 98 height 25
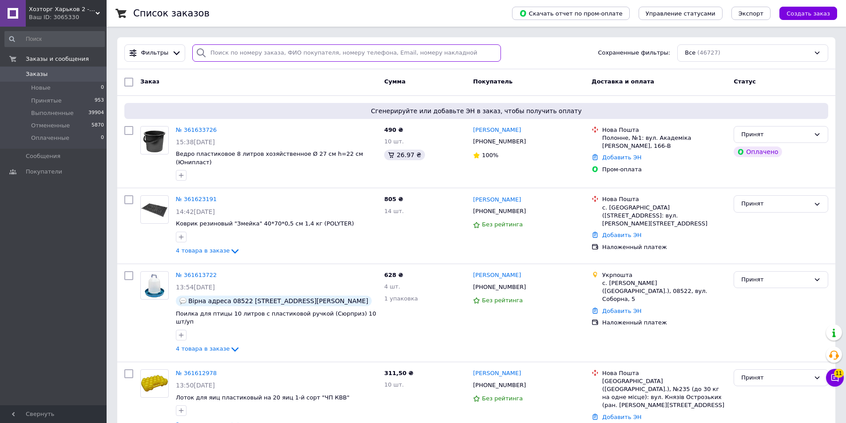
click at [211, 49] on input "search" at bounding box center [346, 52] width 309 height 17
paste input "359715640"
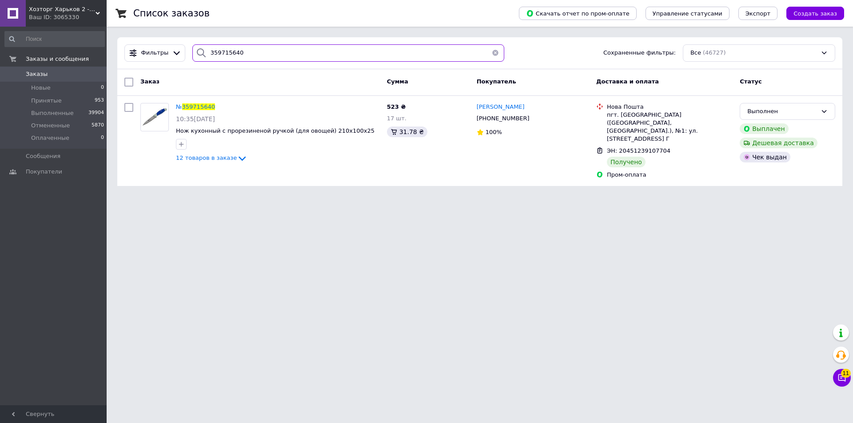
click at [210, 50] on input "359715640" at bounding box center [348, 52] width 312 height 17
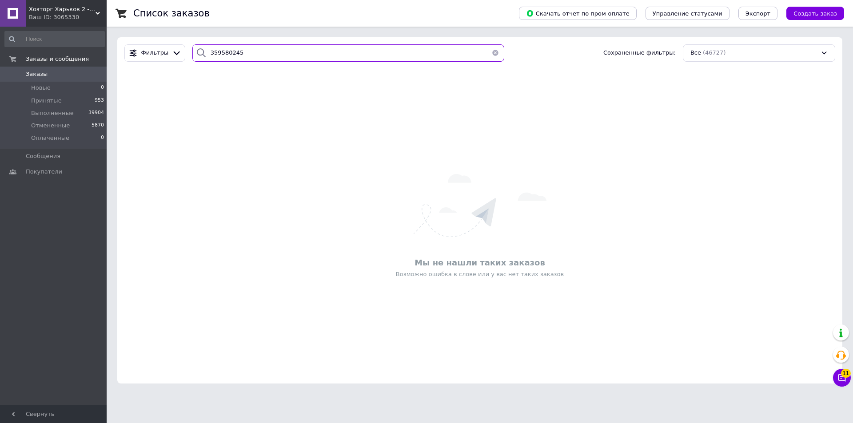
click at [215, 53] on input "359580245" at bounding box center [348, 52] width 312 height 17
type input "359580245"
click at [96, 11] on icon at bounding box center [98, 13] width 4 height 4
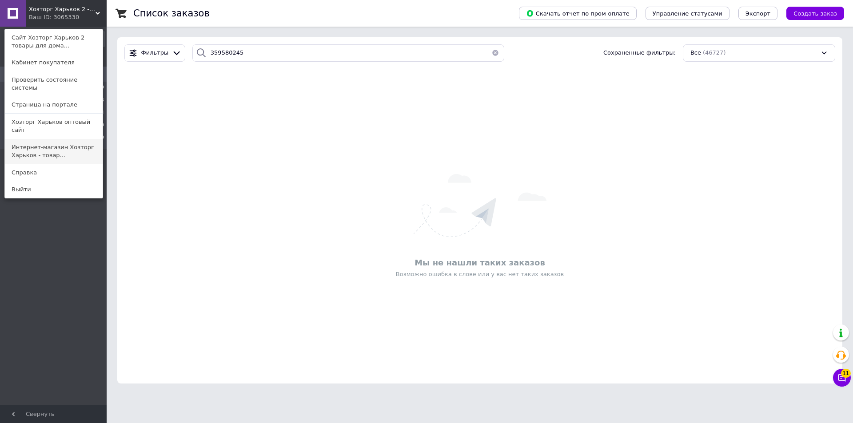
click at [32, 139] on link "Интернет-магазин Хозторг Харьков - товар..." at bounding box center [54, 151] width 98 height 25
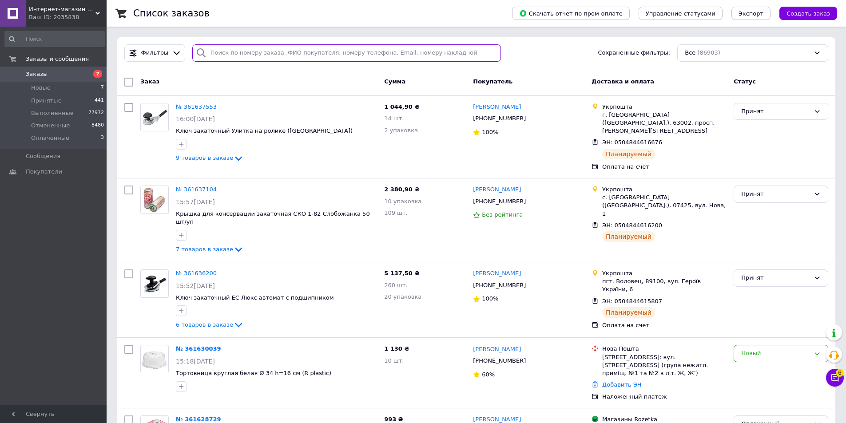
click at [213, 52] on input "search" at bounding box center [346, 52] width 309 height 17
paste input "359580245"
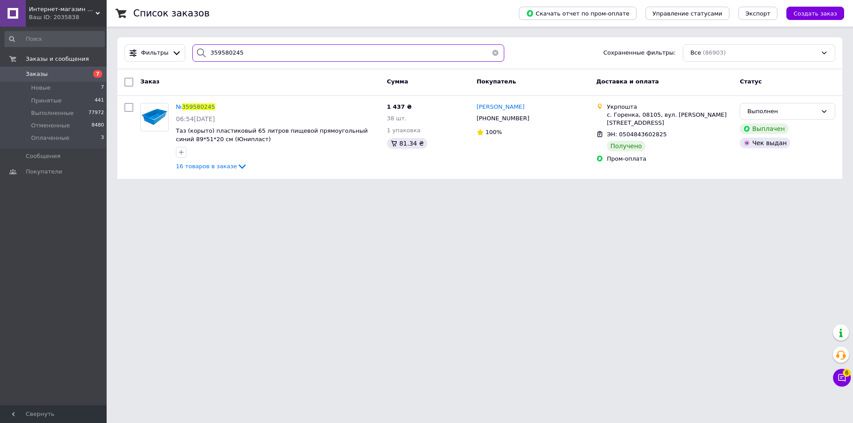
type input "359580245"
click at [34, 71] on span "Заказы" at bounding box center [37, 74] width 22 height 8
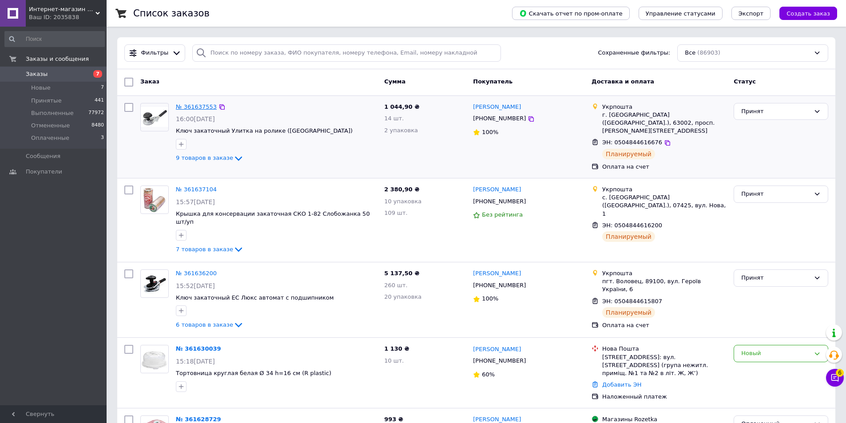
click at [192, 106] on link "№ 361637553" at bounding box center [196, 106] width 41 height 7
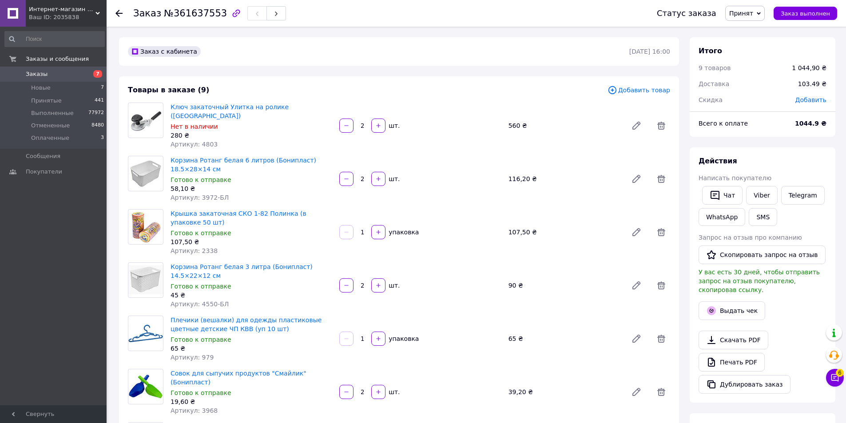
click at [33, 72] on span "Заказы" at bounding box center [37, 74] width 22 height 8
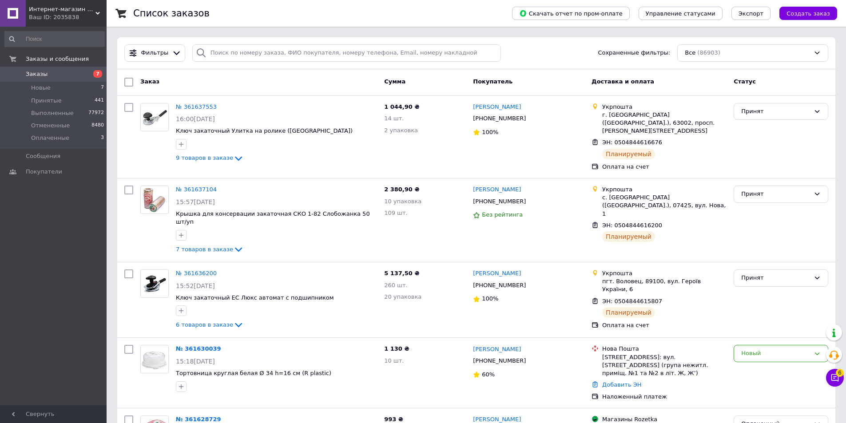
click at [96, 12] on icon at bounding box center [98, 13] width 4 height 4
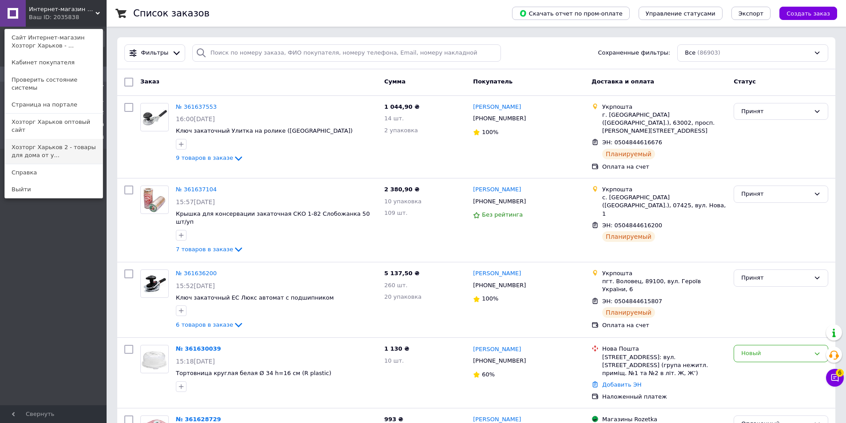
click at [22, 139] on link "Хозторг Харьков 2 - товары для дома от у..." at bounding box center [54, 151] width 98 height 25
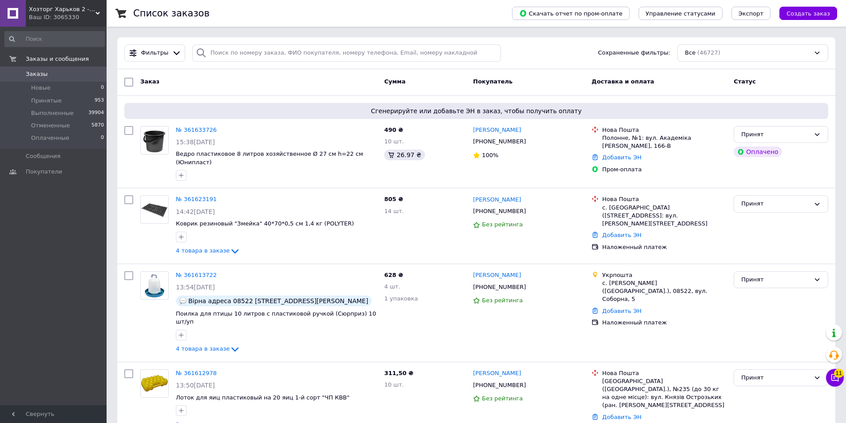
click at [37, 294] on div "Заказы и сообщения Заказы 0 Новые 0 Принятые 953 Выполненные 39904 Отмененные 5…" at bounding box center [54, 218] width 109 height 382
